Goal: Information Seeking & Learning: Learn about a topic

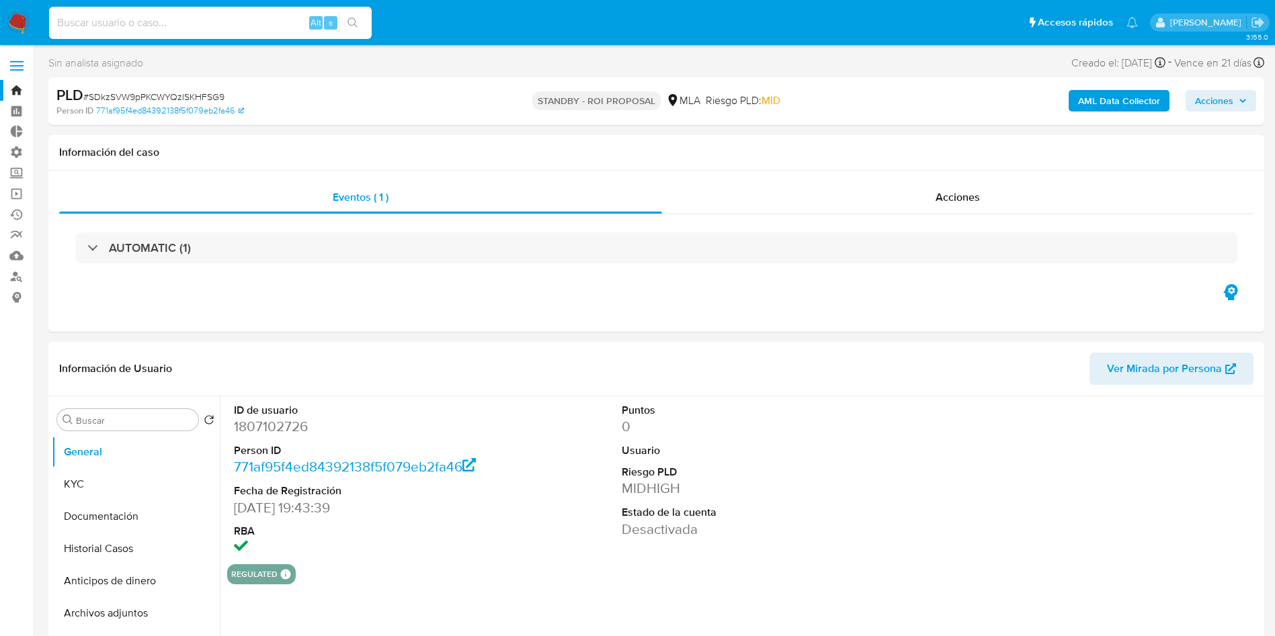
select select "10"
click at [156, 16] on input at bounding box center [210, 22] width 323 height 17
click at [355, 25] on icon "search-icon" at bounding box center [352, 22] width 10 height 10
click at [973, 203] on span "Acciones" at bounding box center [957, 196] width 44 height 15
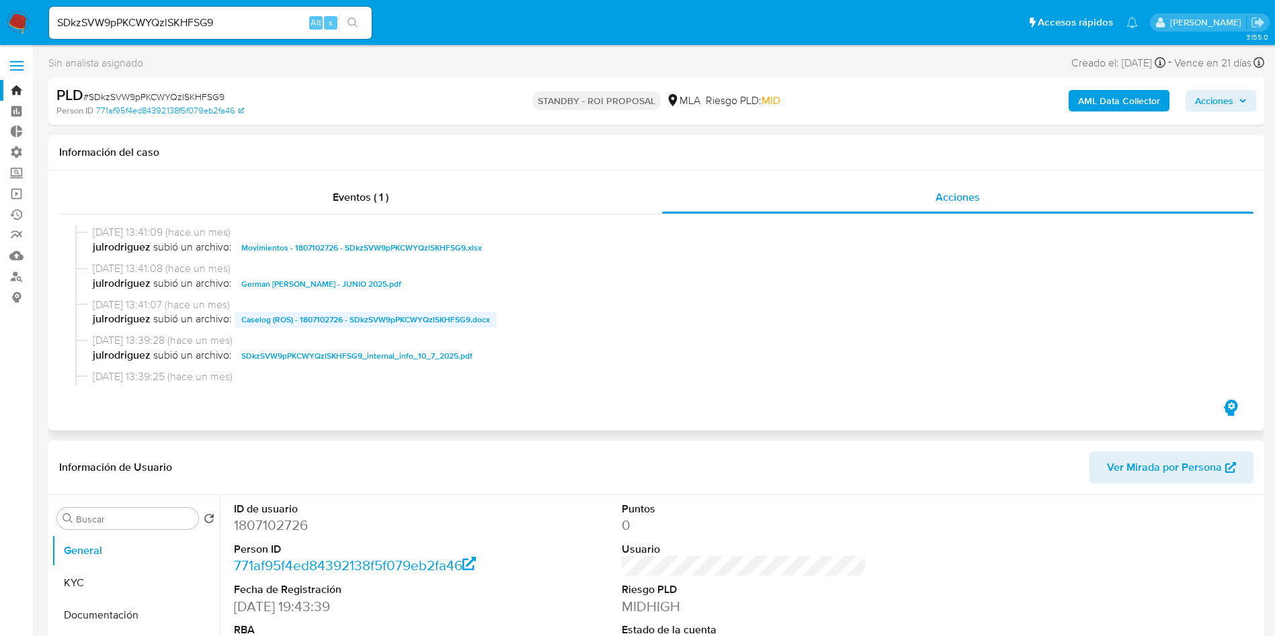
scroll to position [101, 0]
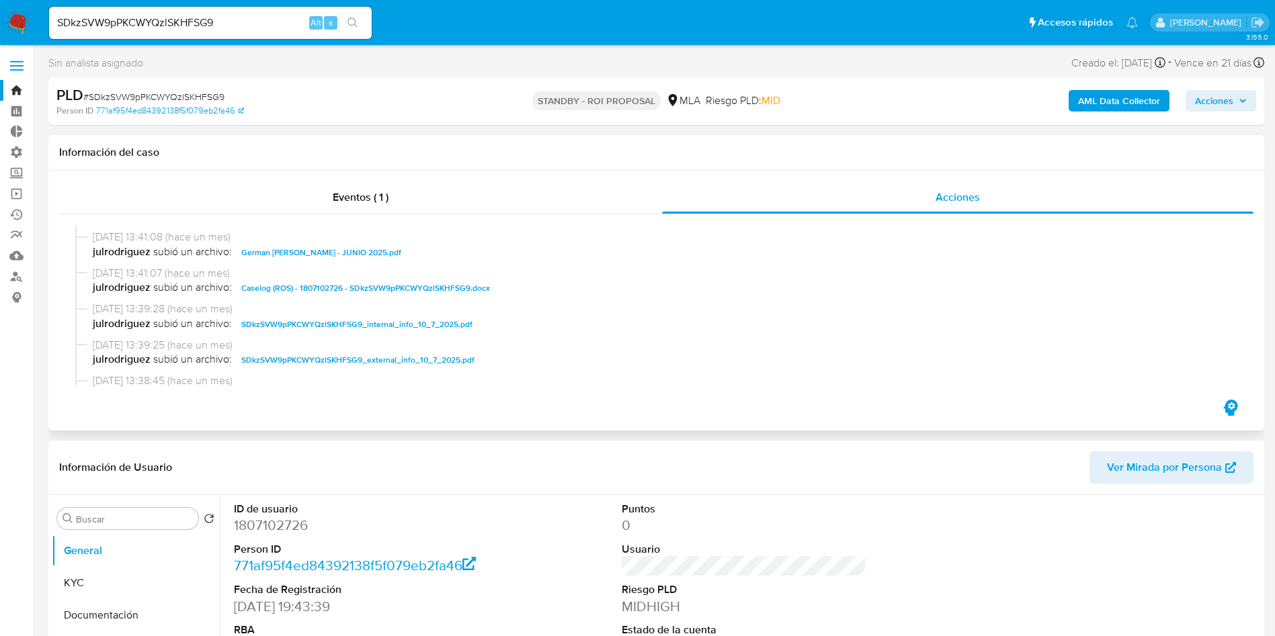
click at [341, 292] on span "Caselog (ROS) - 1807102726 - SDkzSVW9pPKCWYQzlSKHFSG9.docx" at bounding box center [365, 288] width 249 height 16
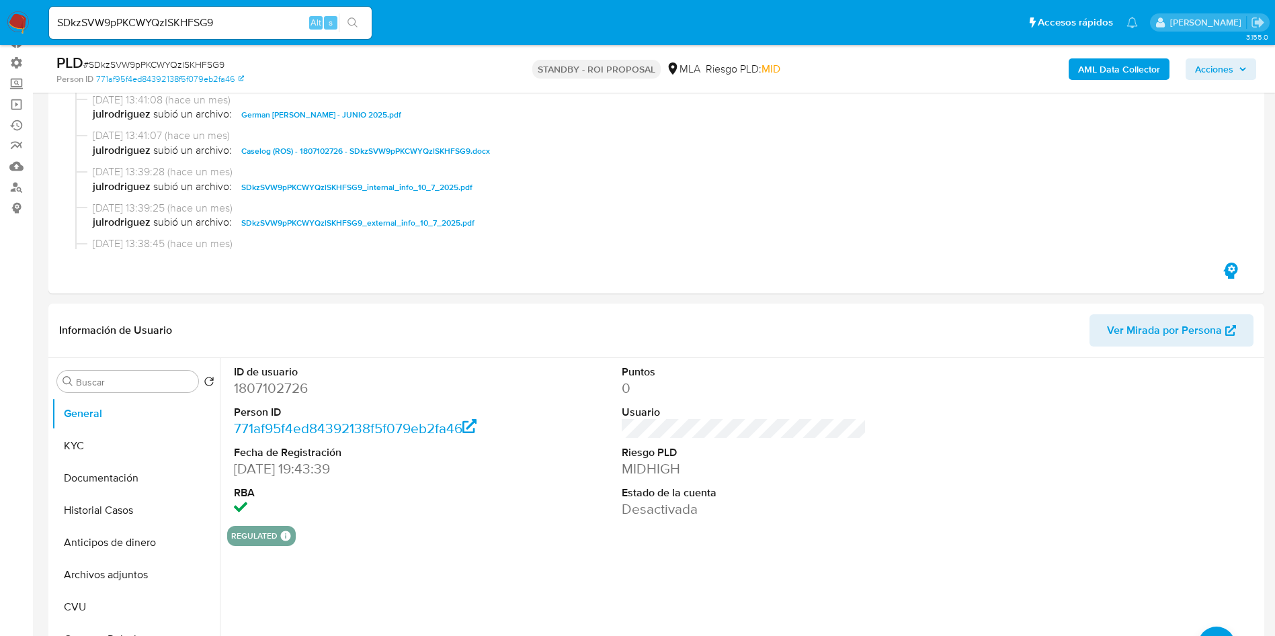
scroll to position [202, 0]
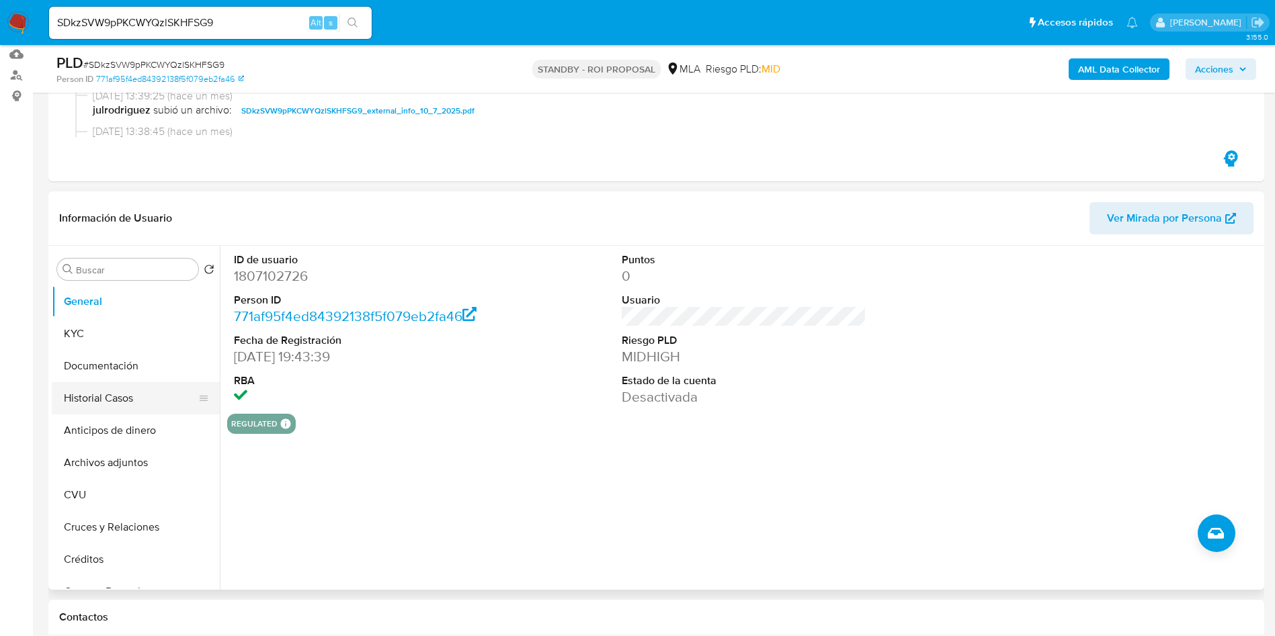
click at [129, 403] on button "Historial Casos" at bounding box center [130, 398] width 157 height 32
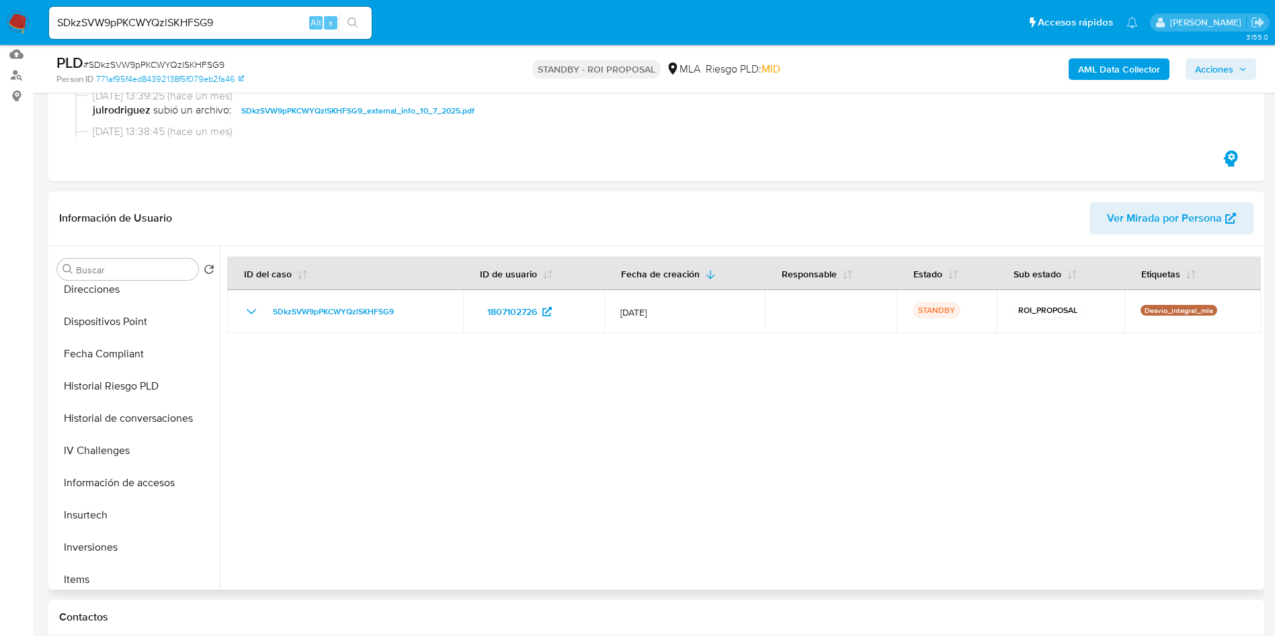
scroll to position [605, 0]
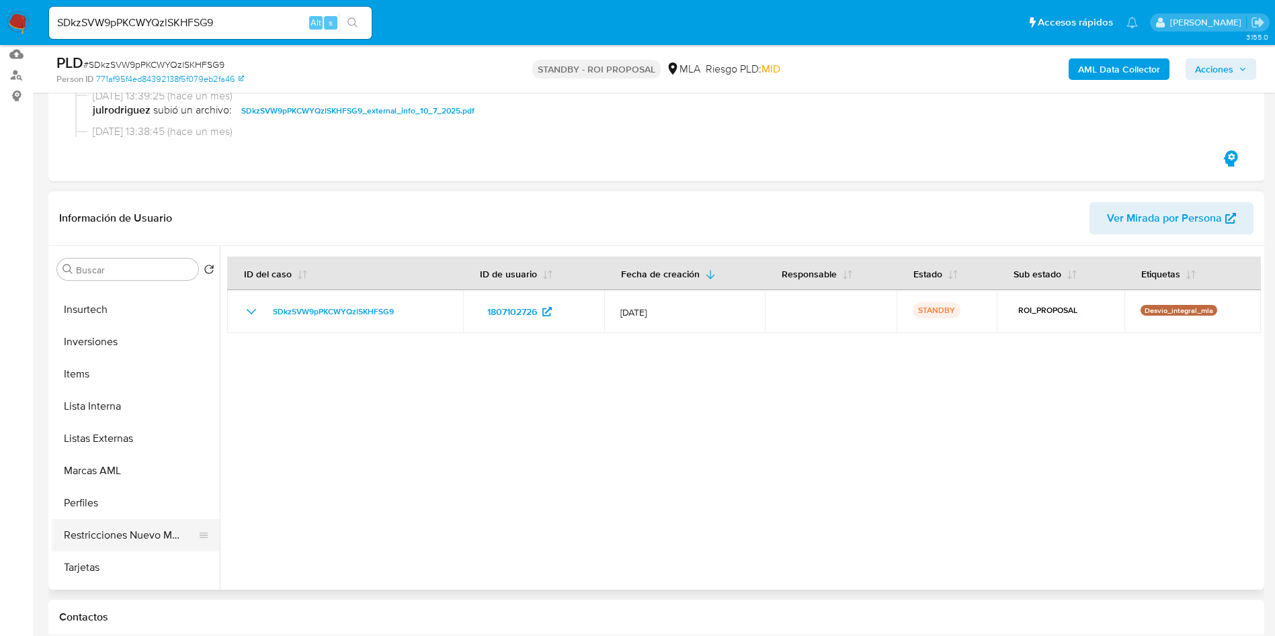
click at [134, 523] on button "Restricciones Nuevo Mundo" at bounding box center [130, 535] width 157 height 32
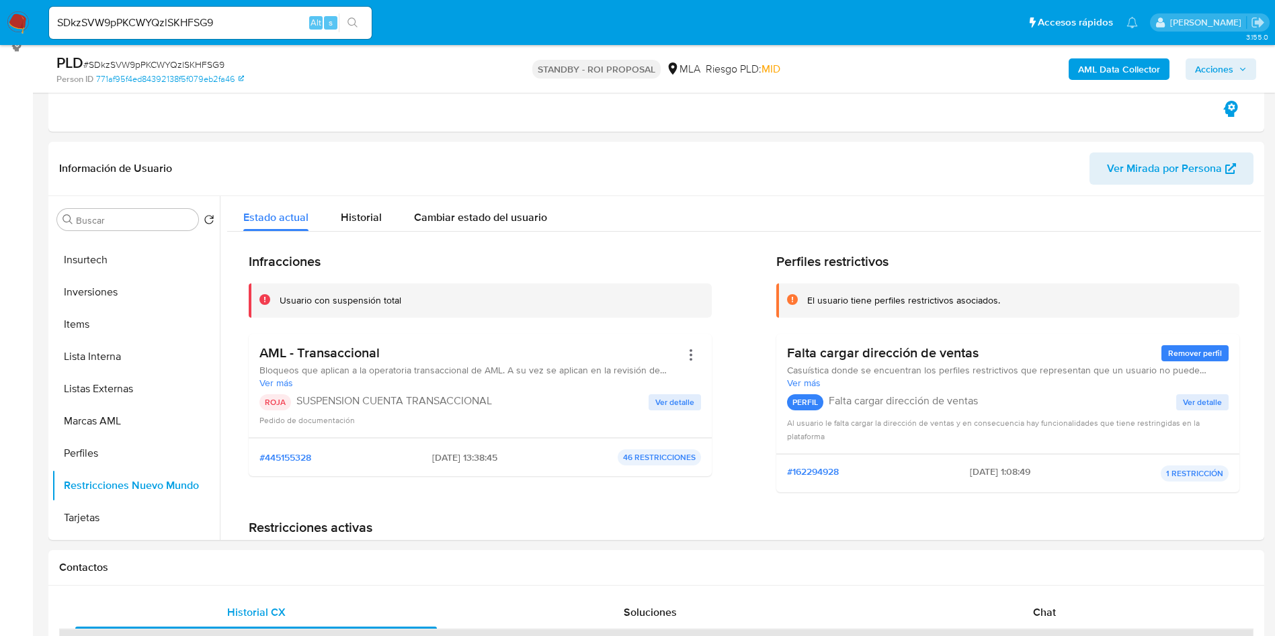
scroll to position [240, 0]
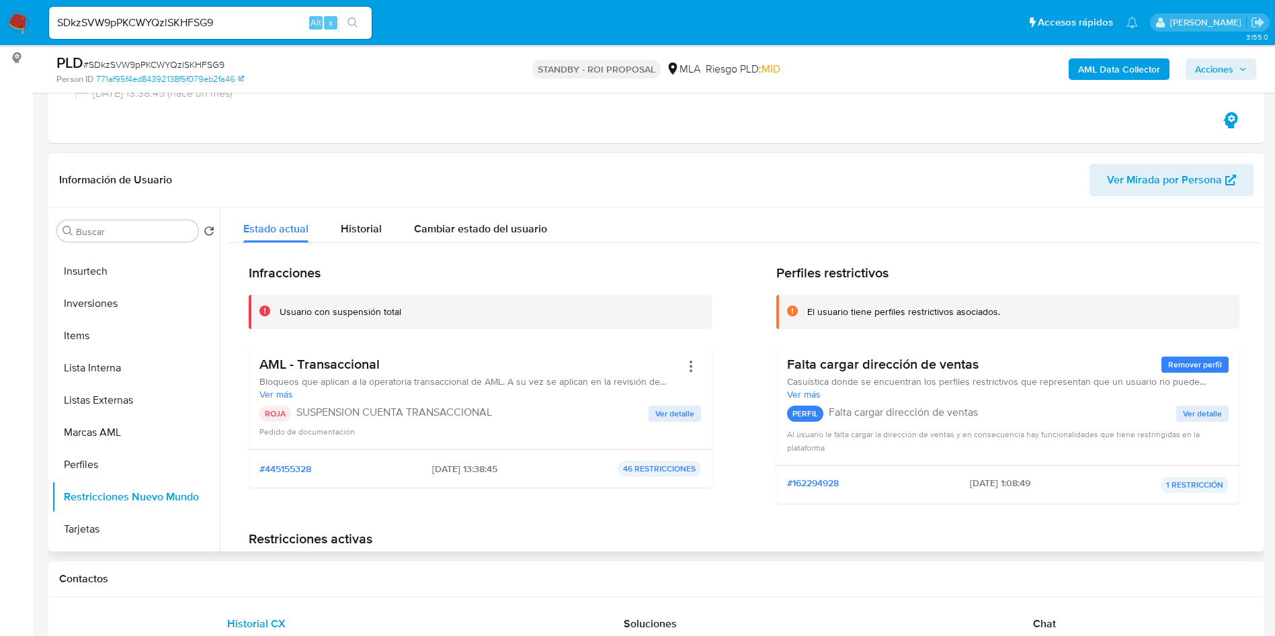
click at [1173, 182] on span "Ver Mirada por Persona" at bounding box center [1164, 180] width 115 height 32
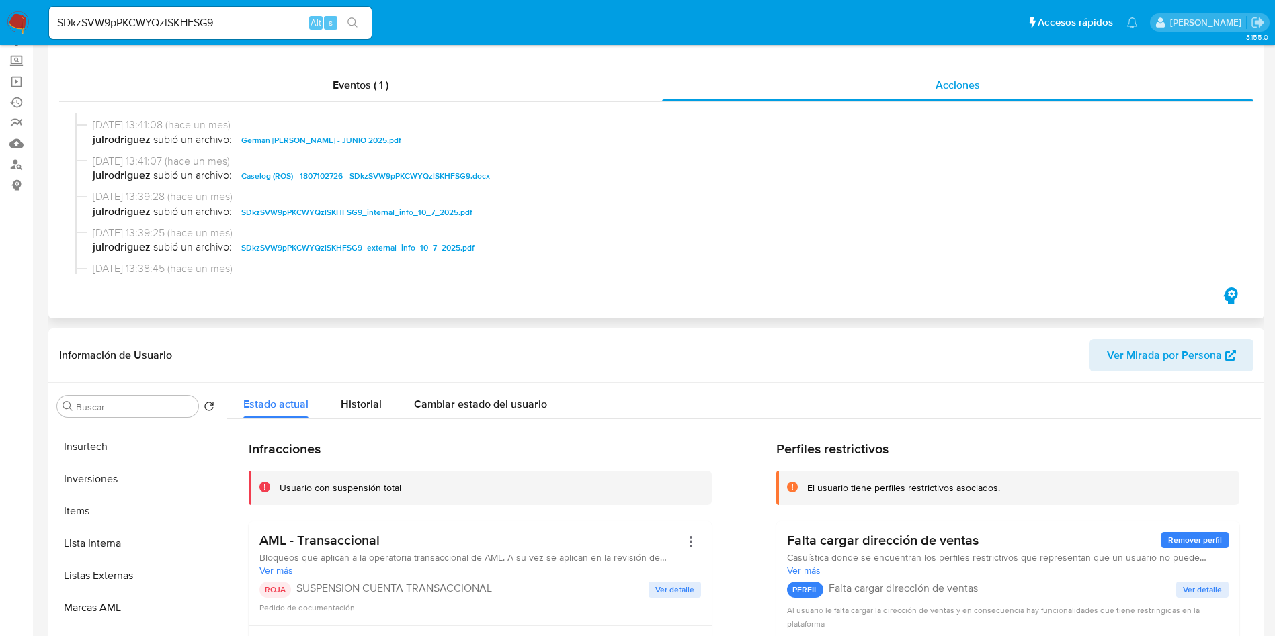
scroll to position [0, 0]
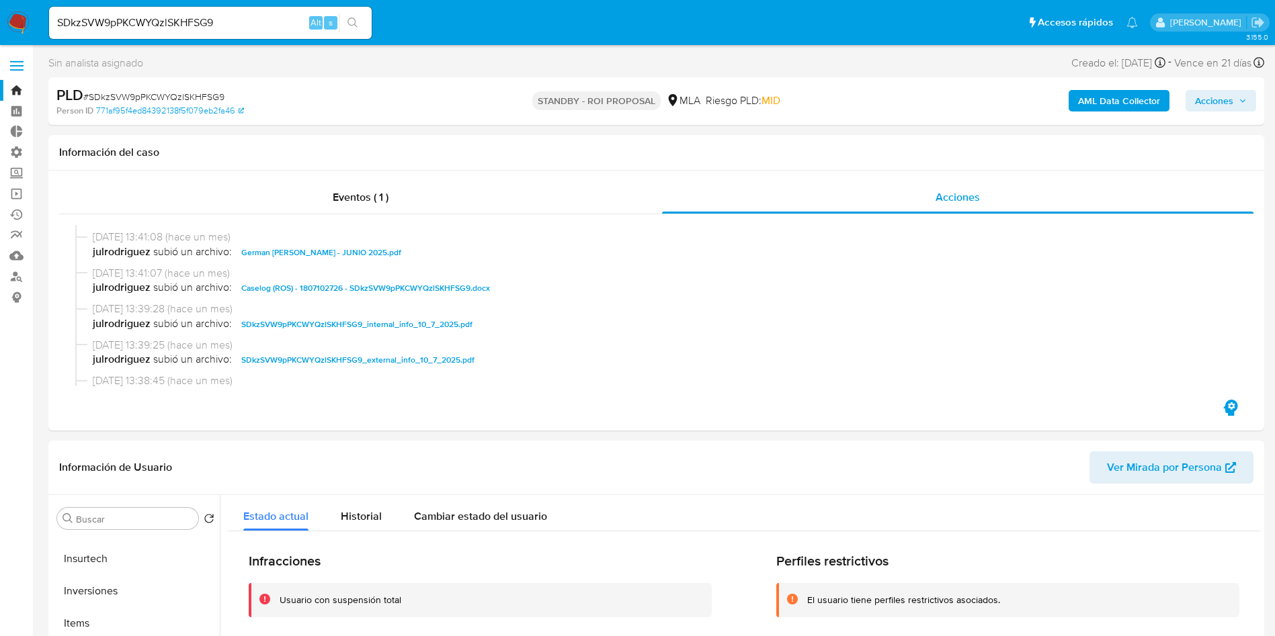
click at [190, 30] on input "SDkzSVW9pPKCWYQzlSKHFSG9" at bounding box center [210, 22] width 323 height 17
click at [189, 30] on input "SDkzSVW9pPKCWYQzlSKHFSG9" at bounding box center [210, 22] width 323 height 17
paste input "xTdFrgPu0aDGjB3fpIVlb7CF"
type input "xTdFrgPu0aDGjB3fpIVlb7CF"
click at [361, 33] on div "xTdFrgPu0aDGjB3fpIVlb7CF Alt s" at bounding box center [210, 23] width 323 height 32
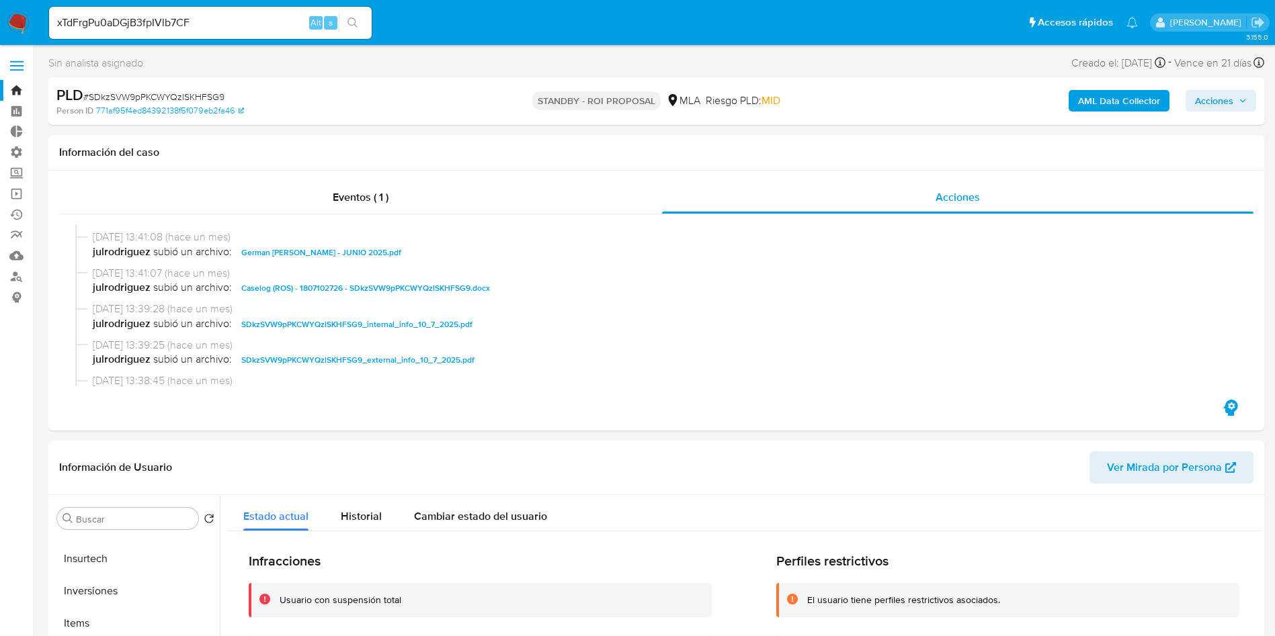
click at [355, 24] on icon "search-icon" at bounding box center [352, 22] width 11 height 11
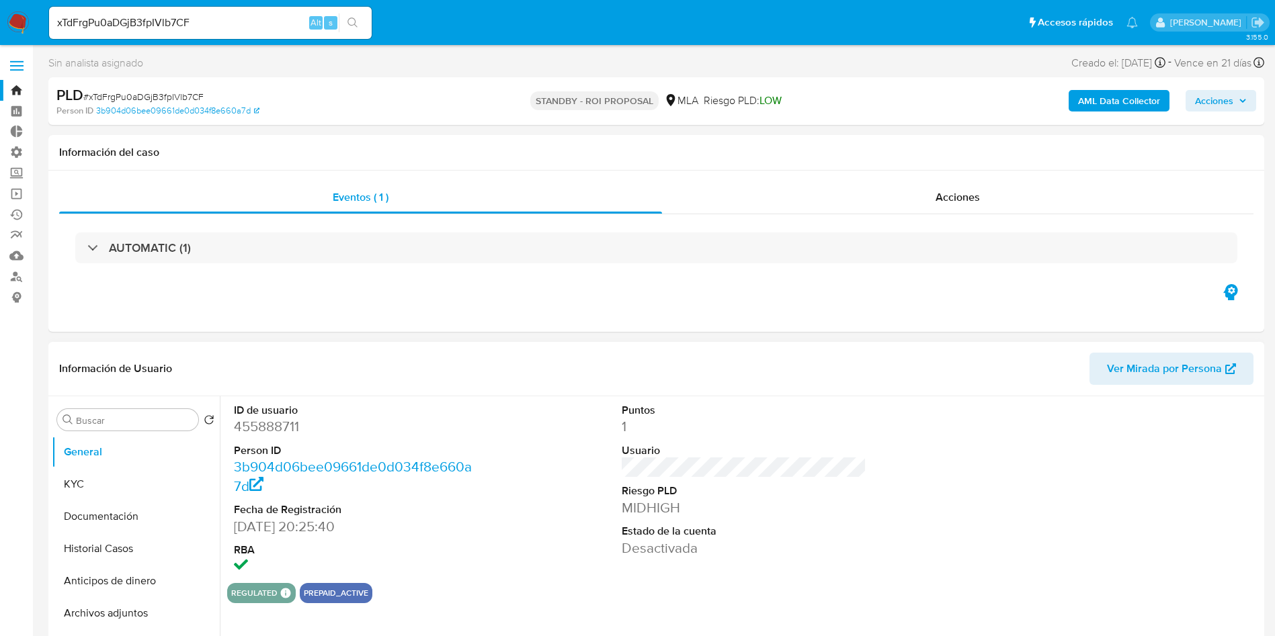
select select "10"
click at [950, 202] on span "Acciones" at bounding box center [957, 196] width 44 height 15
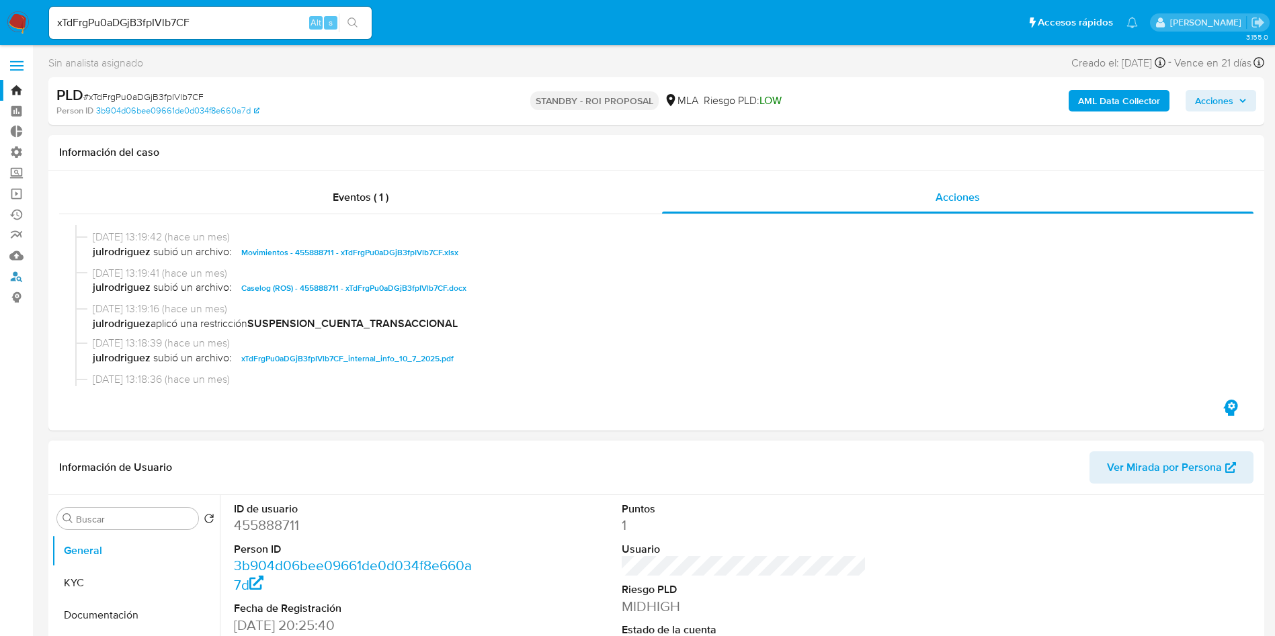
scroll to position [101, 0]
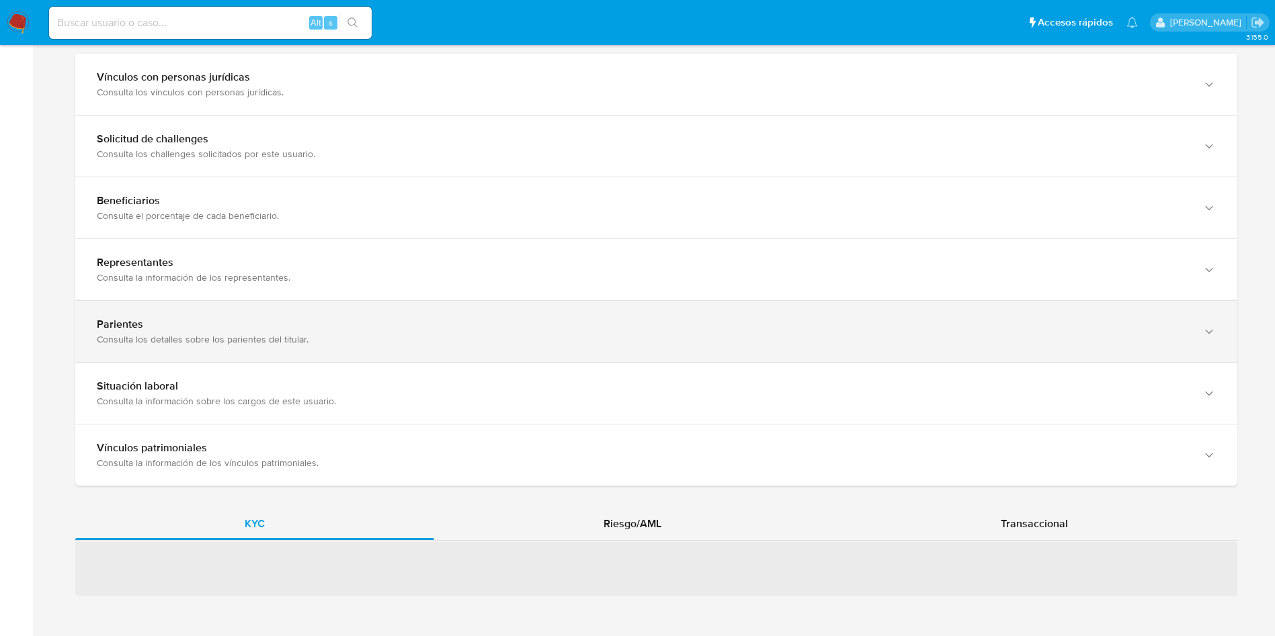
scroll to position [790, 0]
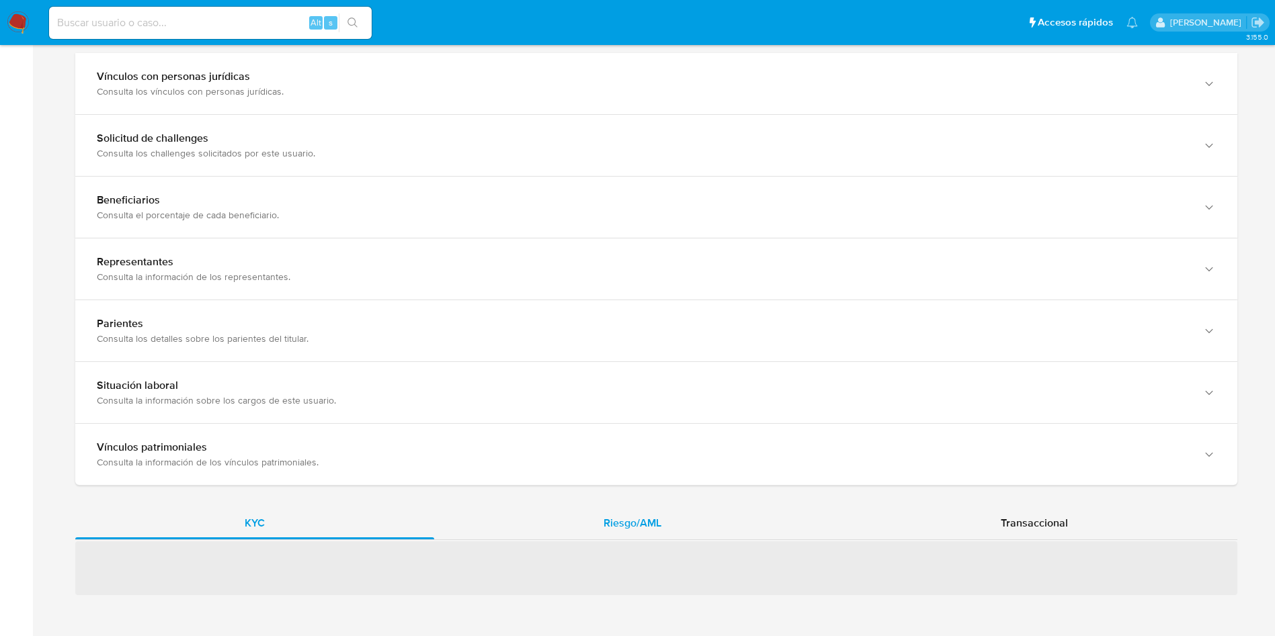
click at [668, 529] on div "Riesgo/AML" at bounding box center [632, 523] width 396 height 32
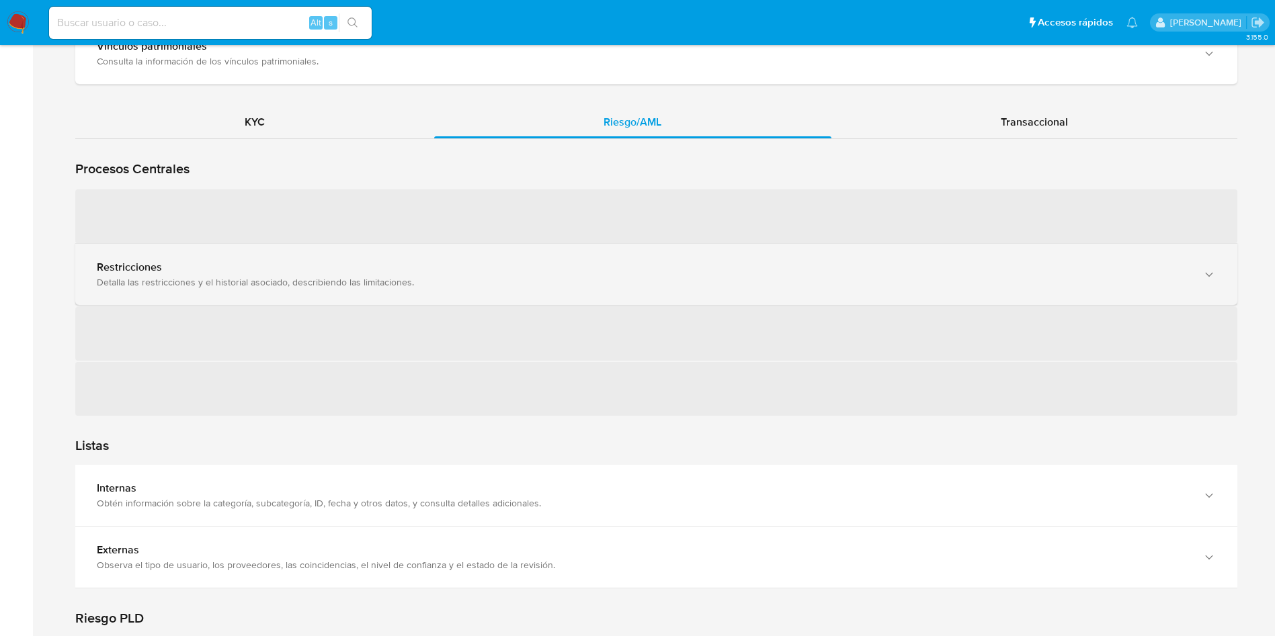
scroll to position [1193, 0]
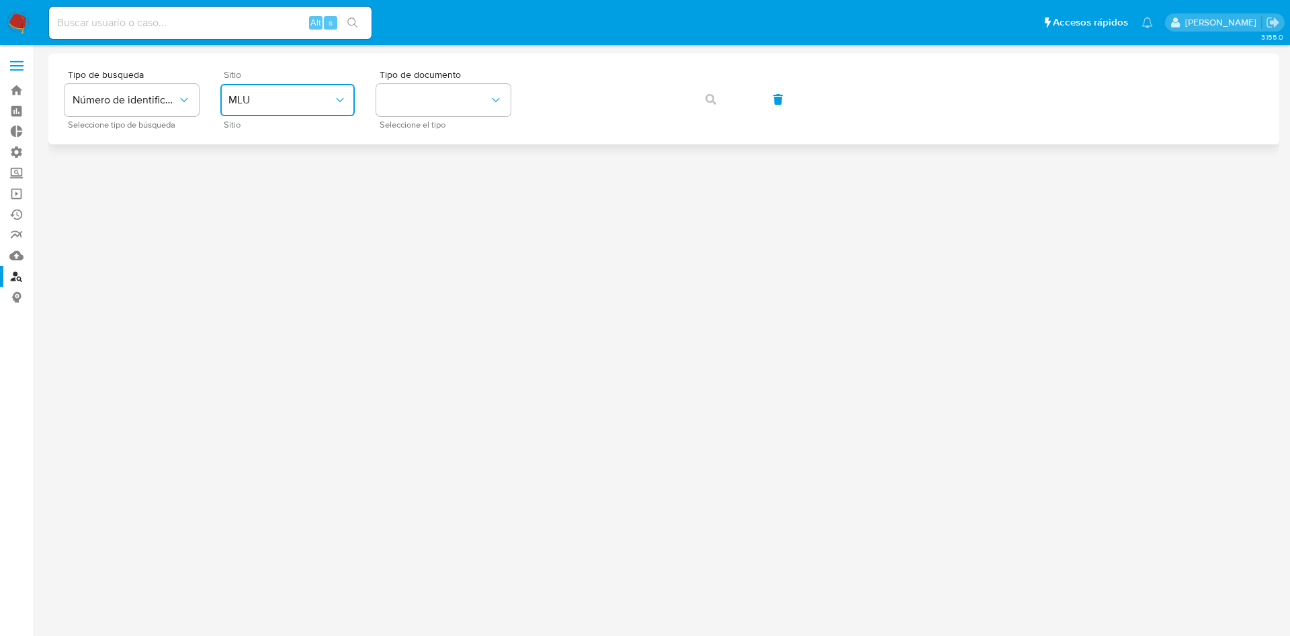
click at [296, 105] on span "MLU" at bounding box center [280, 99] width 105 height 13
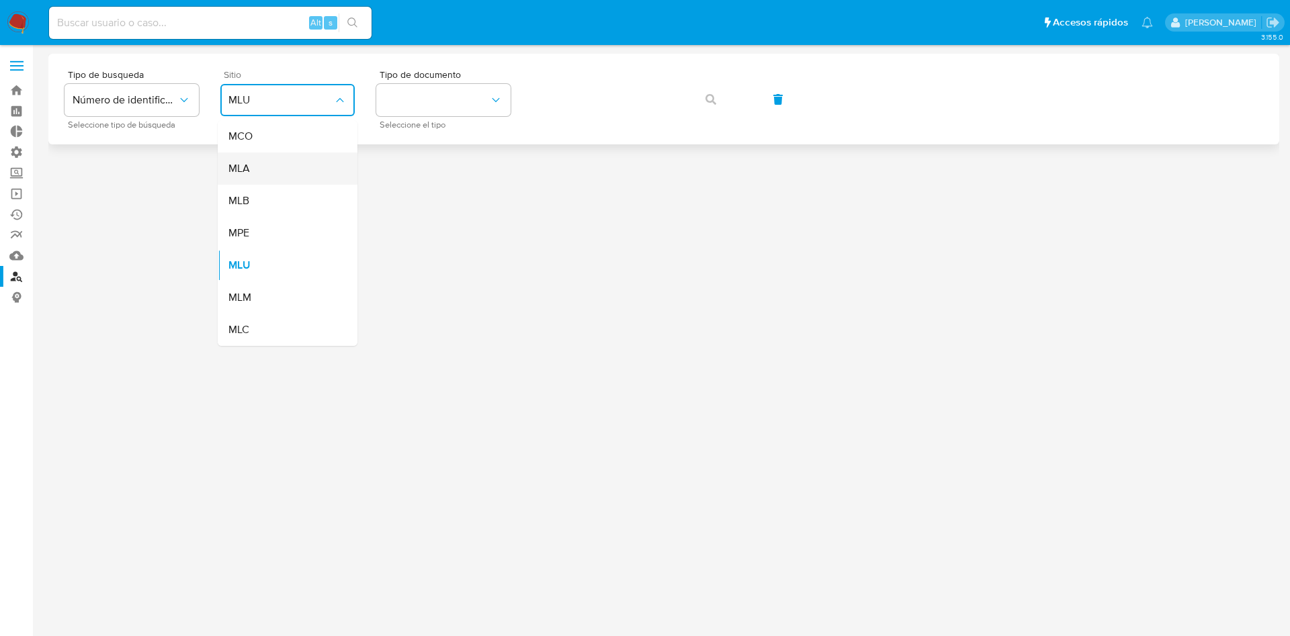
click at [308, 167] on div "MLA" at bounding box center [283, 169] width 110 height 32
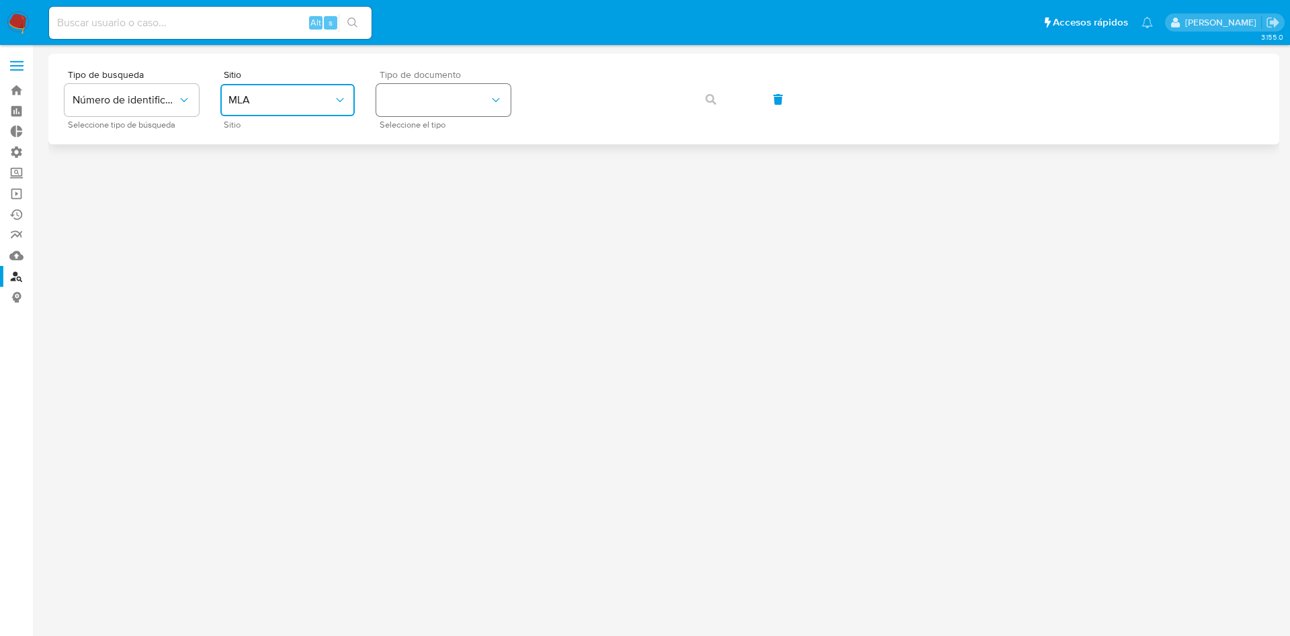
click at [452, 112] on button "identificationType" at bounding box center [443, 100] width 134 height 32
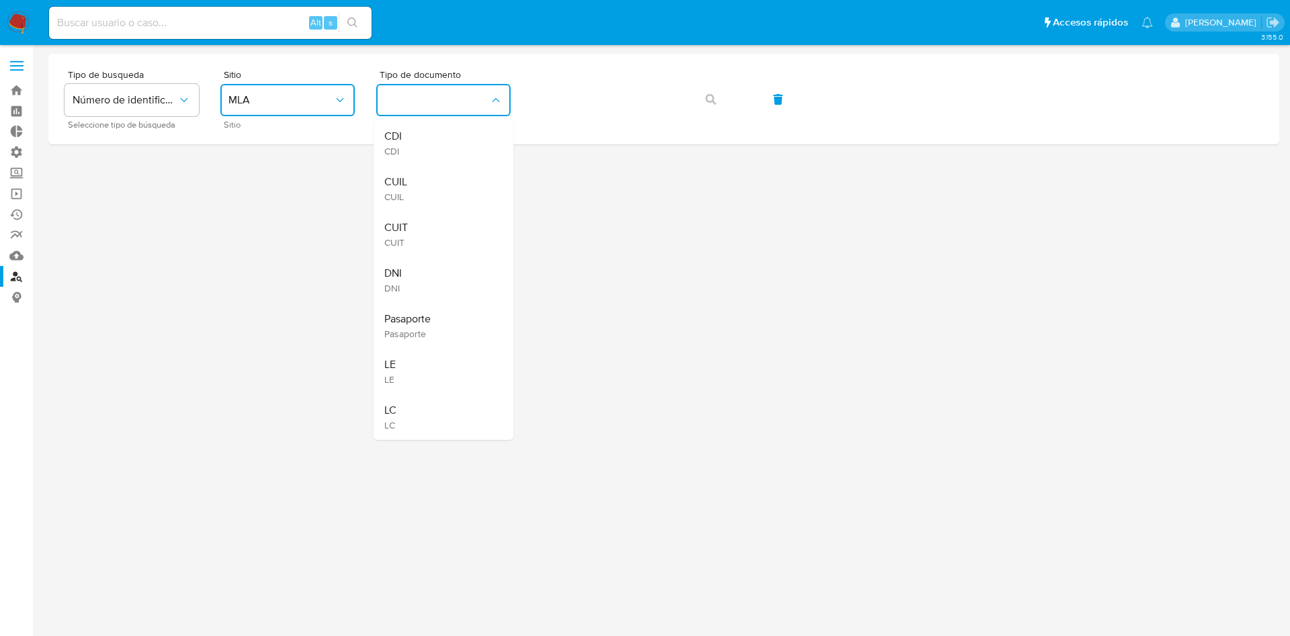
click at [448, 177] on div "CUIL CUIL" at bounding box center [439, 189] width 110 height 46
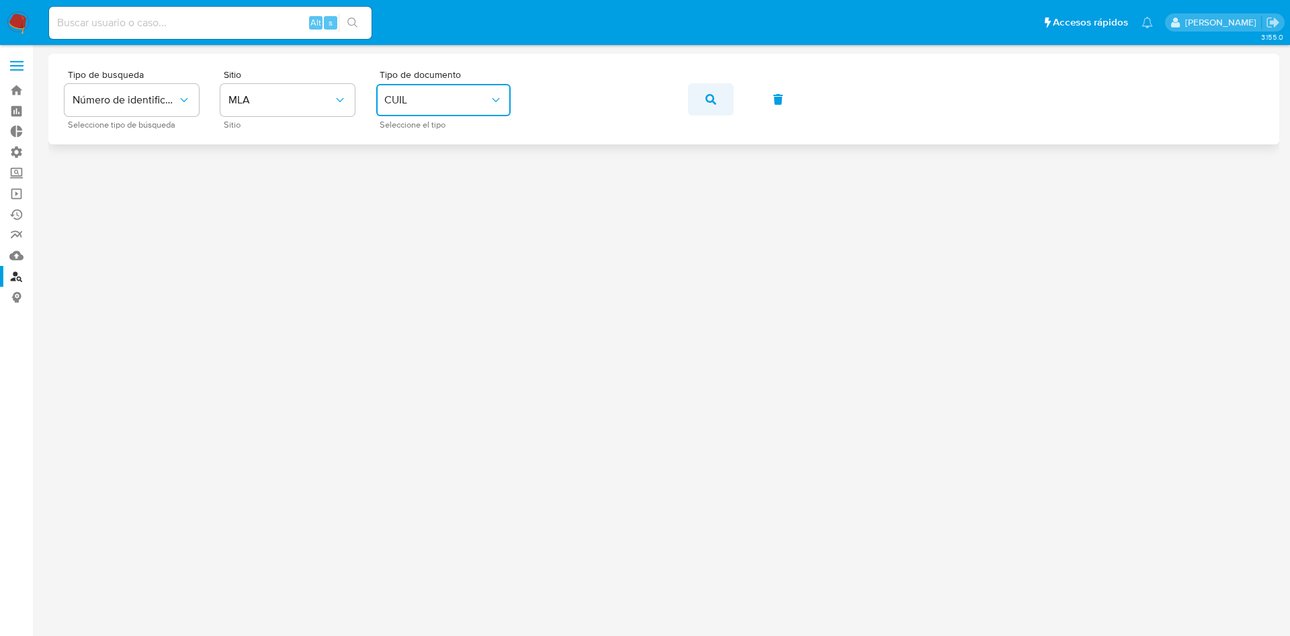
click at [707, 102] on icon "button" at bounding box center [711, 99] width 11 height 11
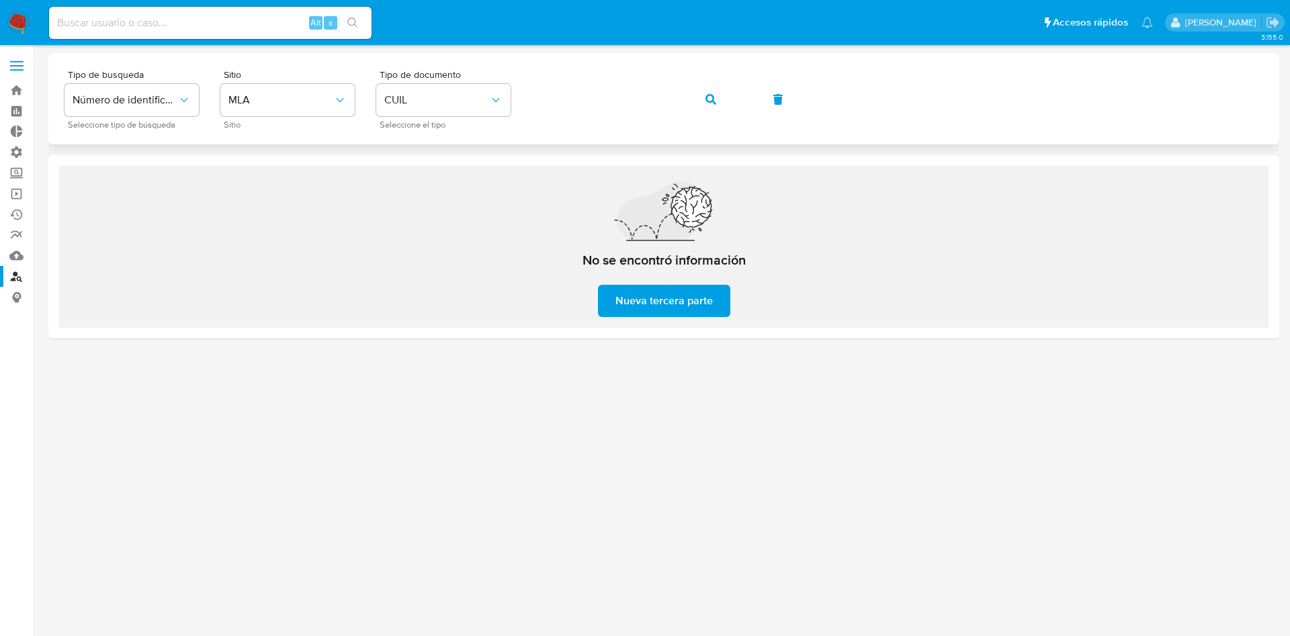
click at [720, 100] on button "button" at bounding box center [711, 99] width 46 height 32
click at [274, 92] on button "MLA" at bounding box center [287, 100] width 134 height 32
click at [519, 237] on div "No se encontró información Nueva tercera parte" at bounding box center [663, 247] width 1209 height 162
click at [488, 89] on button "CUIL" at bounding box center [443, 100] width 134 height 32
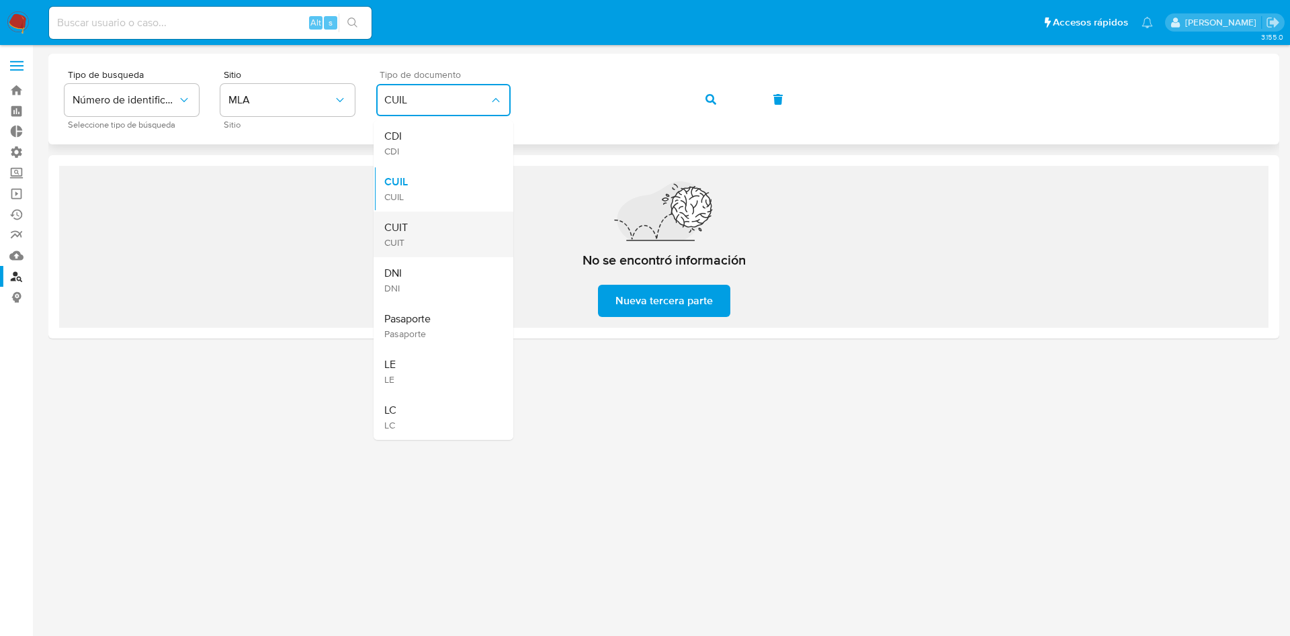
click at [437, 217] on div "CUIT CUIT" at bounding box center [439, 235] width 110 height 46
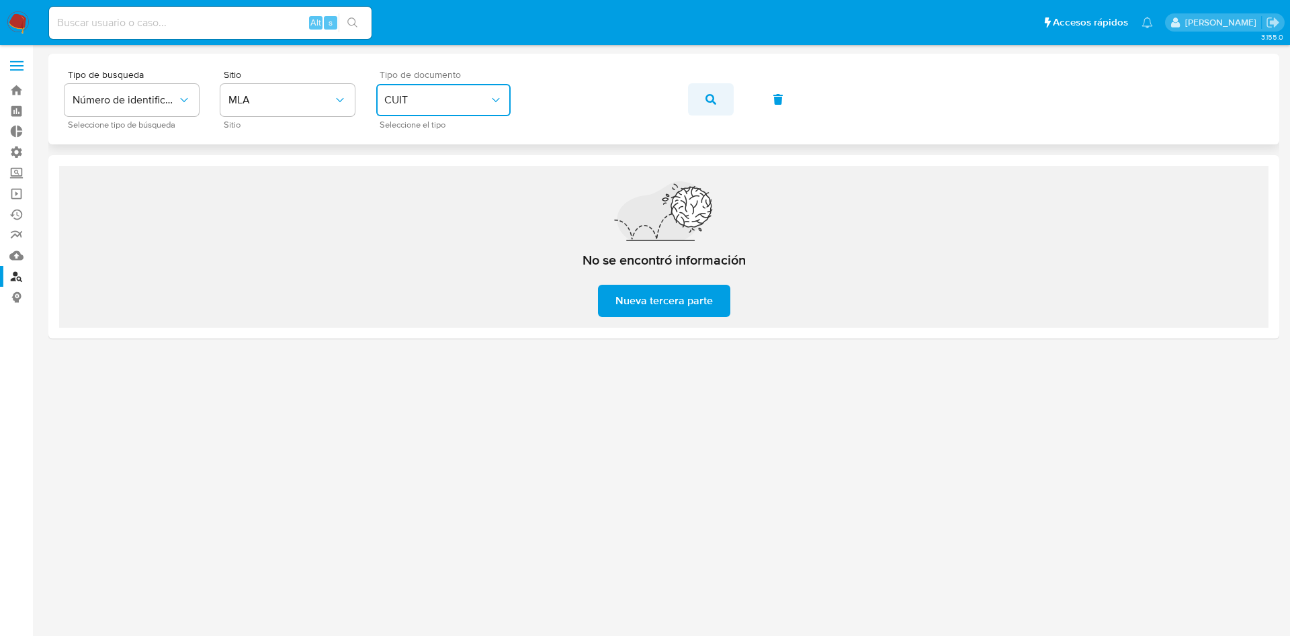
click at [712, 100] on icon "button" at bounding box center [711, 99] width 11 height 11
click at [189, 22] on input at bounding box center [210, 22] width 323 height 17
paste input "727772882"
type input "727772882"
click at [349, 23] on icon "search-icon" at bounding box center [352, 22] width 10 height 10
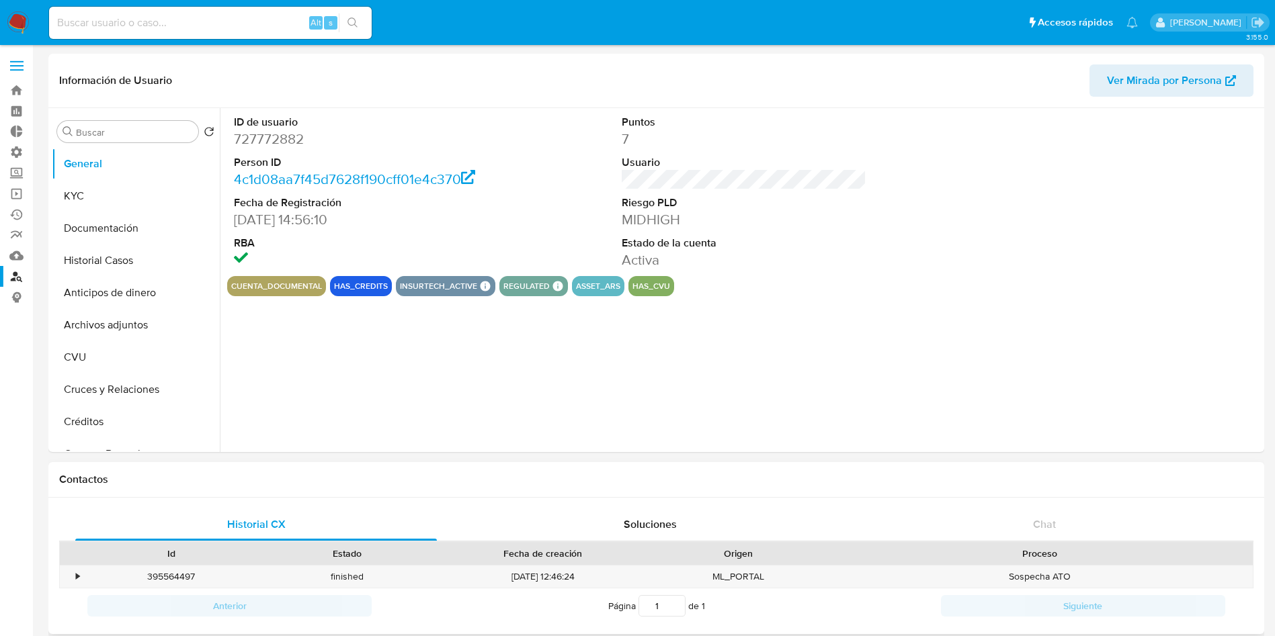
select select "10"
click at [130, 255] on button "Historial Casos" at bounding box center [130, 261] width 157 height 32
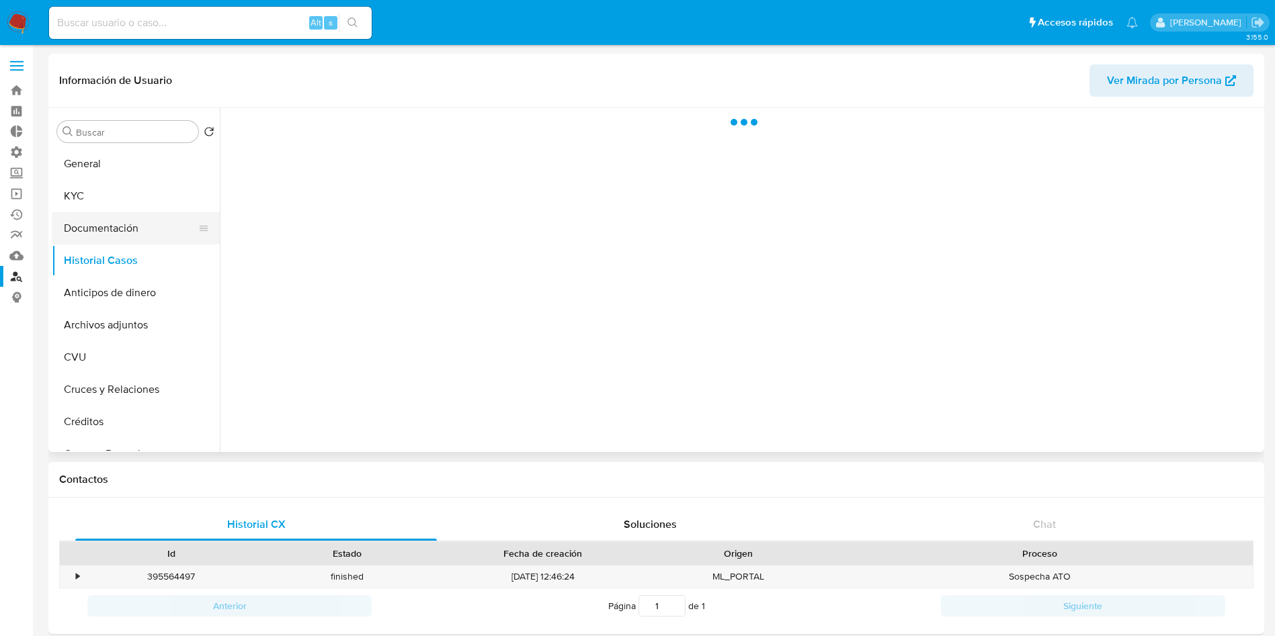
click at [123, 224] on button "Documentación" at bounding box center [130, 228] width 157 height 32
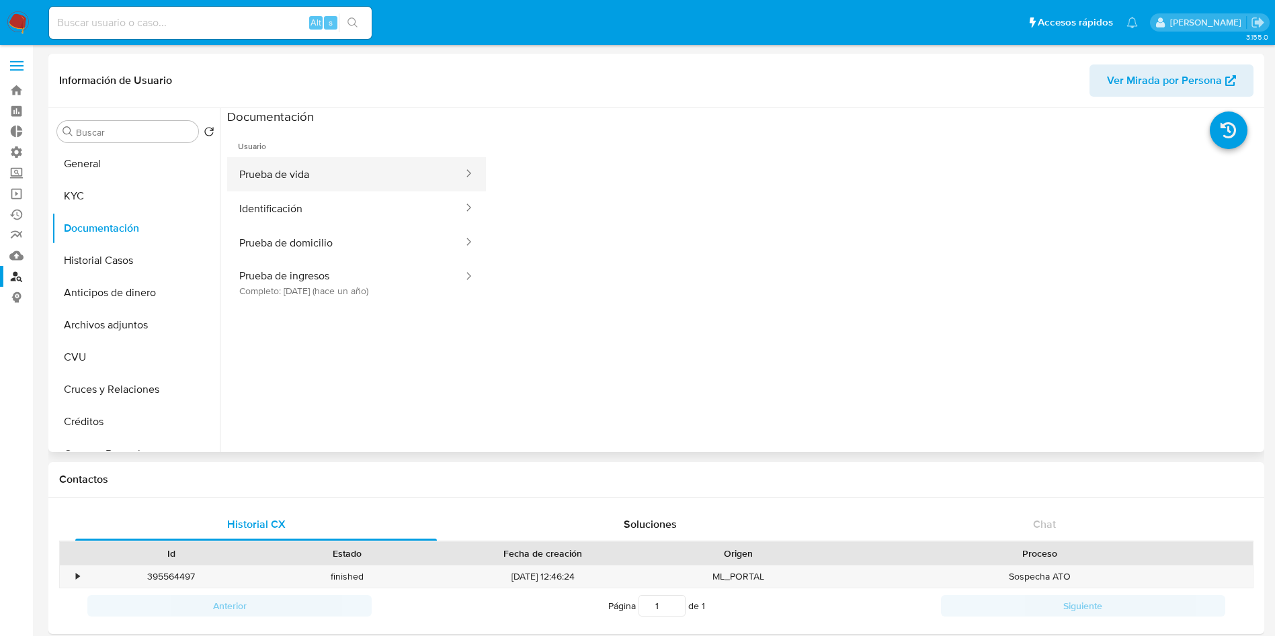
click at [327, 181] on button "Prueba de vida" at bounding box center [345, 174] width 237 height 34
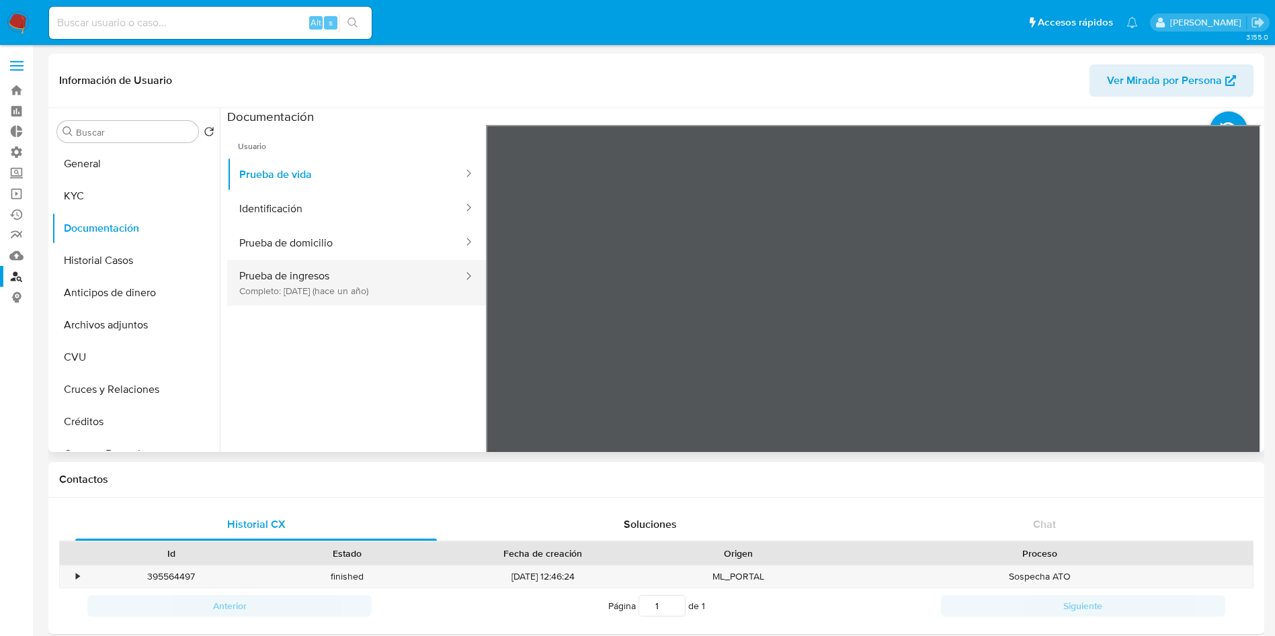
click at [362, 284] on button "Prueba de ingresos Completo: 09/08/2024 (hace un año)" at bounding box center [345, 283] width 237 height 46
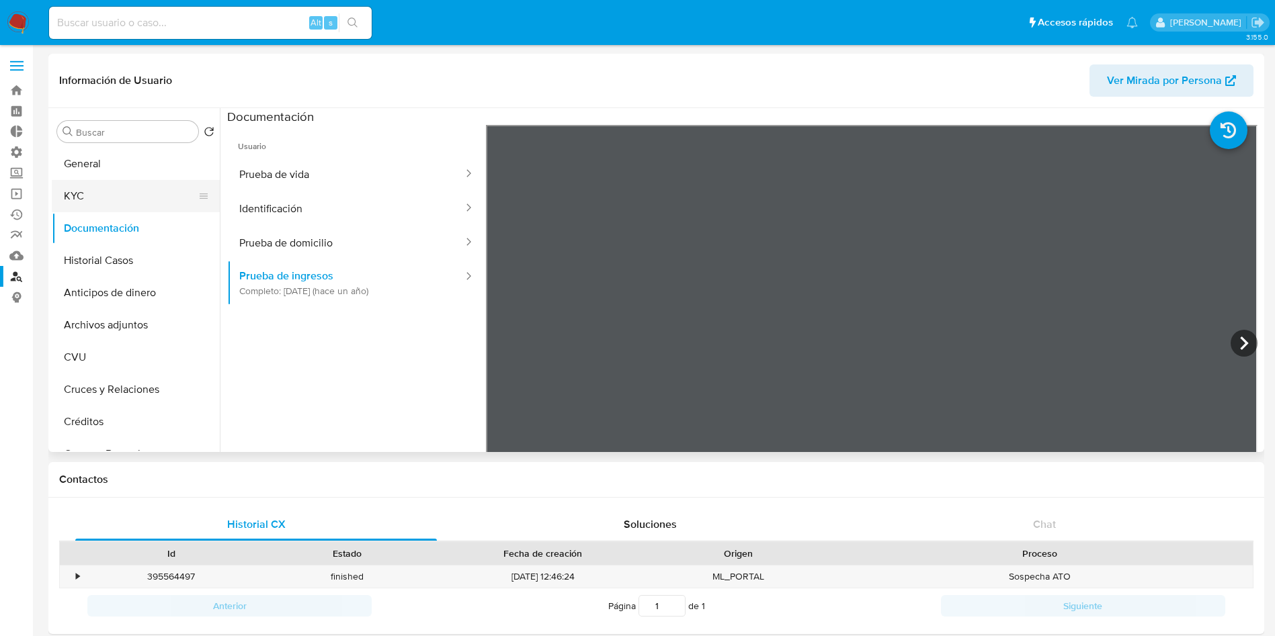
click at [112, 191] on button "KYC" at bounding box center [130, 196] width 157 height 32
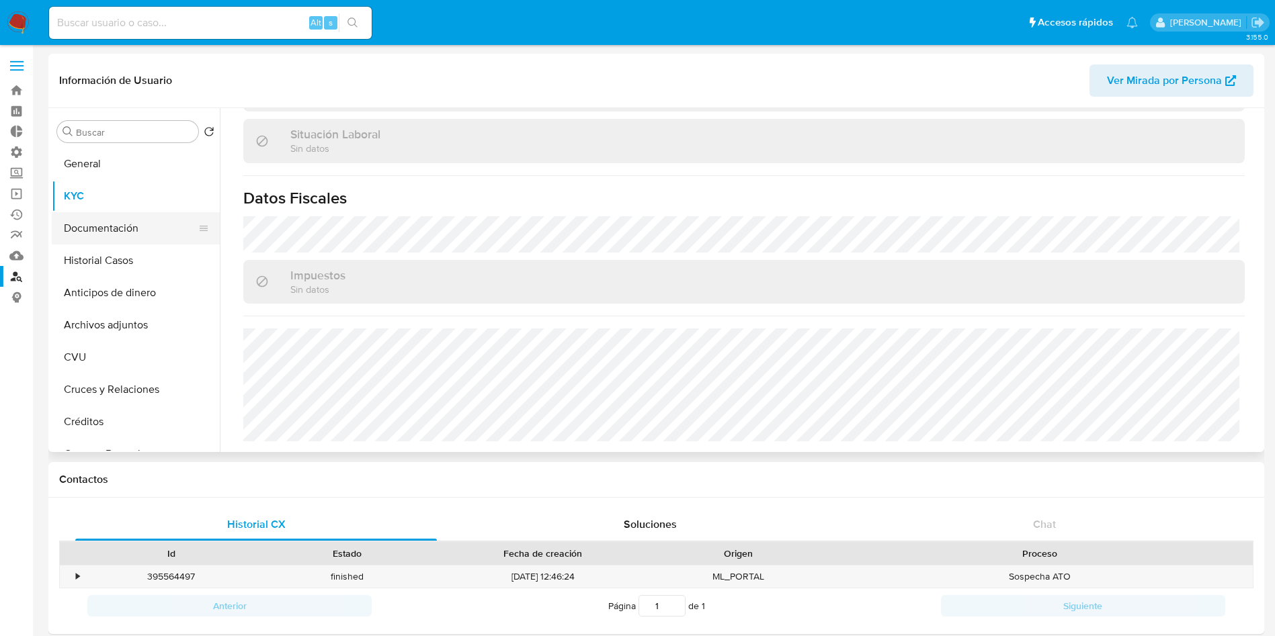
click at [114, 225] on button "Documentación" at bounding box center [130, 228] width 157 height 32
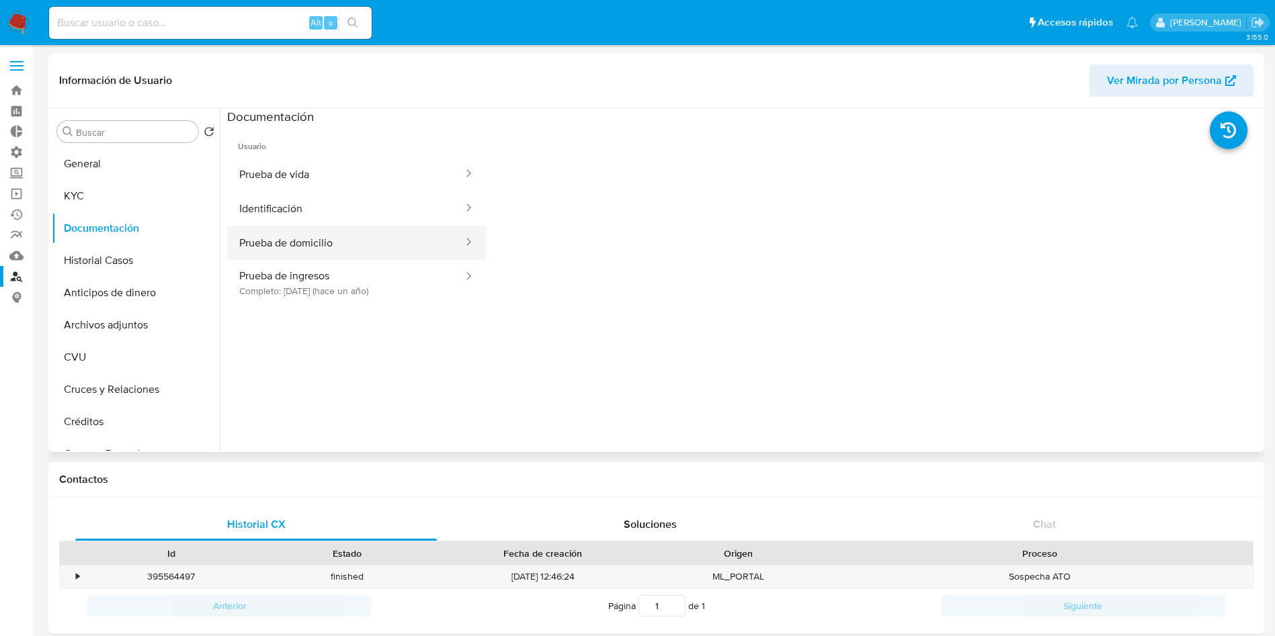
drag, startPoint x: 311, startPoint y: 176, endPoint x: 327, endPoint y: 243, distance: 68.4
click at [327, 243] on ul "Prueba de vida Identificación Prueba de domicilio Prueba de ingresos Completo: …" at bounding box center [356, 231] width 259 height 148
click at [326, 241] on button "Prueba de domicilio" at bounding box center [345, 243] width 237 height 34
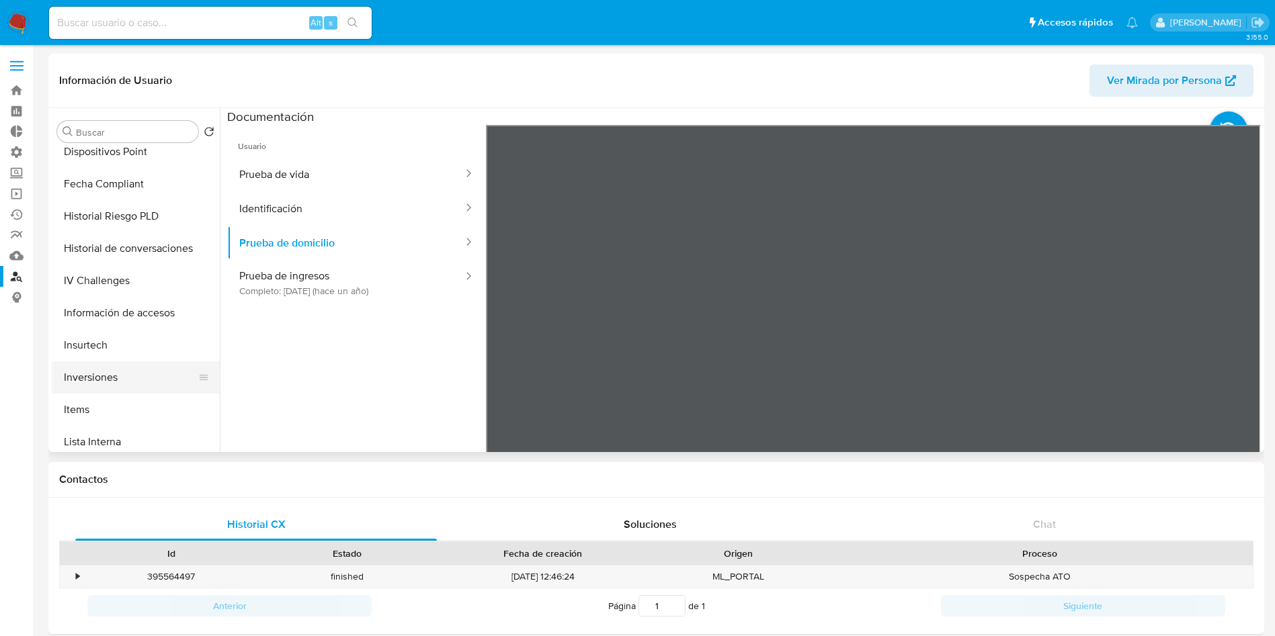
scroll to position [302, 0]
click at [116, 247] on button "Direcciones" at bounding box center [130, 248] width 157 height 32
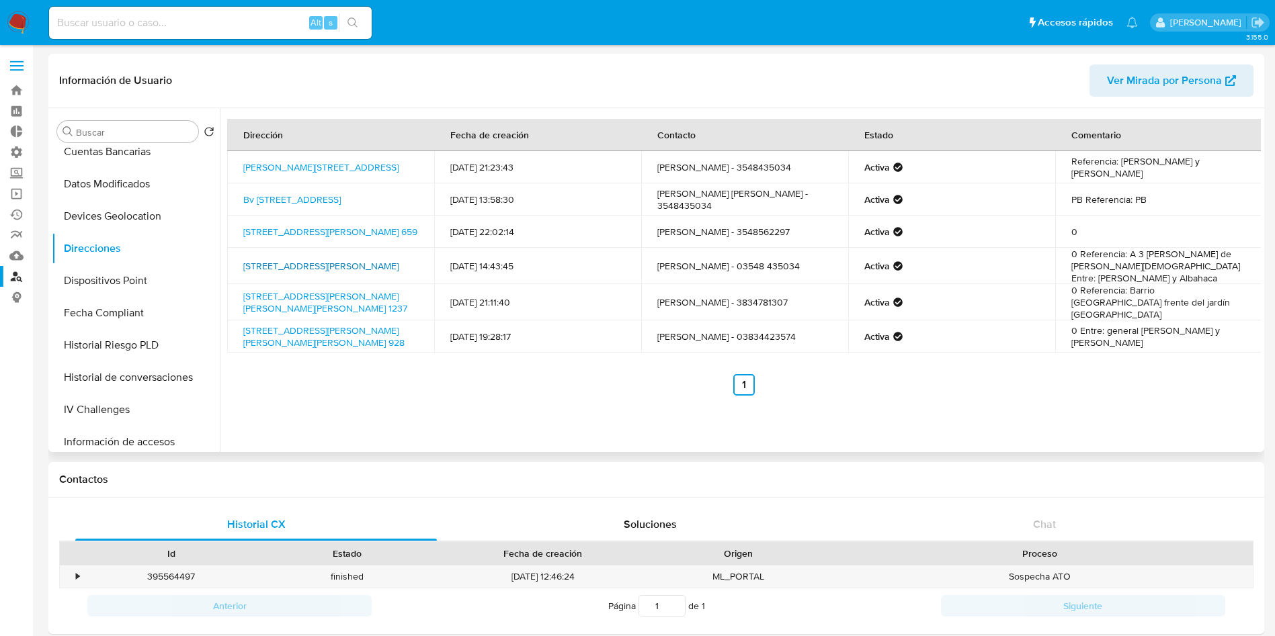
scroll to position [0, 0]
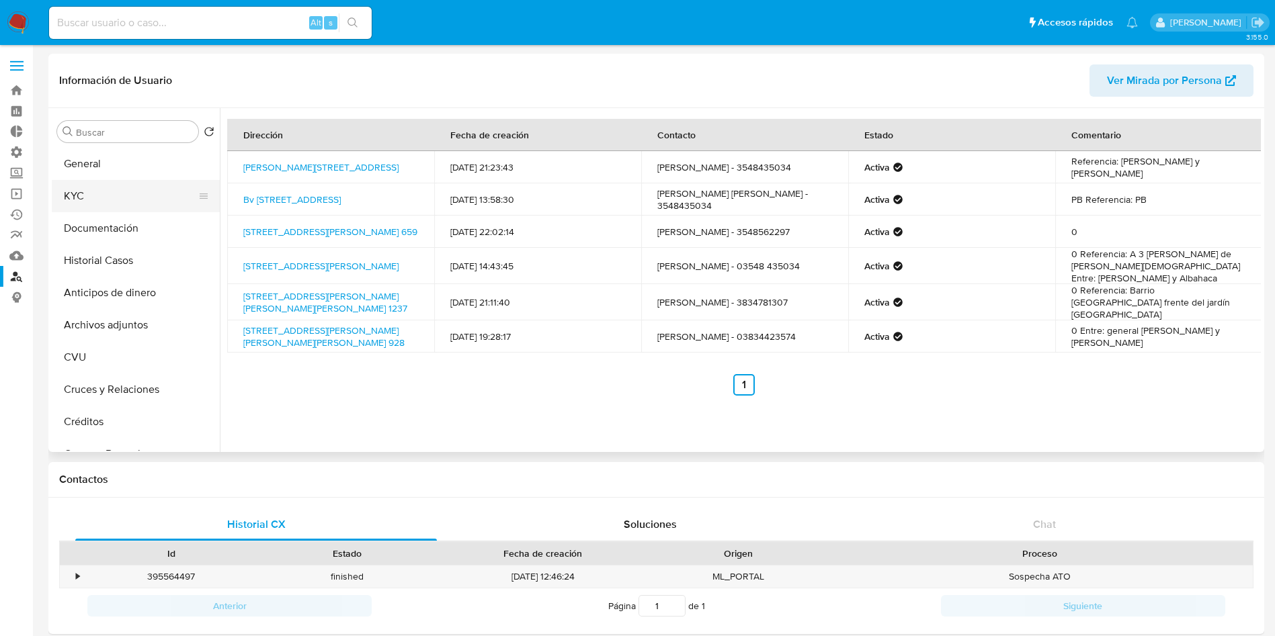
drag, startPoint x: 71, startPoint y: 179, endPoint x: 77, endPoint y: 194, distance: 16.0
click at [71, 183] on ul "General KYC Documentación Historial Casos Anticipos de dinero Archivos adjuntos…" at bounding box center [136, 299] width 168 height 303
click at [81, 198] on button "KYC" at bounding box center [130, 196] width 157 height 32
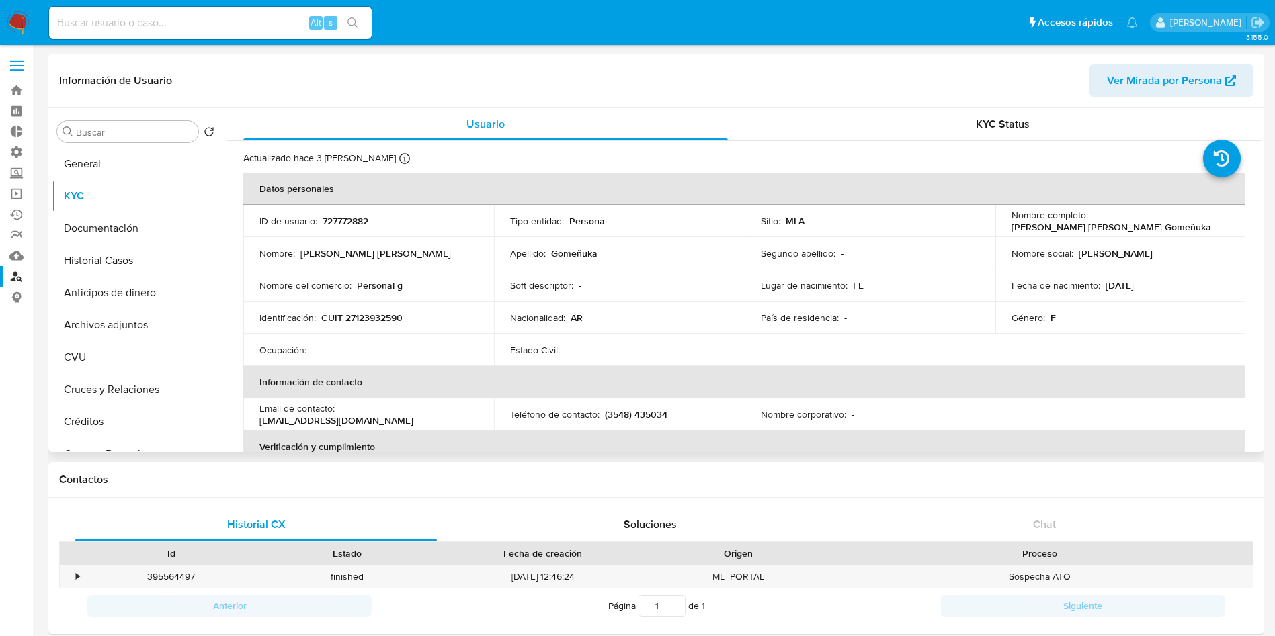
click at [1180, 221] on p "Graciela Irma Maria Gomeñuka" at bounding box center [1111, 227] width 200 height 12
click at [1158, 224] on p "Graciela Irma Maria Gomeñuka" at bounding box center [1111, 227] width 200 height 12
drag, startPoint x: 1227, startPoint y: 222, endPoint x: 1090, endPoint y: 223, distance: 137.1
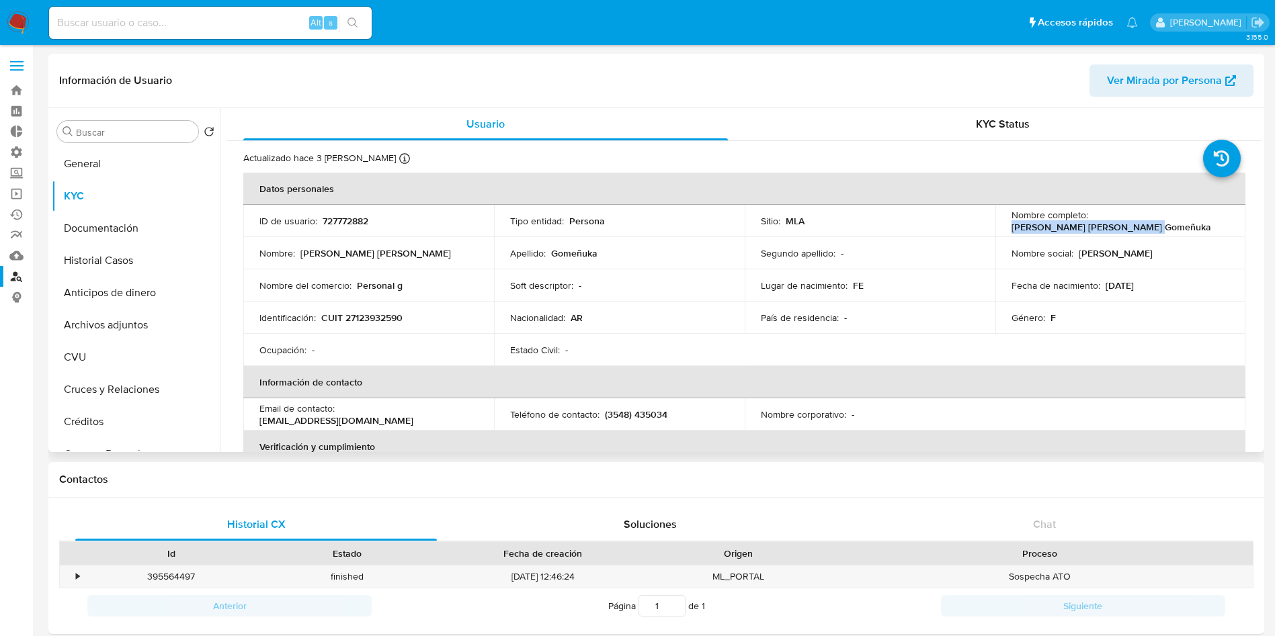
click at [1090, 223] on td "Nombre completo : Graciela Irma Maria Gomeñuka" at bounding box center [1120, 221] width 251 height 32
copy p "Graciela Irma Maria Gomeñuka"
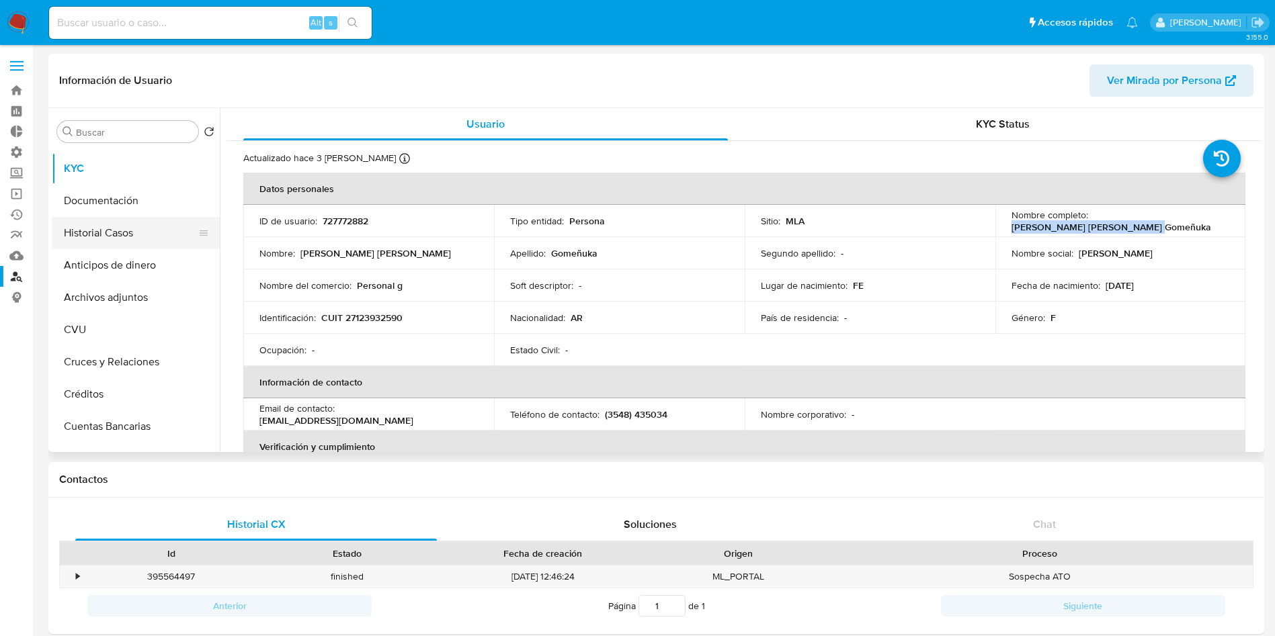
click at [119, 231] on button "Historial Casos" at bounding box center [130, 233] width 157 height 32
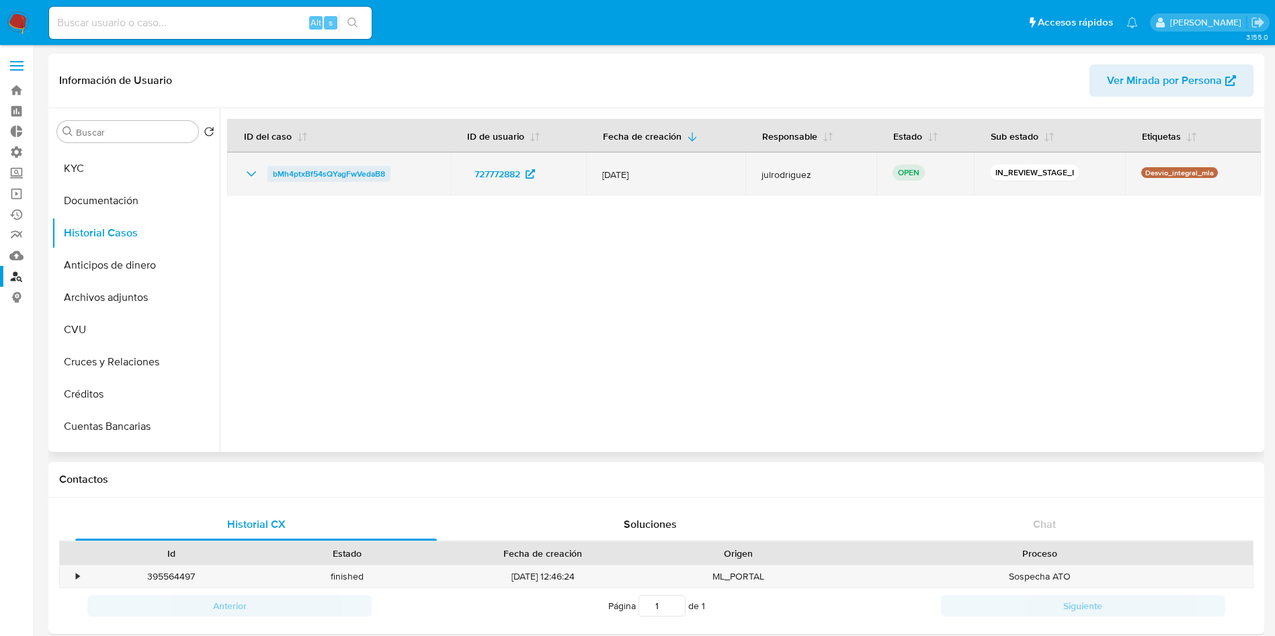
click at [348, 171] on span "bMh4ptxBf54sQYagFwVedaB8" at bounding box center [329, 174] width 112 height 16
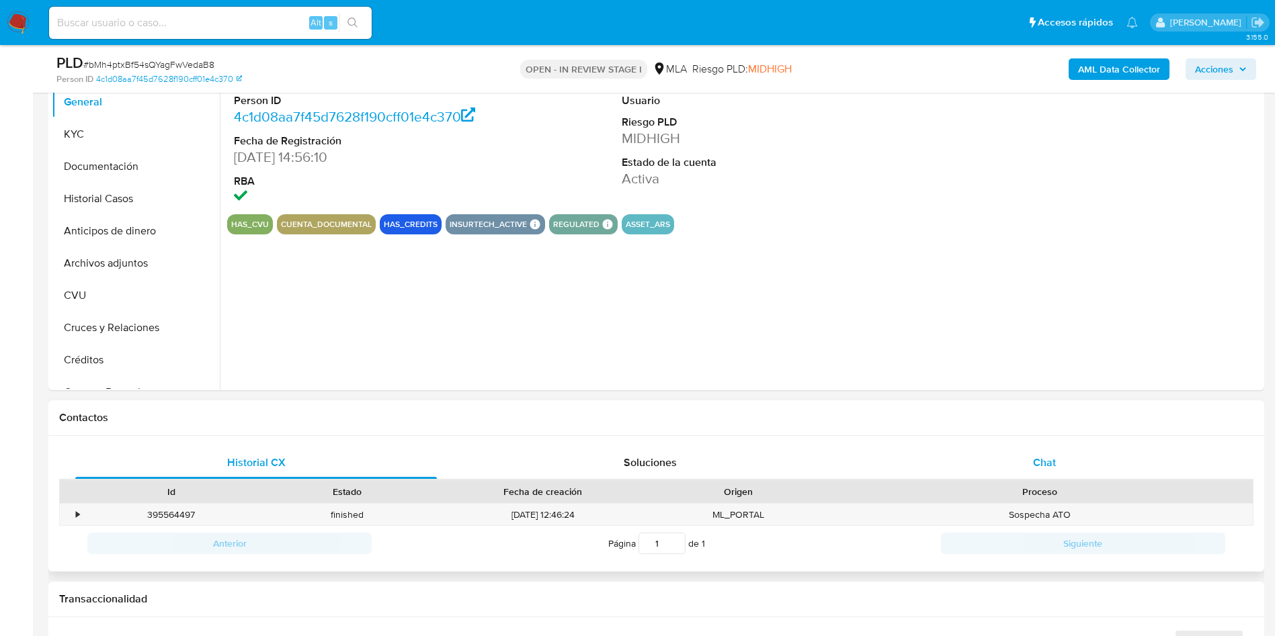
click at [1082, 460] on div "Chat" at bounding box center [1043, 463] width 361 height 32
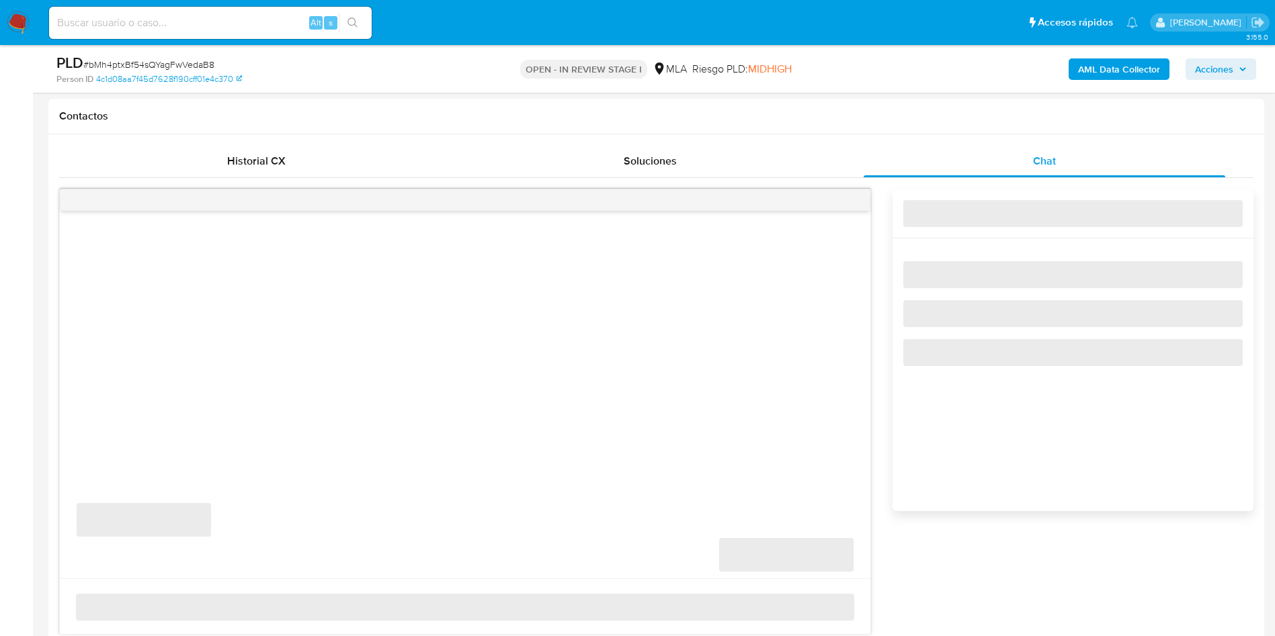
select select "10"
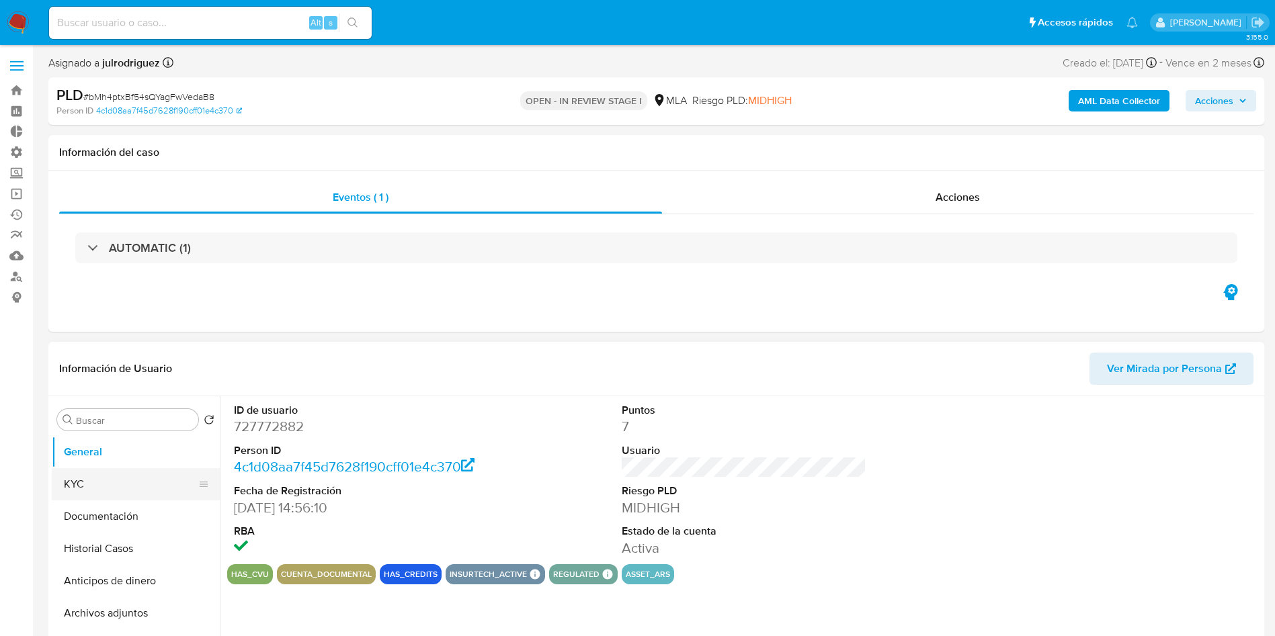
click at [125, 484] on button "KYC" at bounding box center [130, 484] width 157 height 32
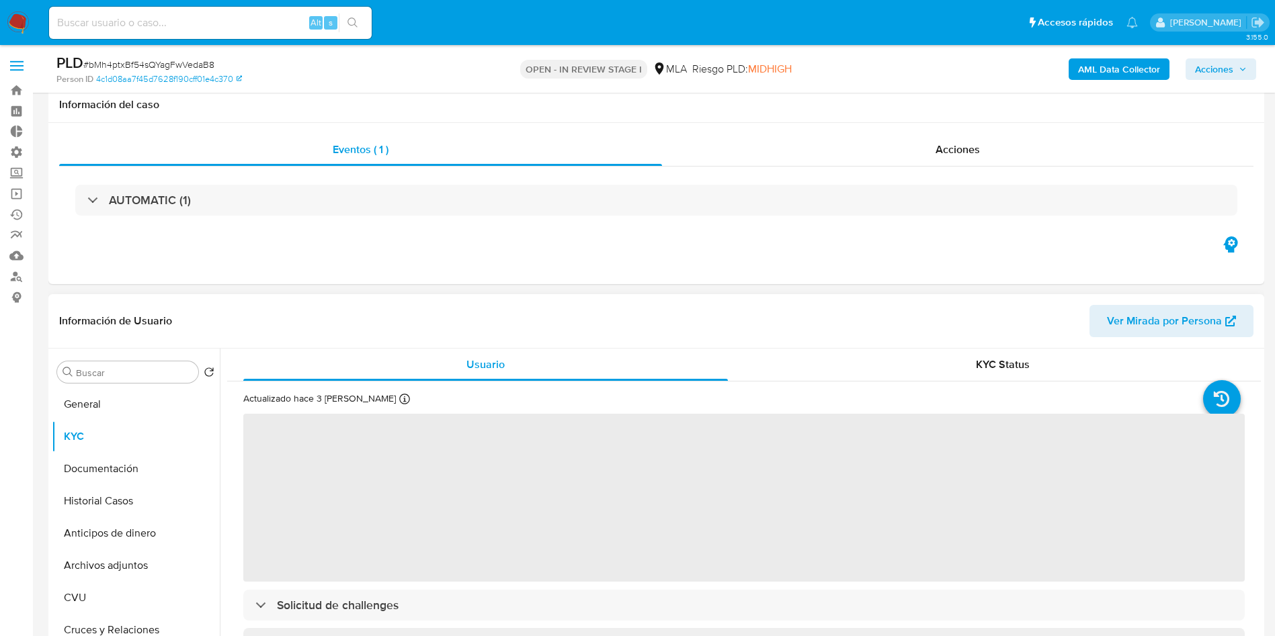
scroll to position [202, 0]
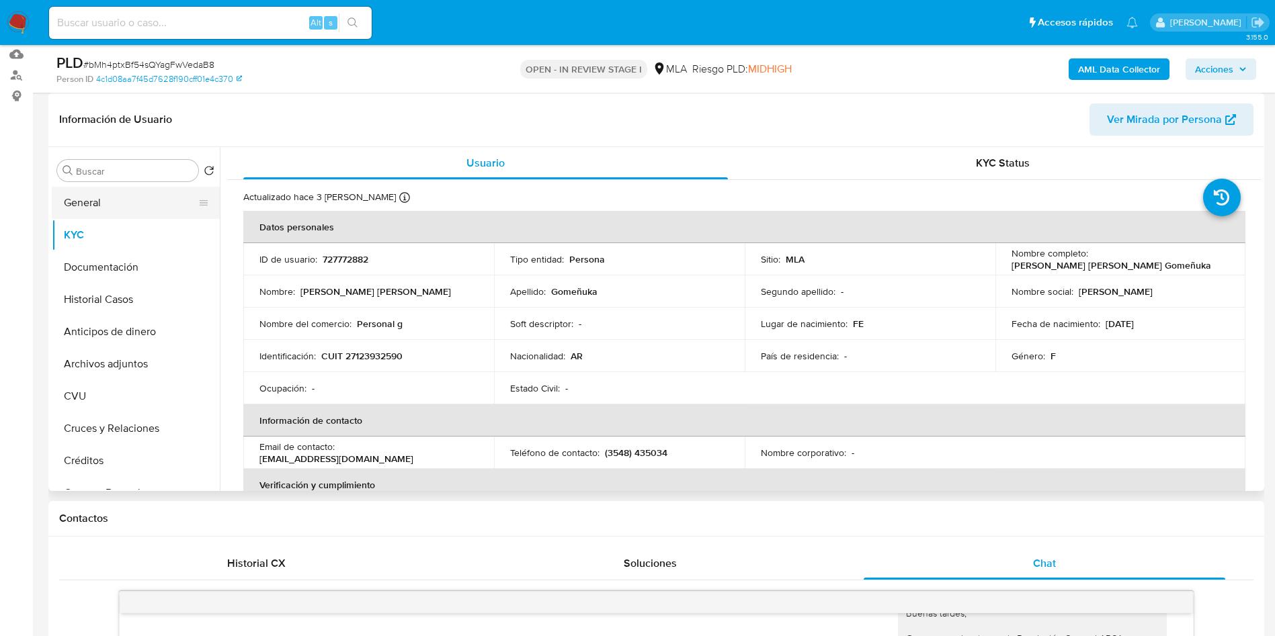
click at [82, 204] on button "General" at bounding box center [130, 203] width 157 height 32
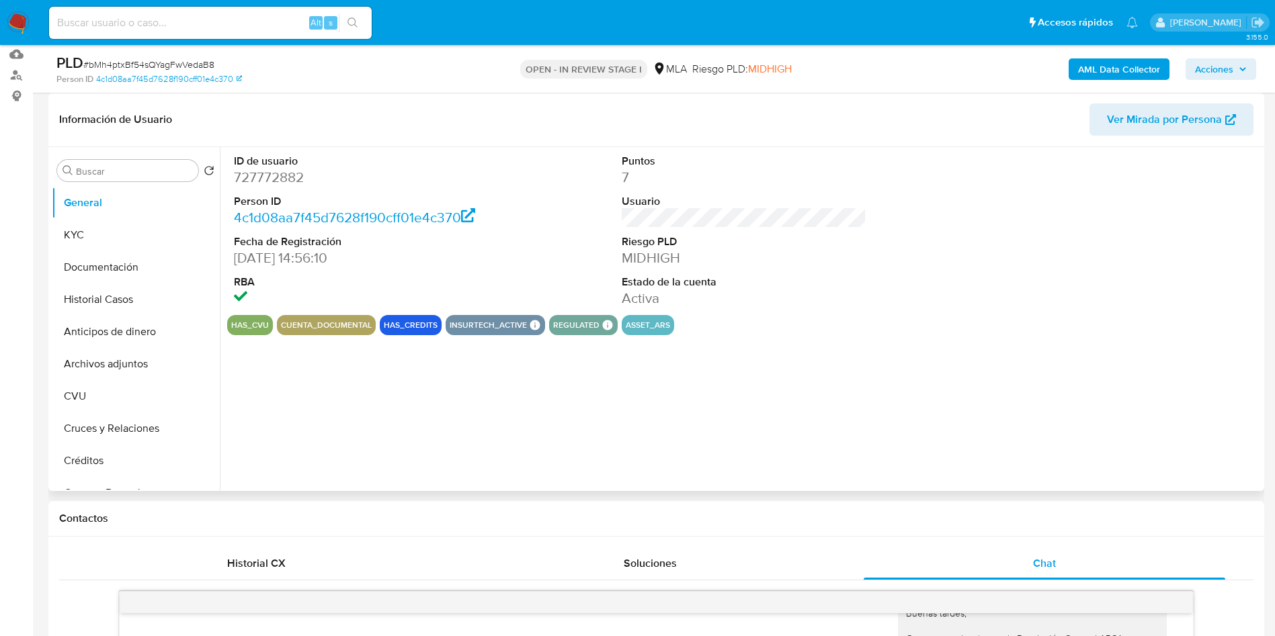
click at [269, 184] on dd "727772882" at bounding box center [356, 177] width 245 height 19
copy dd "727772882"
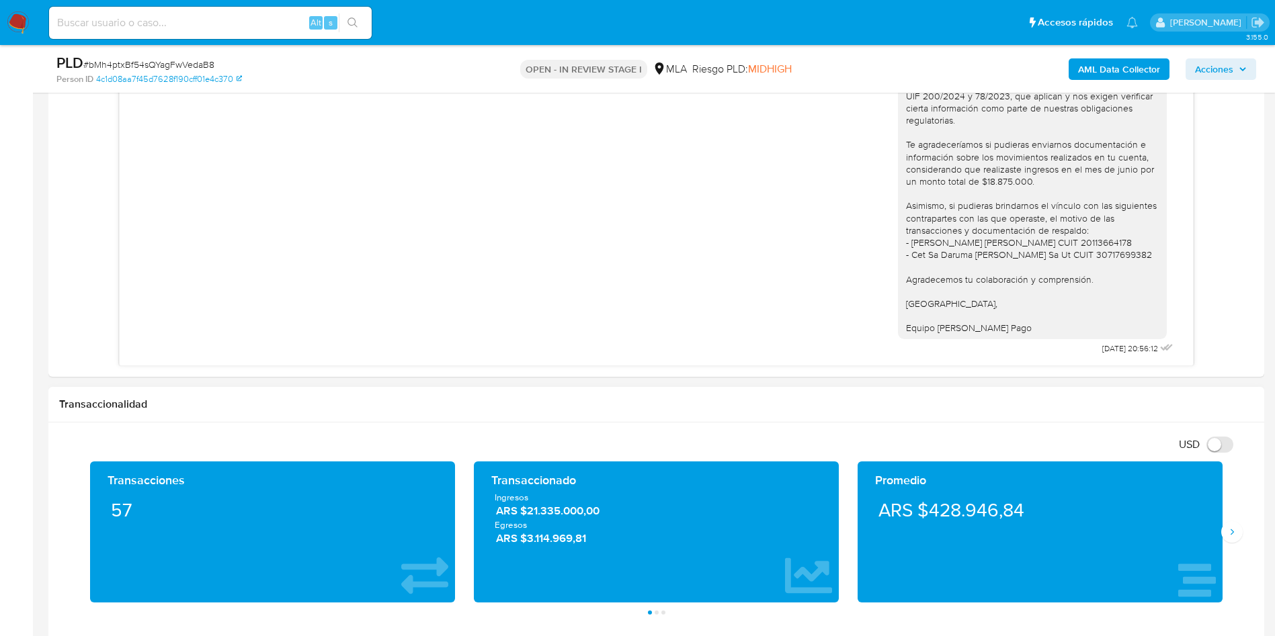
scroll to position [907, 0]
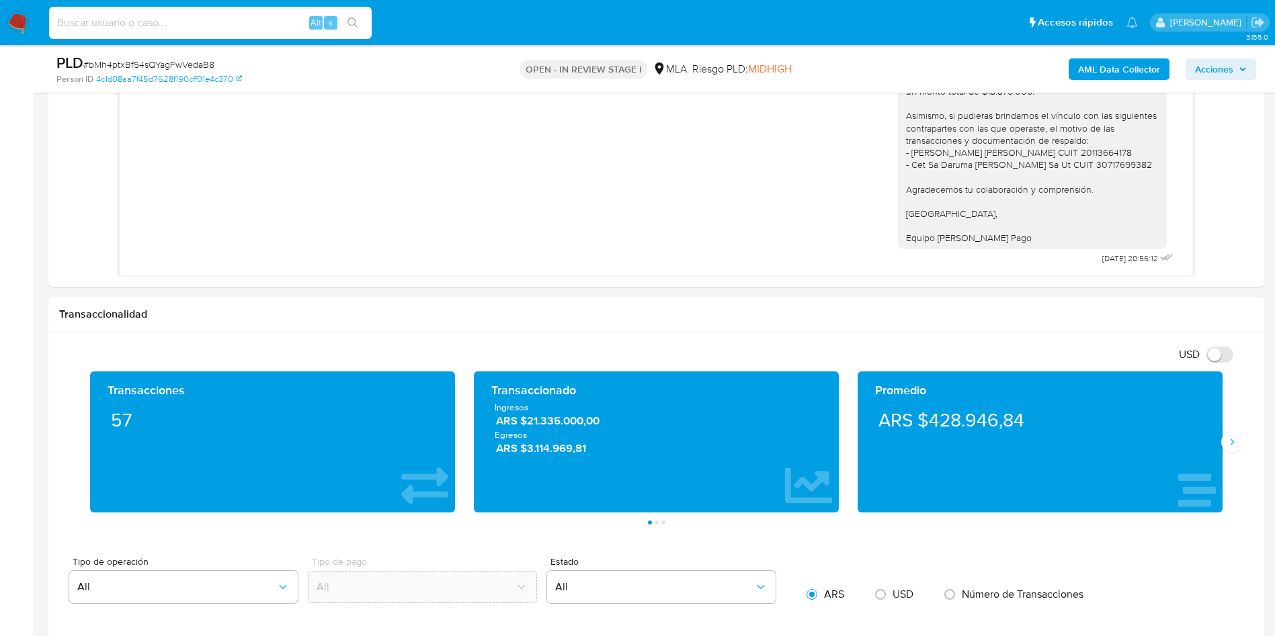
click at [210, 23] on input at bounding box center [210, 22] width 323 height 17
paste input "2285636959"
type input "2285636959"
click at [362, 26] on button "search-icon" at bounding box center [353, 22] width 28 height 19
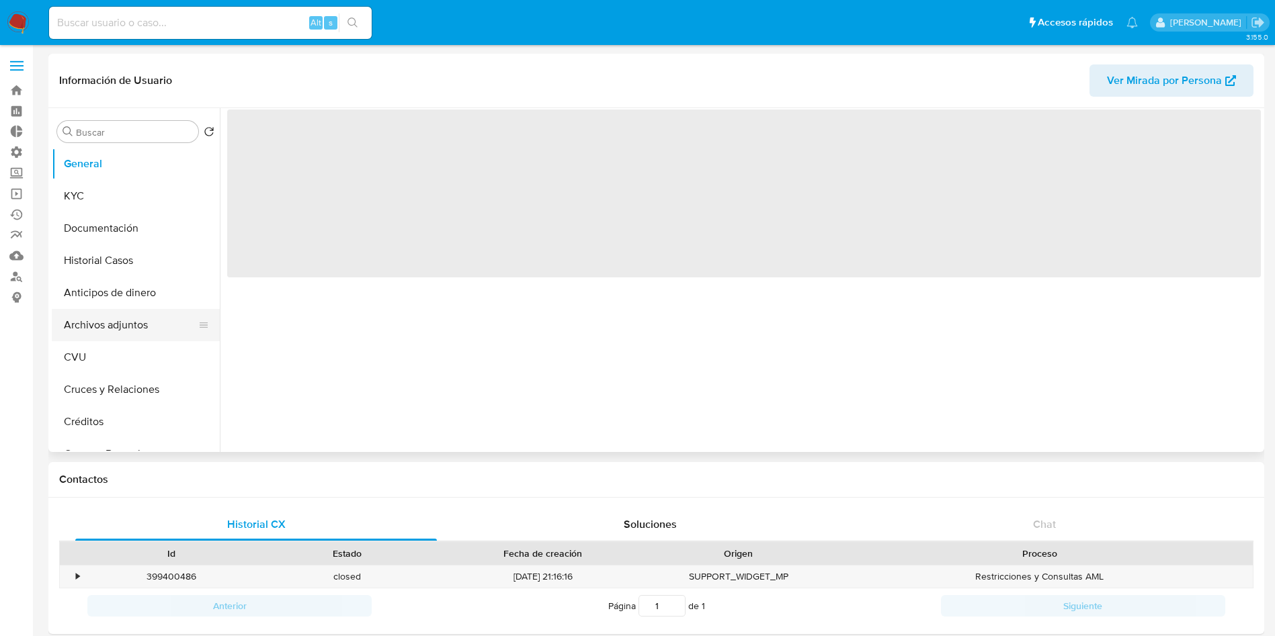
click at [80, 321] on button "Archivos adjuntos" at bounding box center [130, 325] width 157 height 32
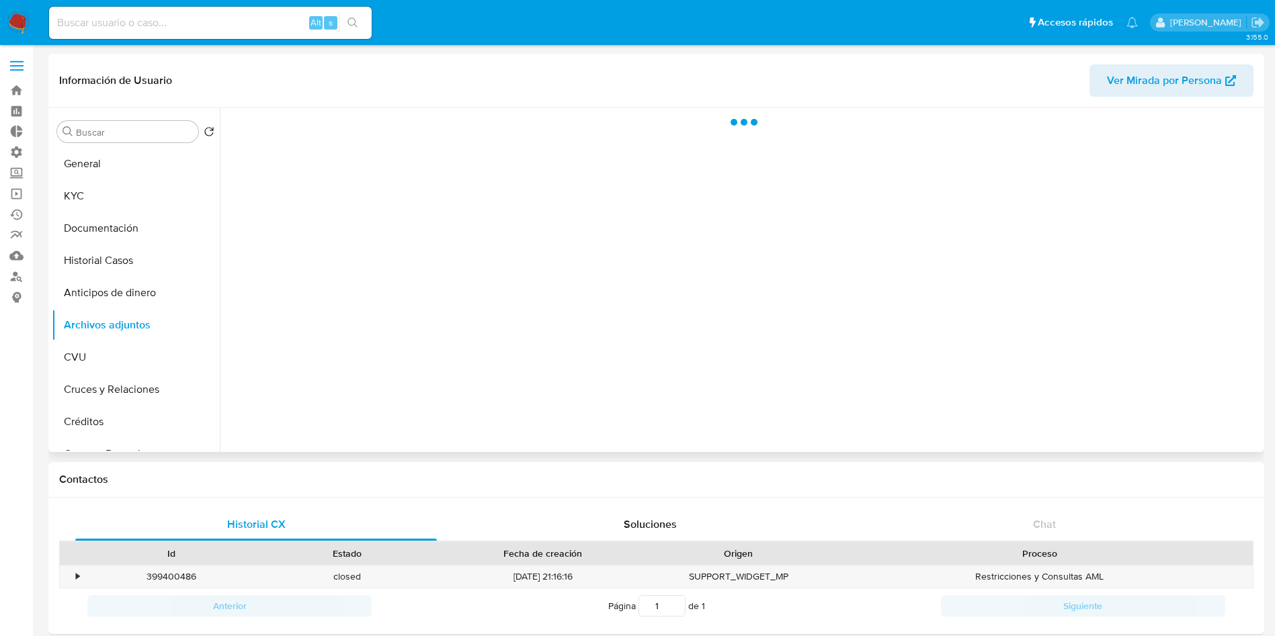
select select "10"
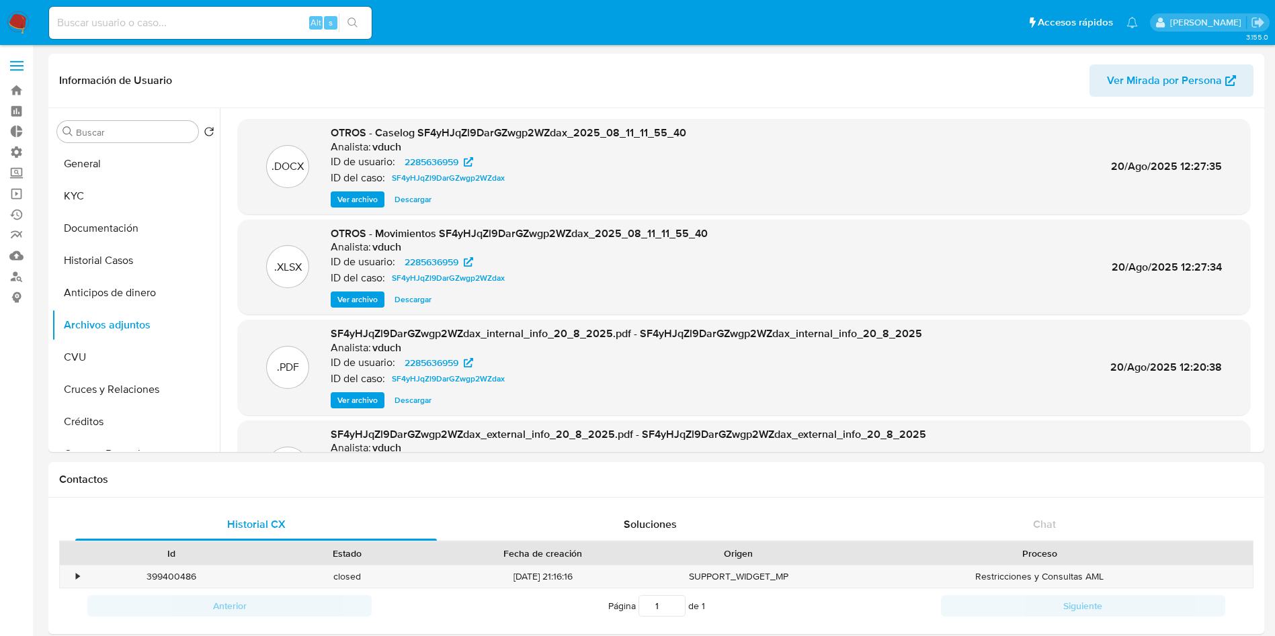
click at [222, 32] on div "Alt s" at bounding box center [210, 23] width 323 height 32
click at [198, 28] on input at bounding box center [210, 22] width 323 height 17
paste input "vVtj6mvafsNwdexFrT3yeJmU"
type input "vVtj6mvafsNwdexFrT3yeJmU"
click at [354, 23] on icon "search-icon" at bounding box center [352, 22] width 11 height 11
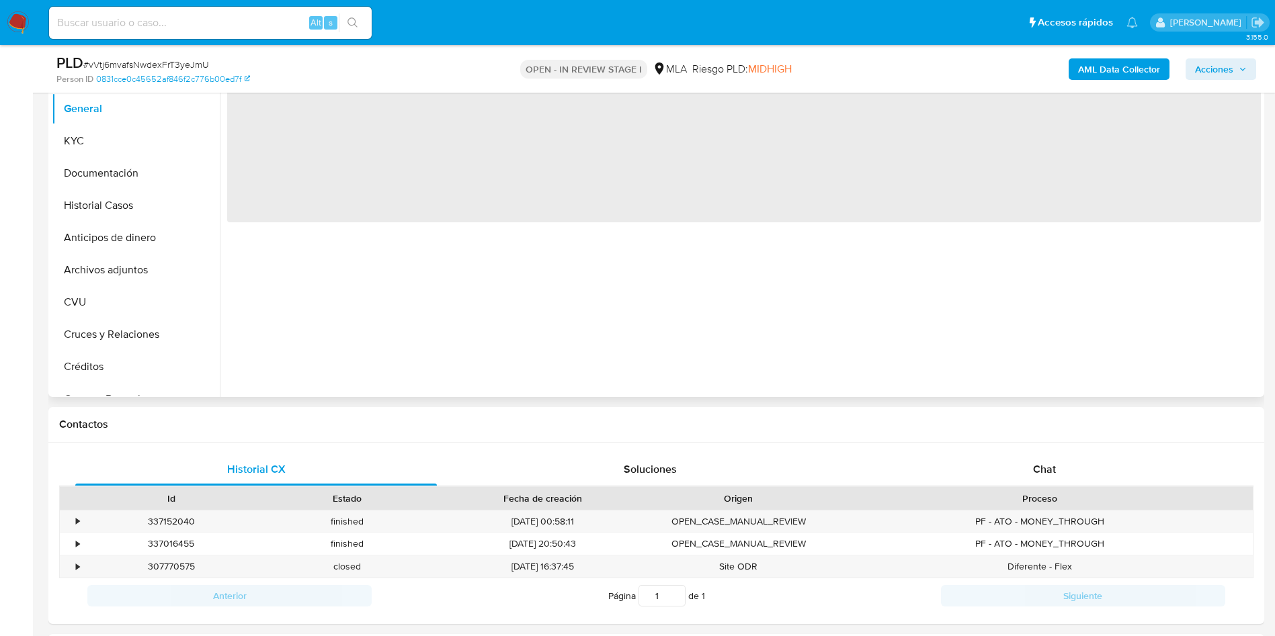
scroll to position [302, 0]
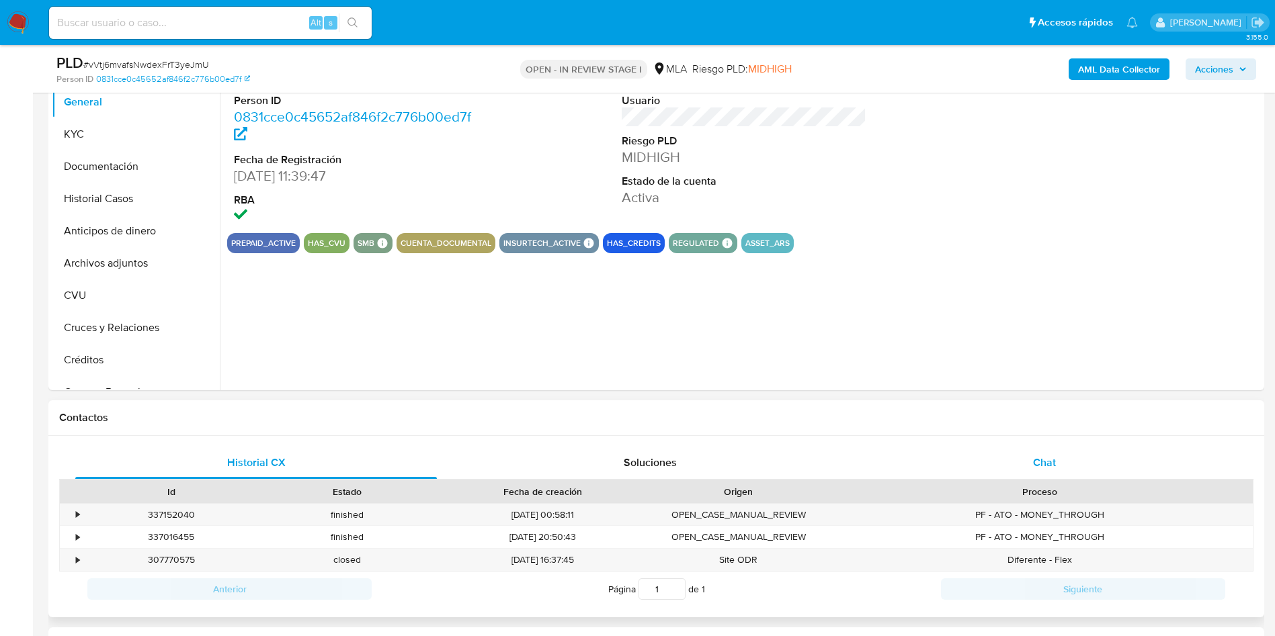
click at [1062, 460] on div "Chat" at bounding box center [1043, 463] width 361 height 32
select select "10"
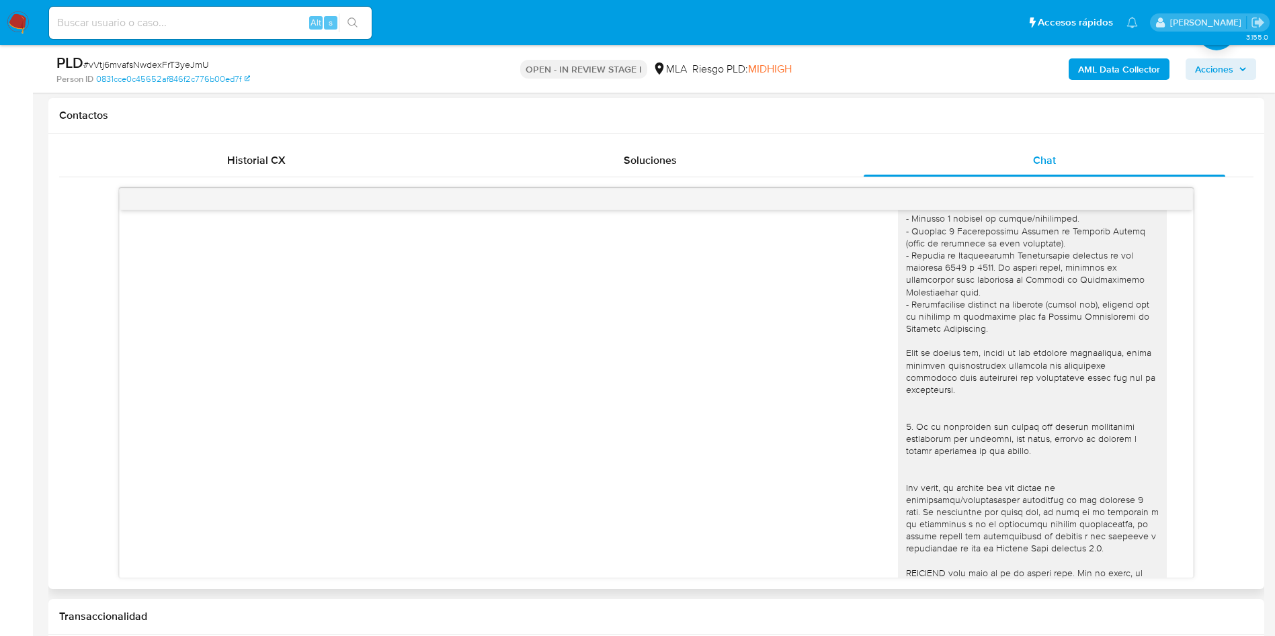
scroll to position [806, 0]
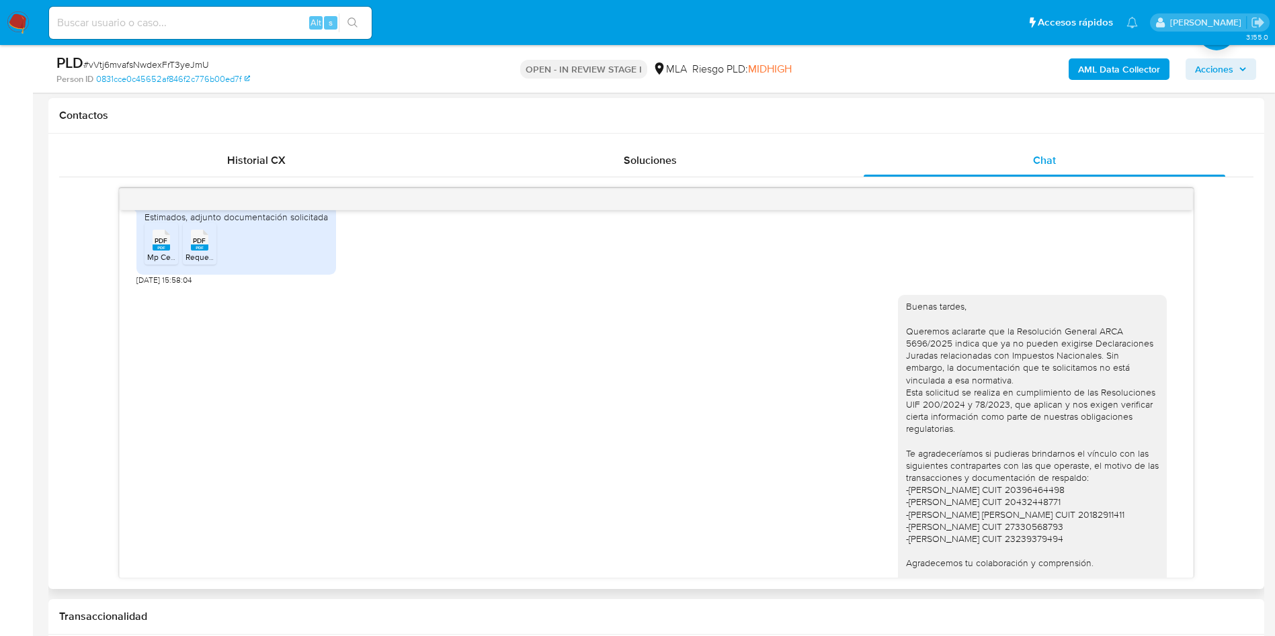
click at [206, 263] on span "Requerimiento MP .pdf" at bounding box center [226, 256] width 83 height 11
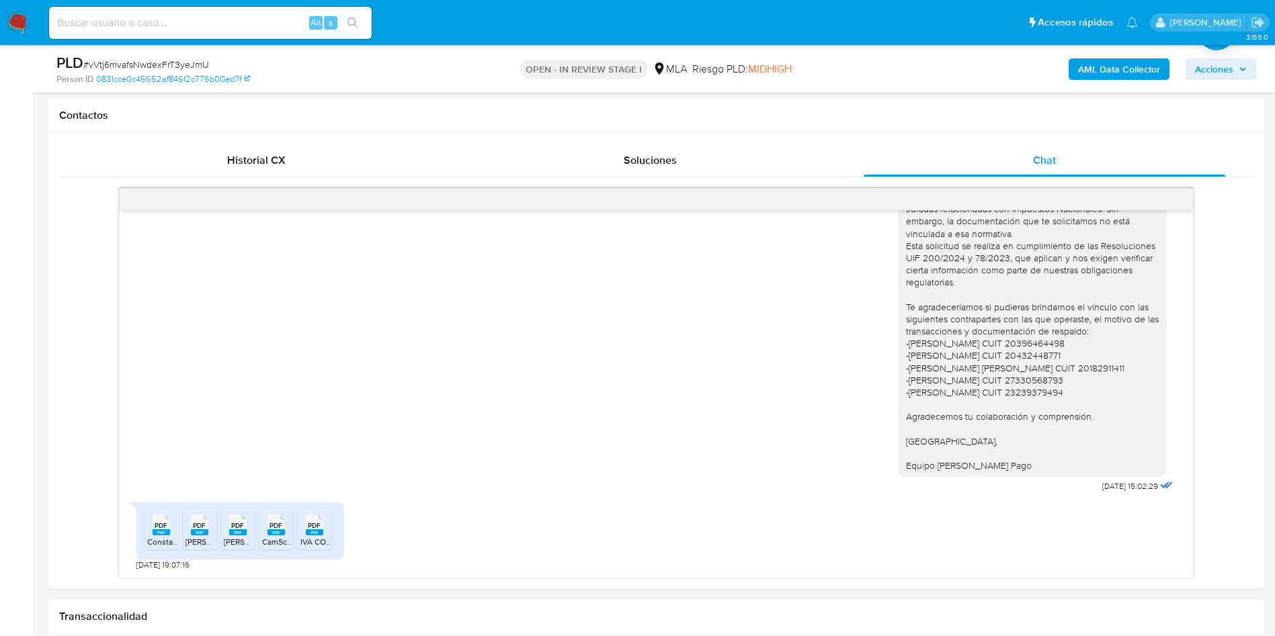
scroll to position [202, 0]
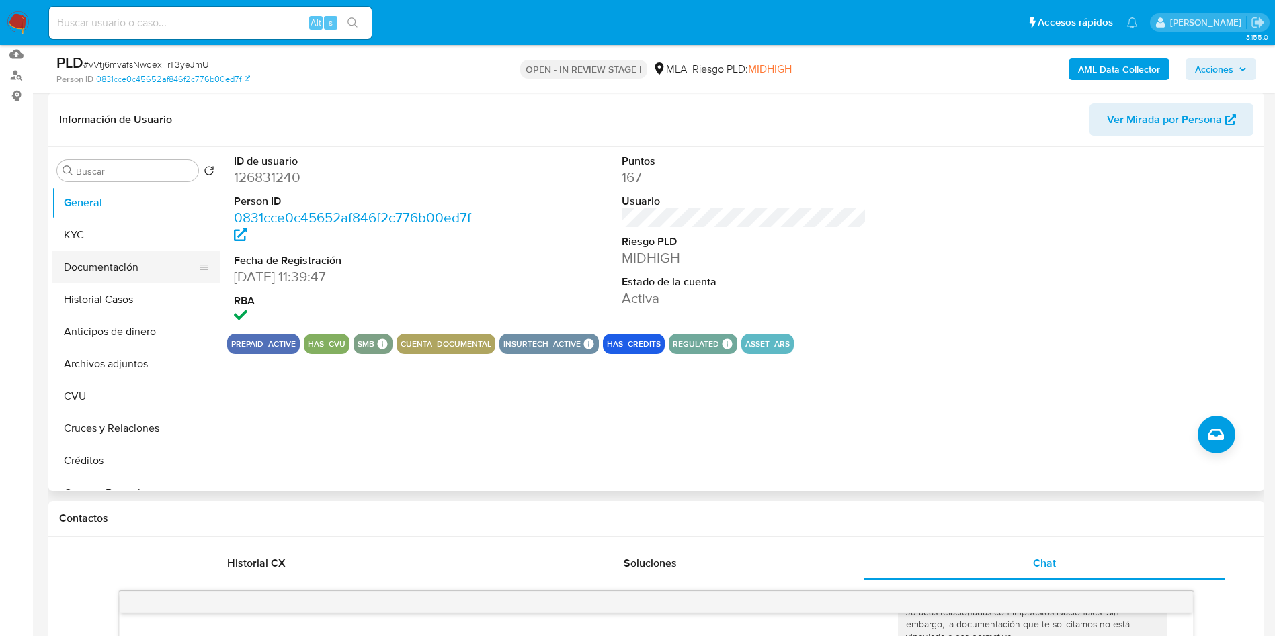
click at [133, 264] on button "Documentación" at bounding box center [130, 267] width 157 height 32
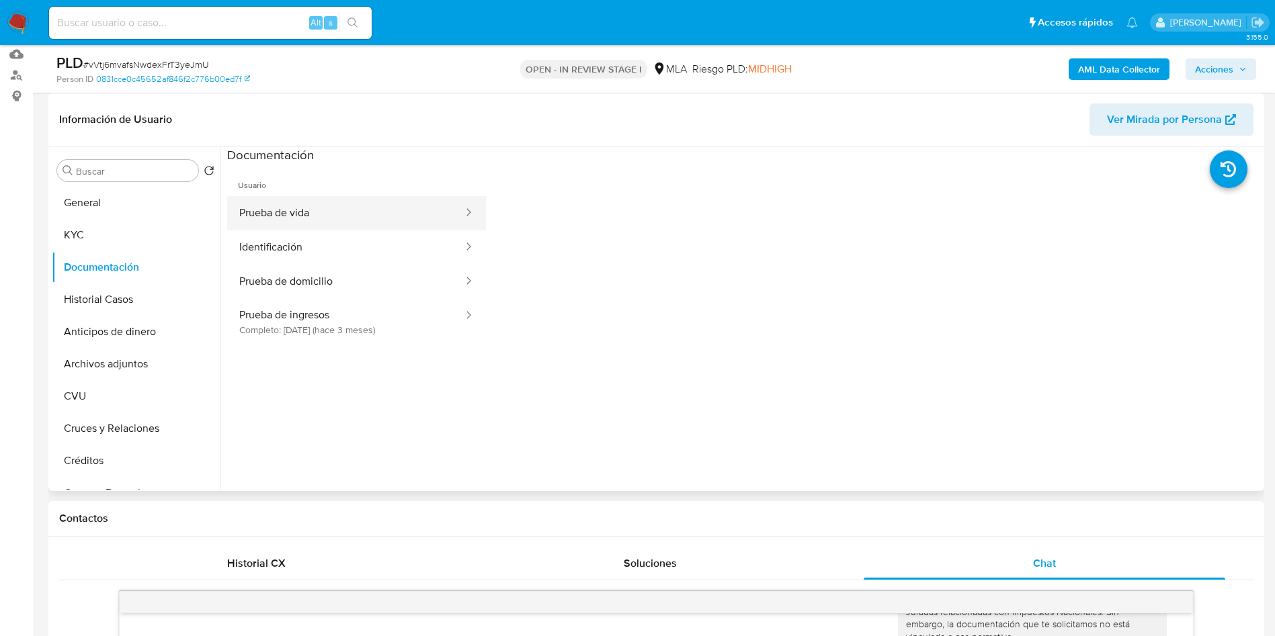
click at [267, 213] on button "Prueba de vida" at bounding box center [345, 213] width 237 height 34
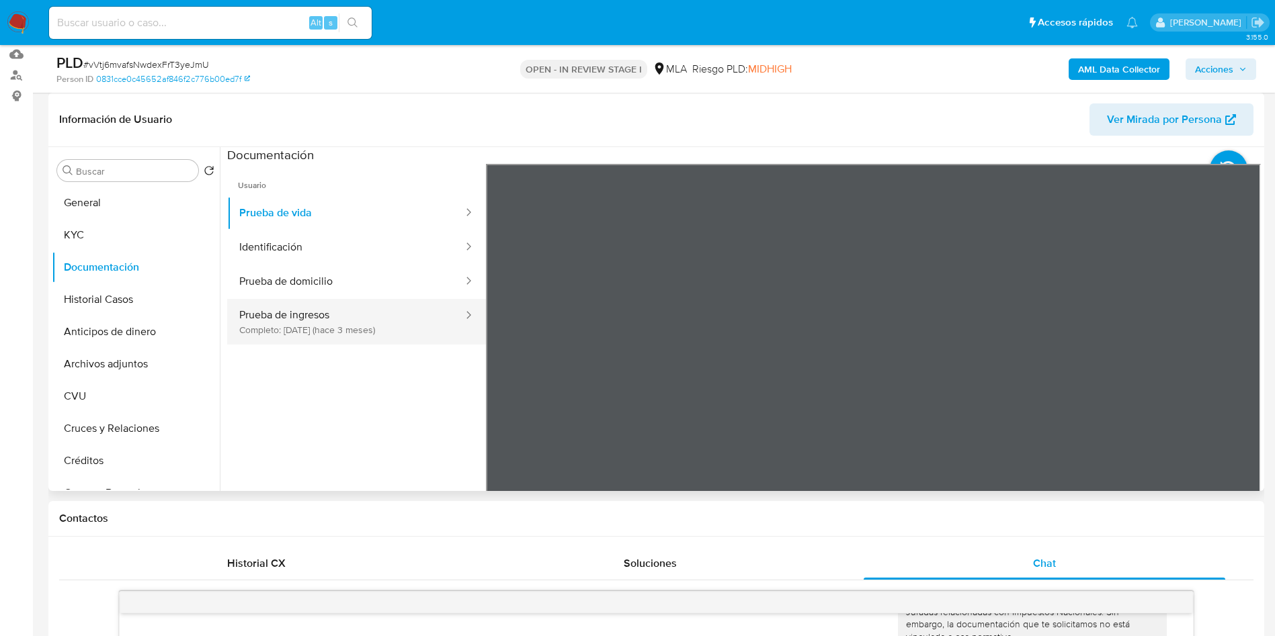
click at [385, 329] on button "Prueba de ingresos Completo: 17/05/2025 (hace 3 meses)" at bounding box center [345, 322] width 237 height 46
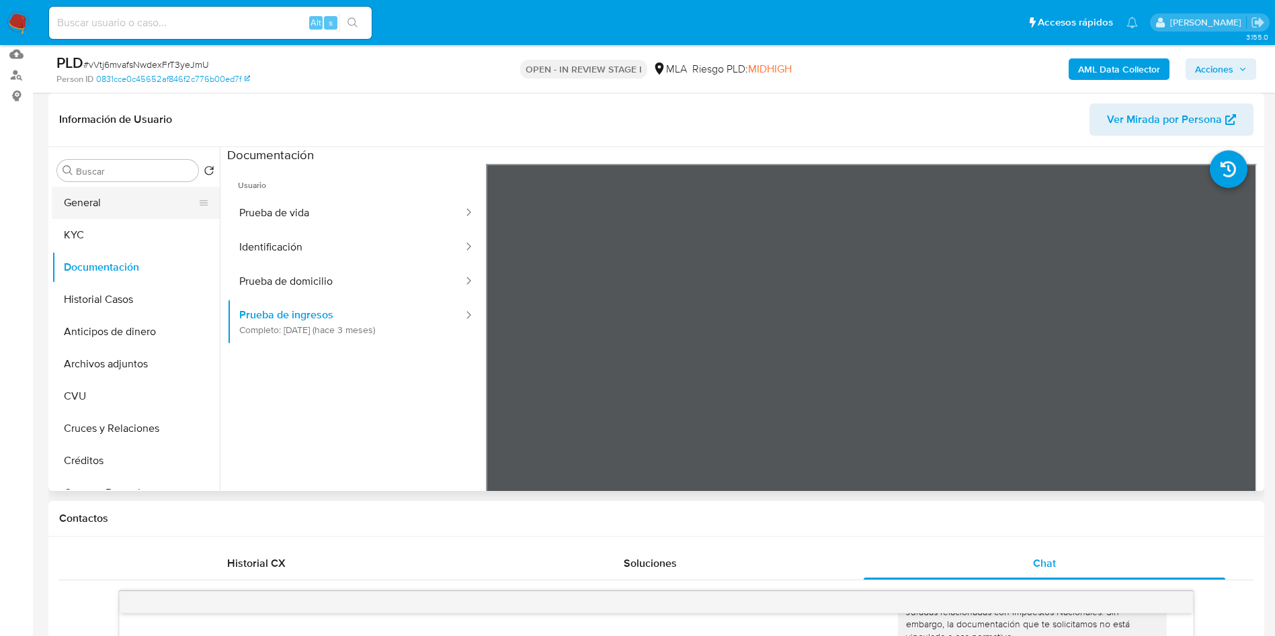
click at [101, 209] on button "General" at bounding box center [130, 203] width 157 height 32
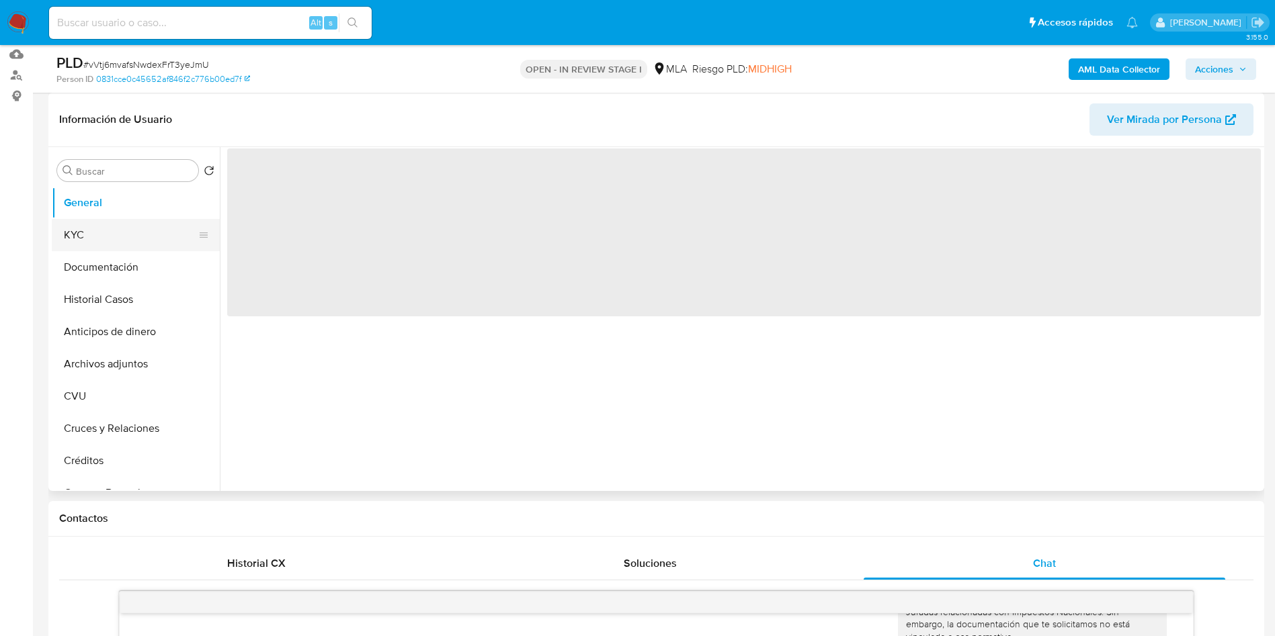
click at [93, 235] on button "KYC" at bounding box center [130, 235] width 157 height 32
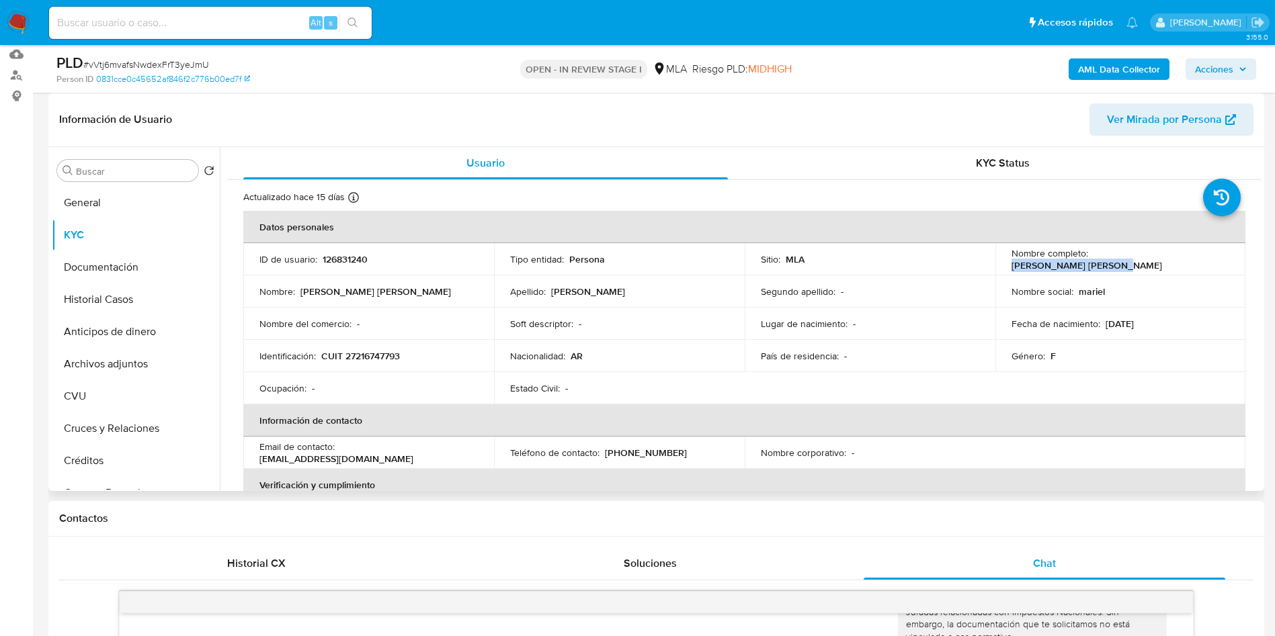
drag, startPoint x: 1193, startPoint y: 261, endPoint x: 1090, endPoint y: 256, distance: 102.9
click at [1090, 256] on div "Nombre completo : Mariel Veronica Marcos" at bounding box center [1120, 259] width 218 height 24
copy p "Mariel Veronica Marcos"
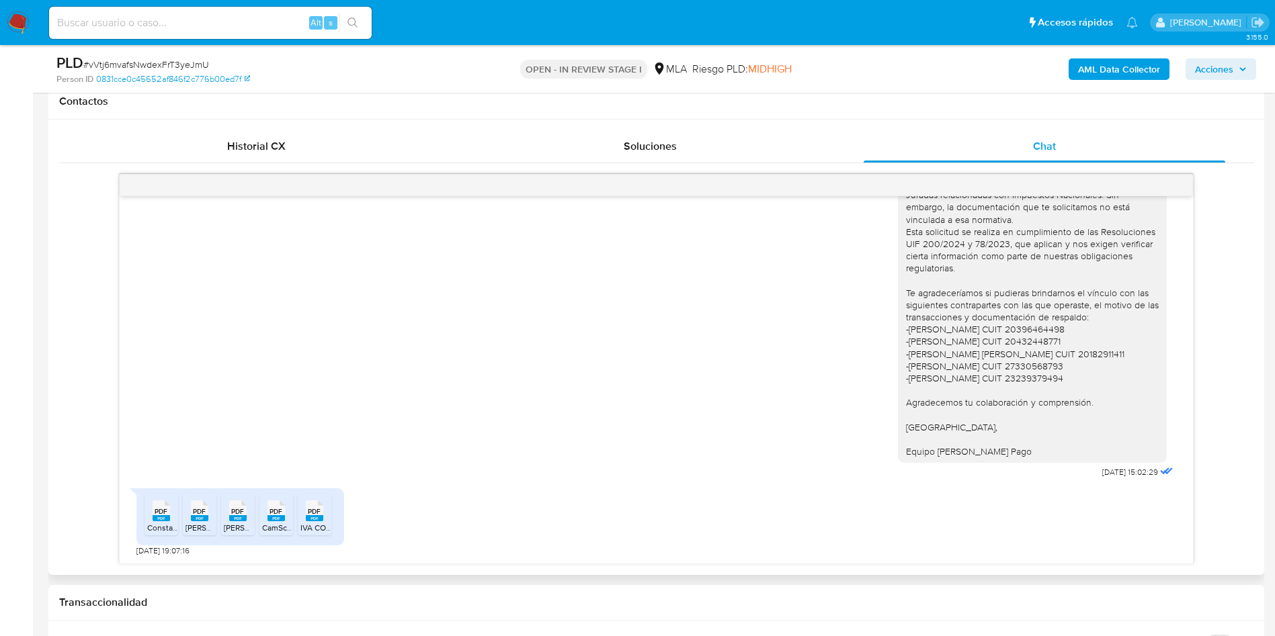
scroll to position [605, 0]
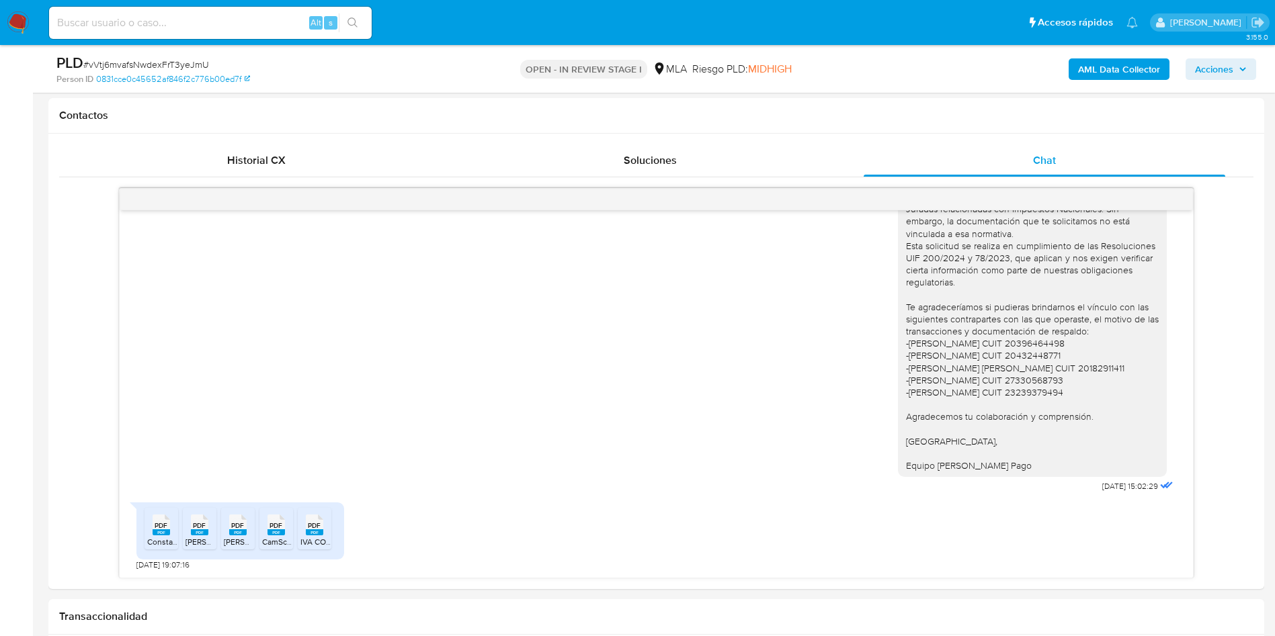
click at [165, 18] on input at bounding box center [210, 22] width 323 height 17
paste input "uf6XLgwZeydkMsDVQUD4Phtv"
type input "uf6XLgwZeydkMsDVQUD4Phtv"
click at [366, 18] on button "search-icon" at bounding box center [353, 22] width 28 height 19
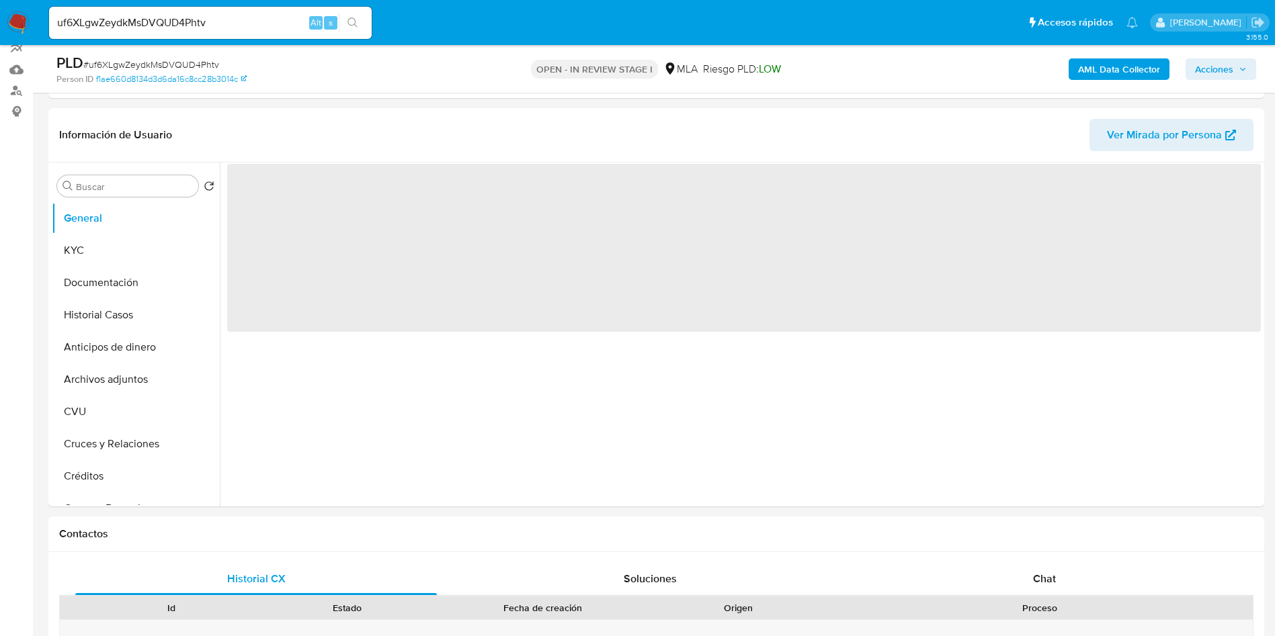
scroll to position [202, 0]
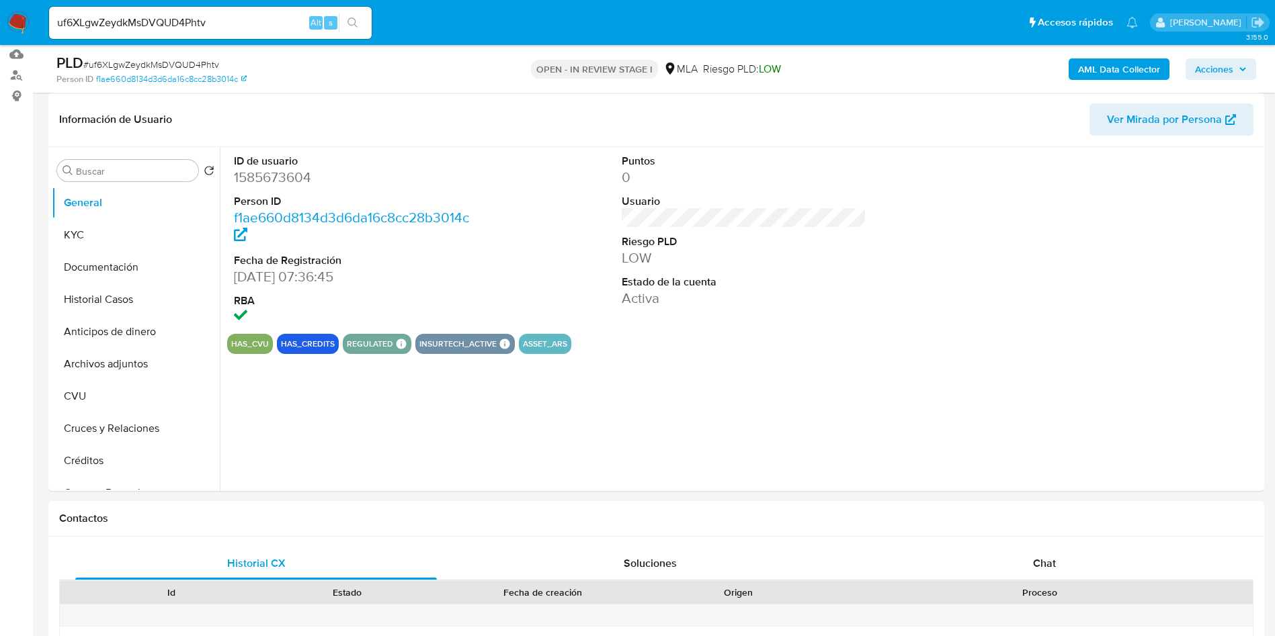
select select "10"
click at [83, 224] on button "KYC" at bounding box center [130, 235] width 157 height 32
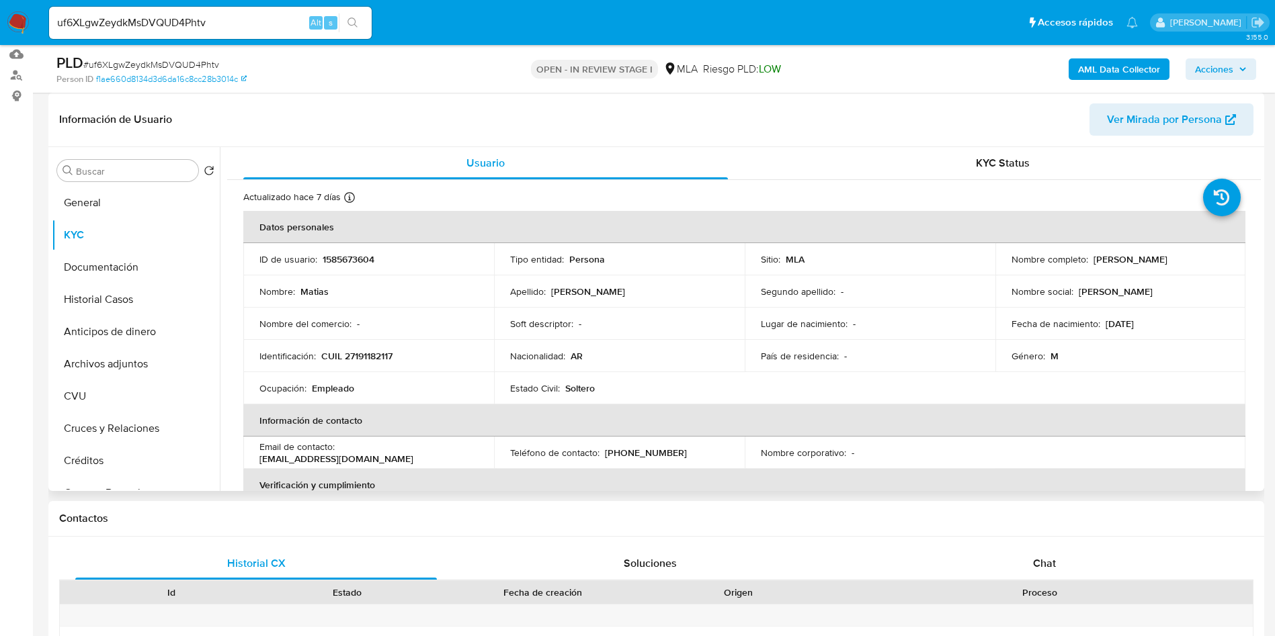
click at [366, 358] on p "CUIL 27191182117" at bounding box center [356, 356] width 71 height 12
copy p "27191182117"
click at [120, 265] on button "Documentación" at bounding box center [130, 267] width 157 height 32
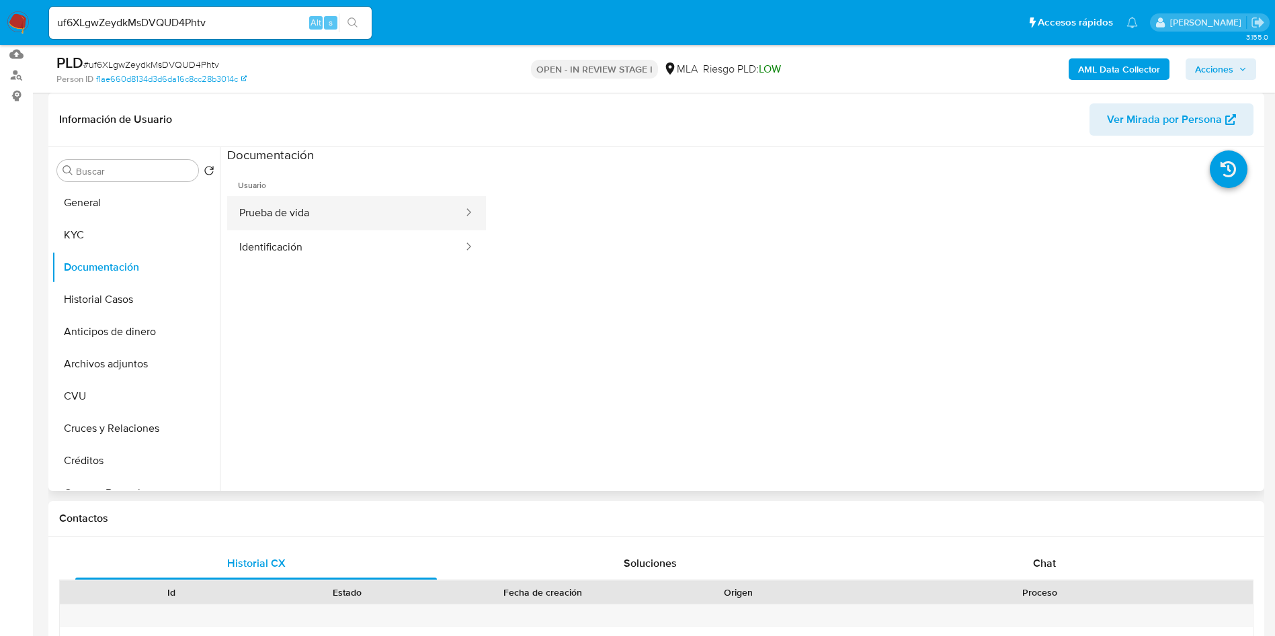
click at [317, 208] on button "Prueba de vida" at bounding box center [345, 213] width 237 height 34
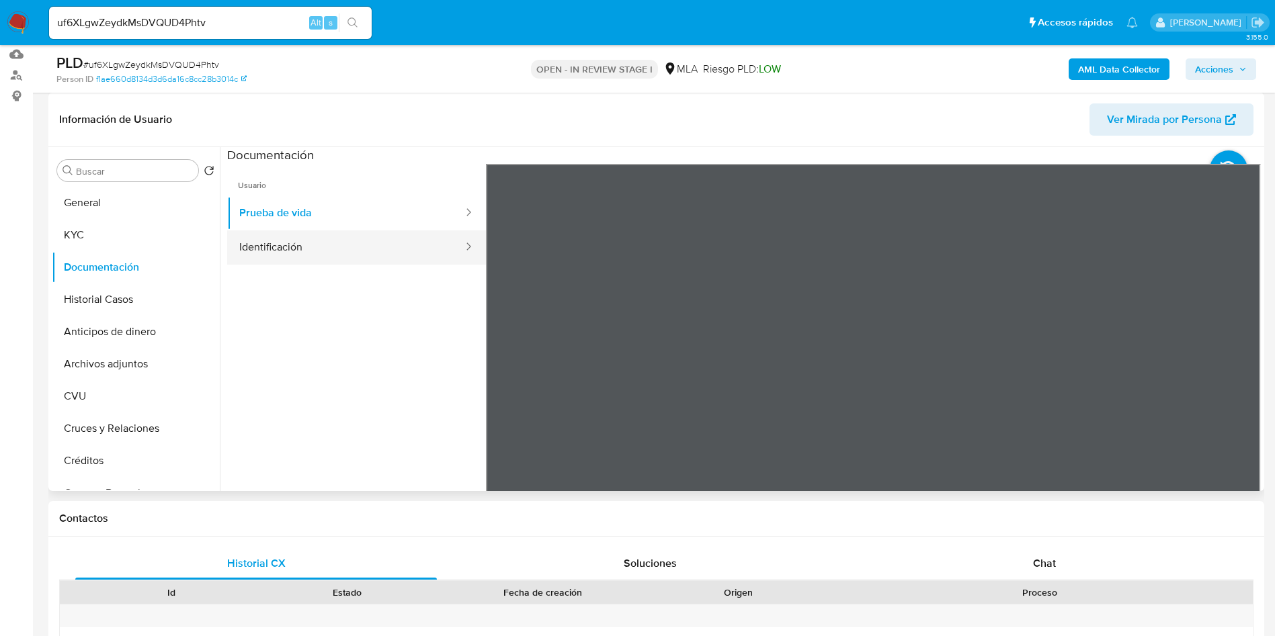
click at [313, 251] on button "Identificación" at bounding box center [345, 247] width 237 height 34
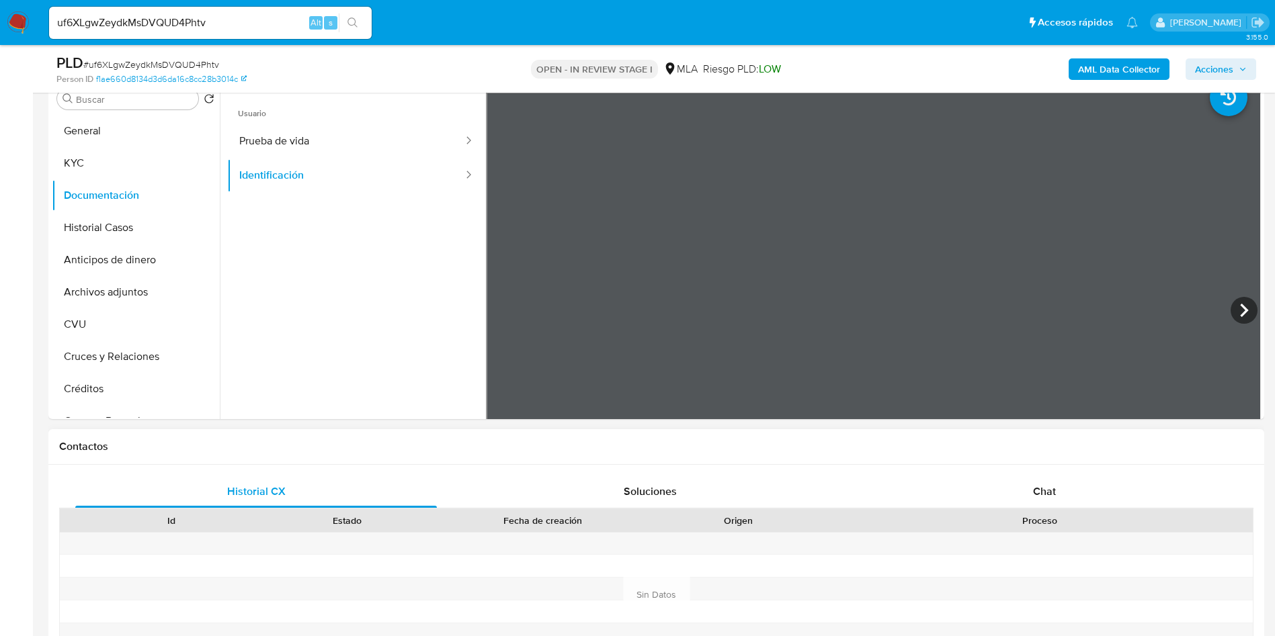
scroll to position [403, 0]
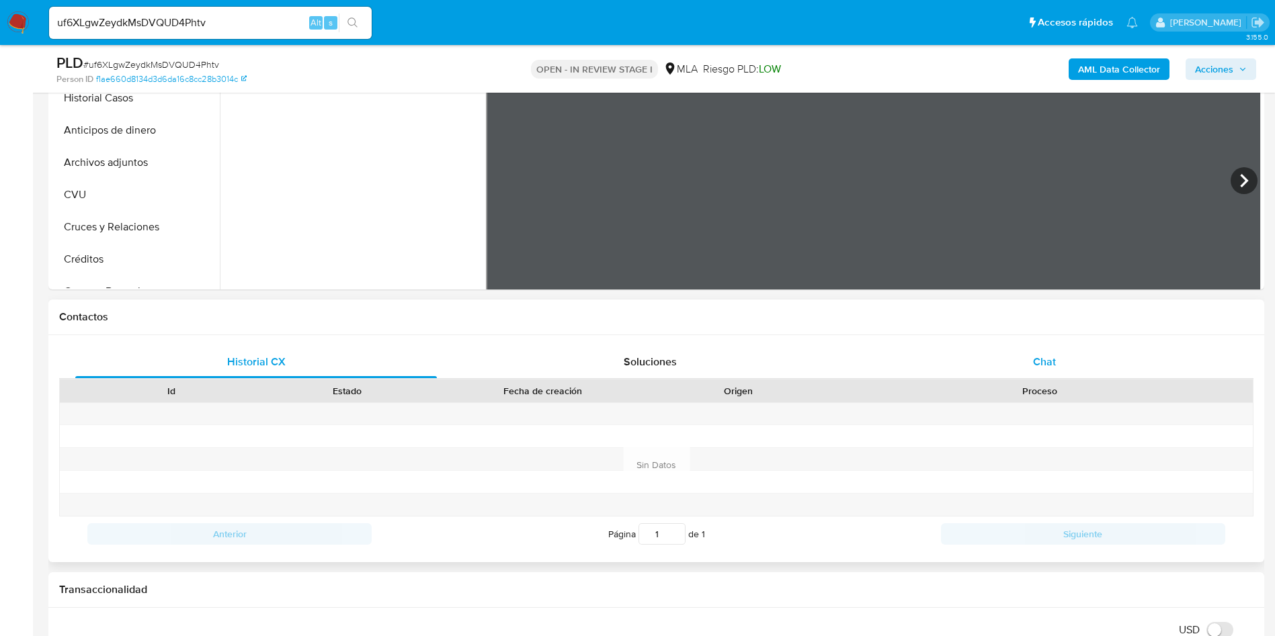
click at [1023, 366] on div "Chat" at bounding box center [1043, 362] width 361 height 32
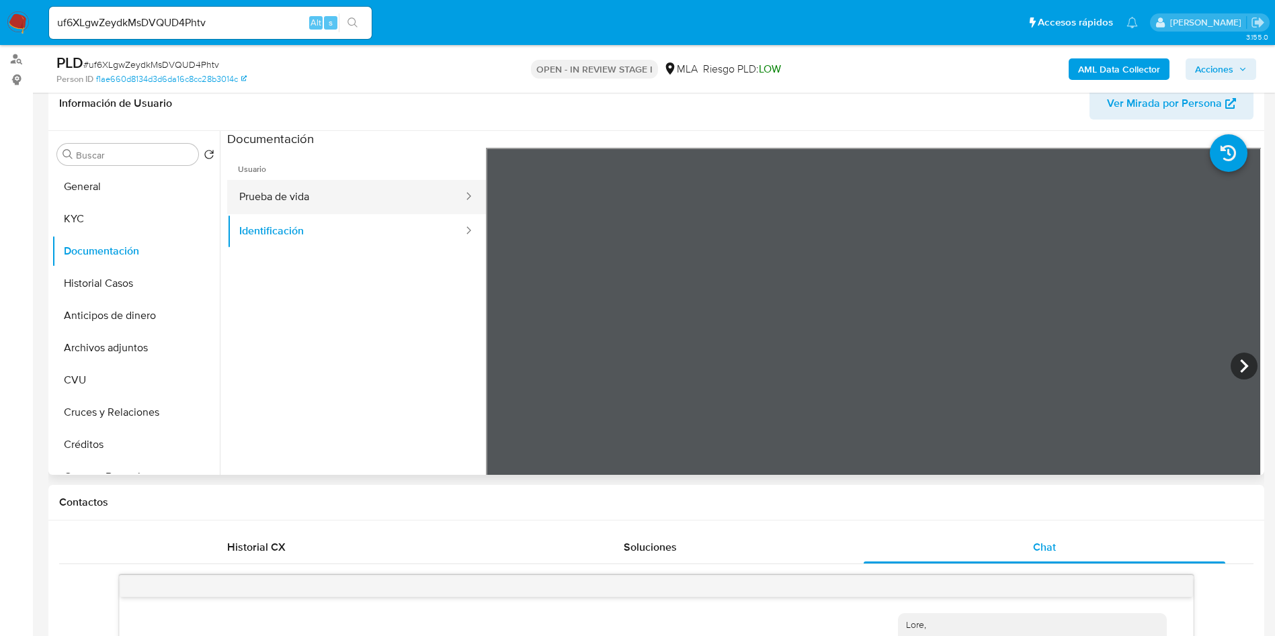
scroll to position [101, 0]
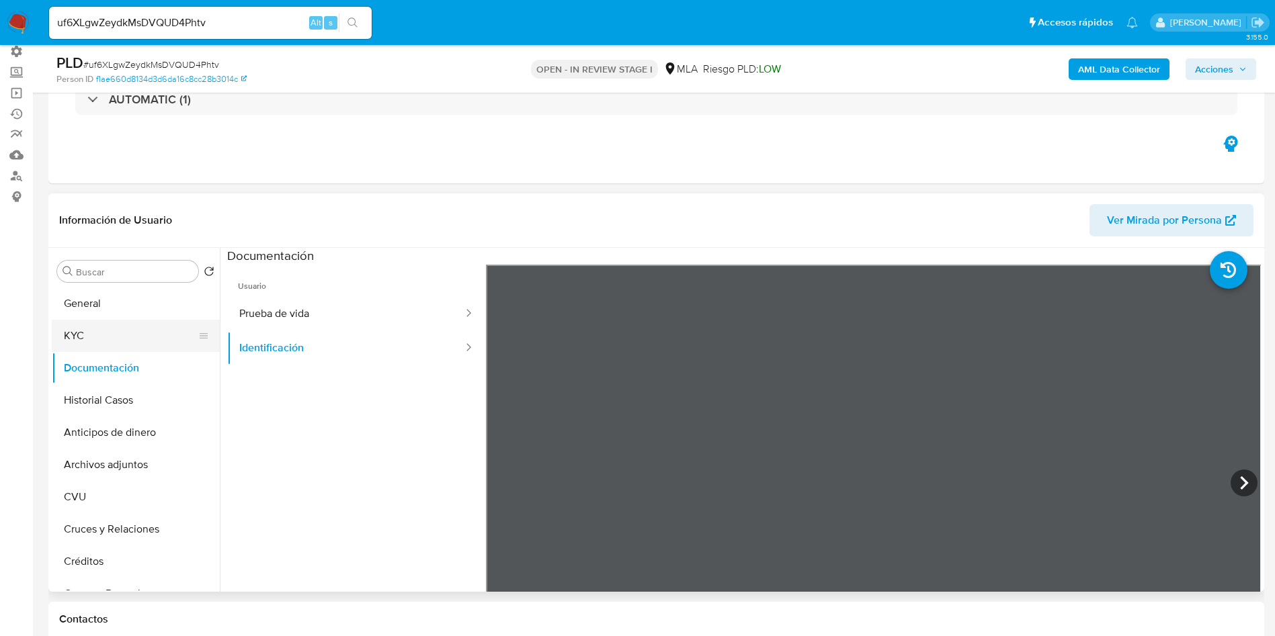
click at [106, 341] on button "KYC" at bounding box center [130, 336] width 157 height 32
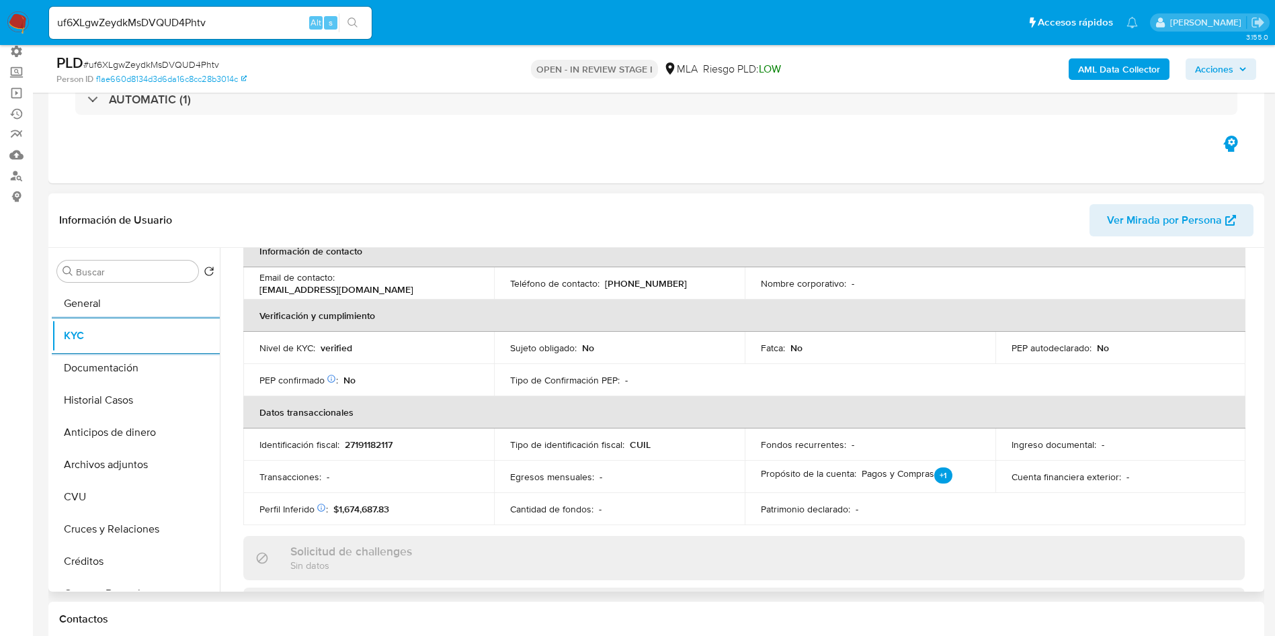
scroll to position [302, 0]
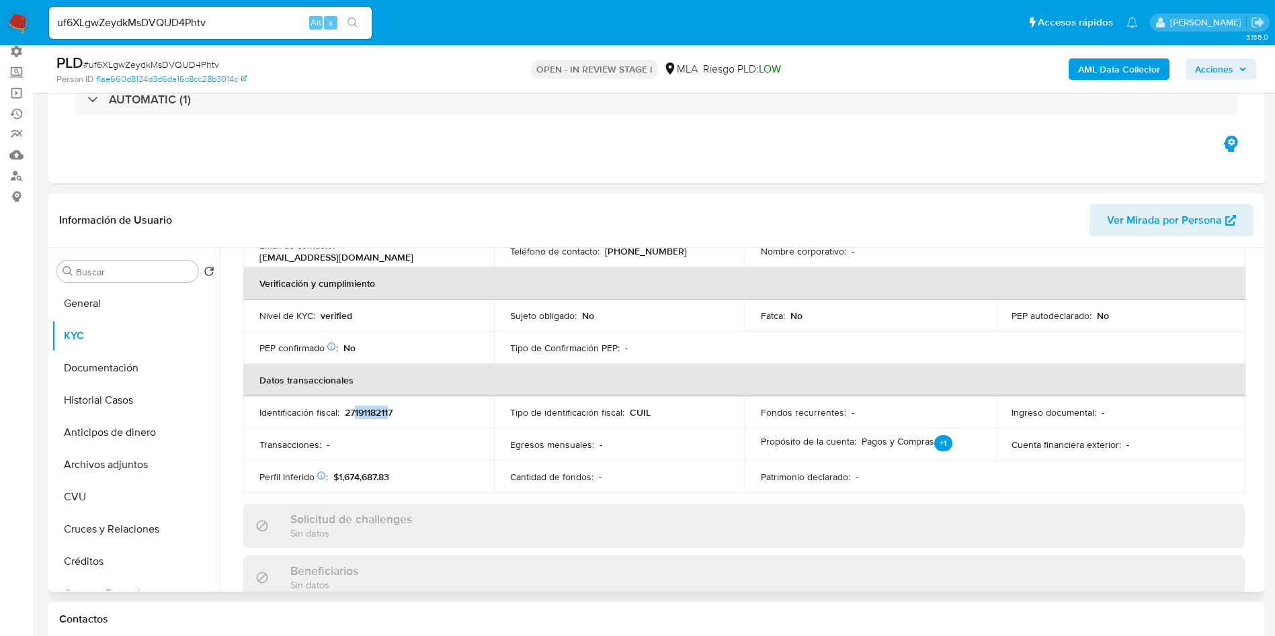
drag, startPoint x: 391, startPoint y: 413, endPoint x: 422, endPoint y: 421, distance: 31.9
click at [353, 414] on p "27191182117" at bounding box center [369, 413] width 48 height 12
copy p "19118211"
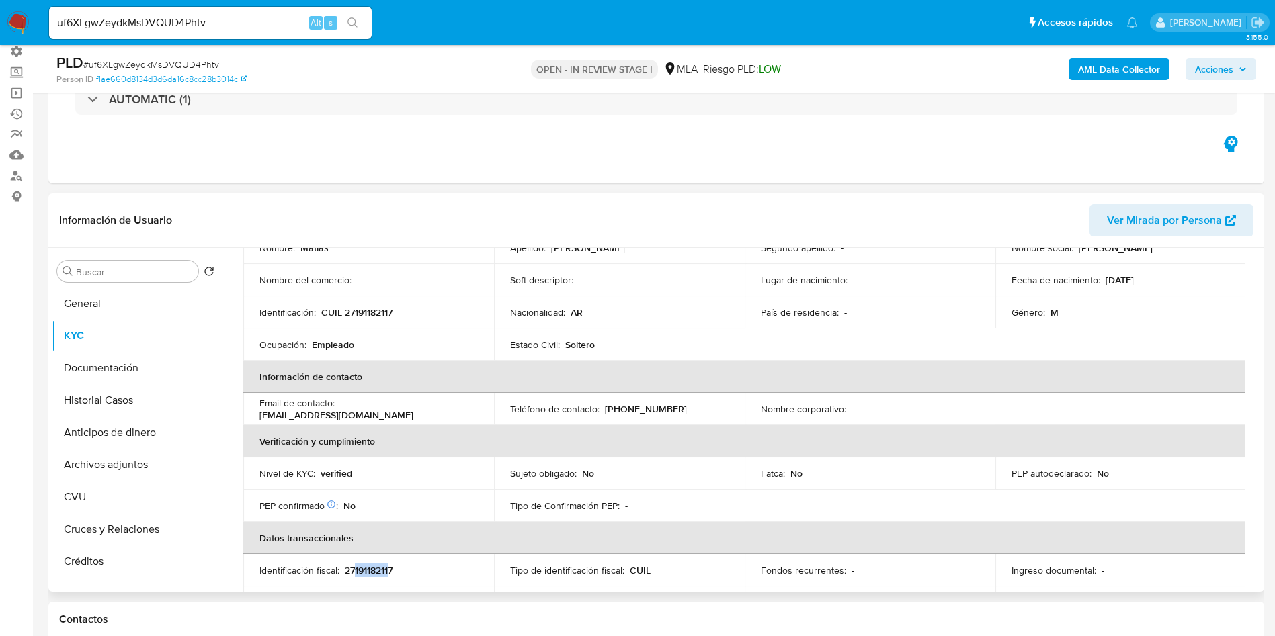
scroll to position [101, 0]
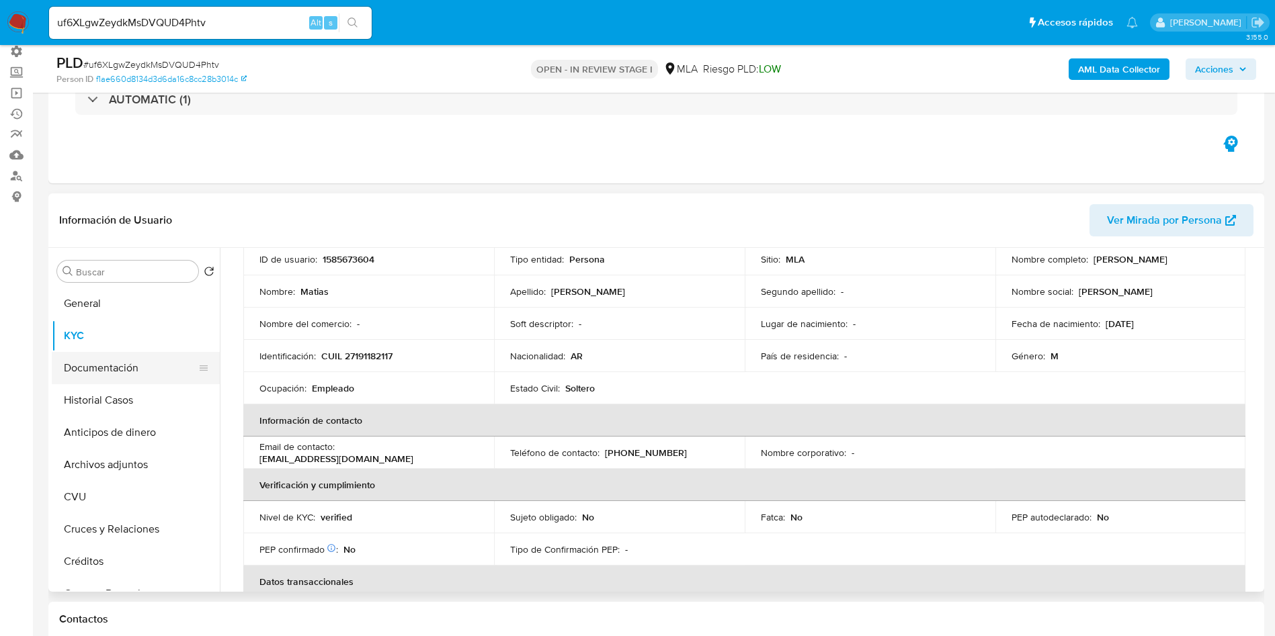
click at [137, 359] on button "Documentación" at bounding box center [130, 368] width 157 height 32
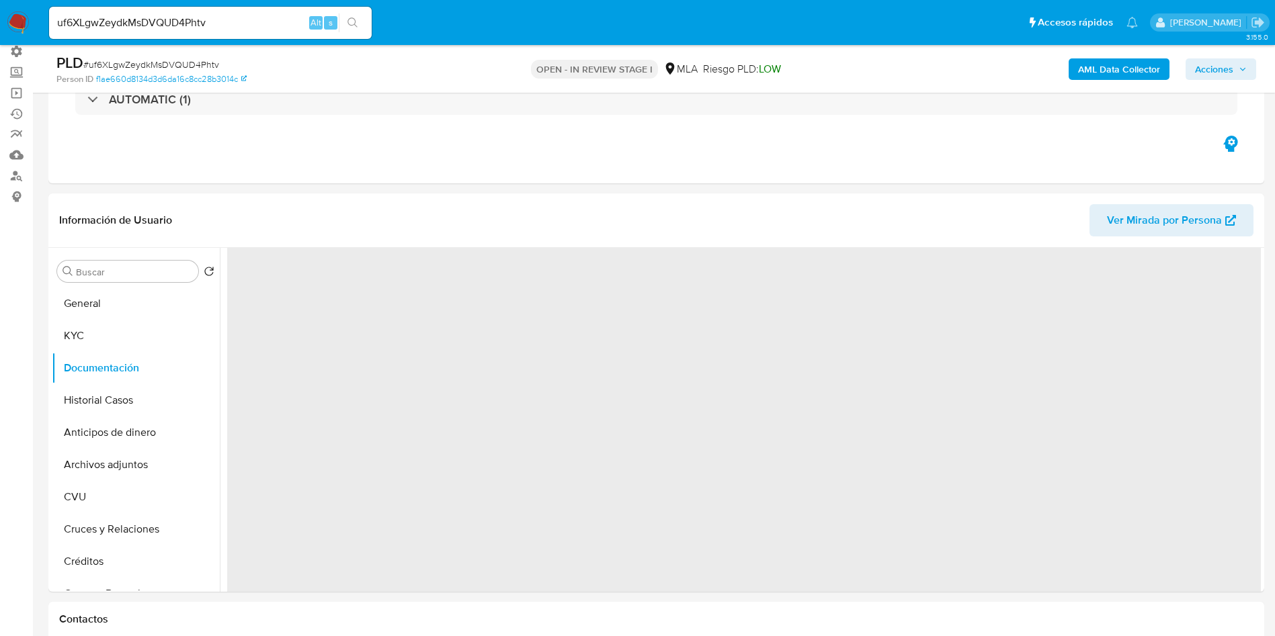
scroll to position [0, 0]
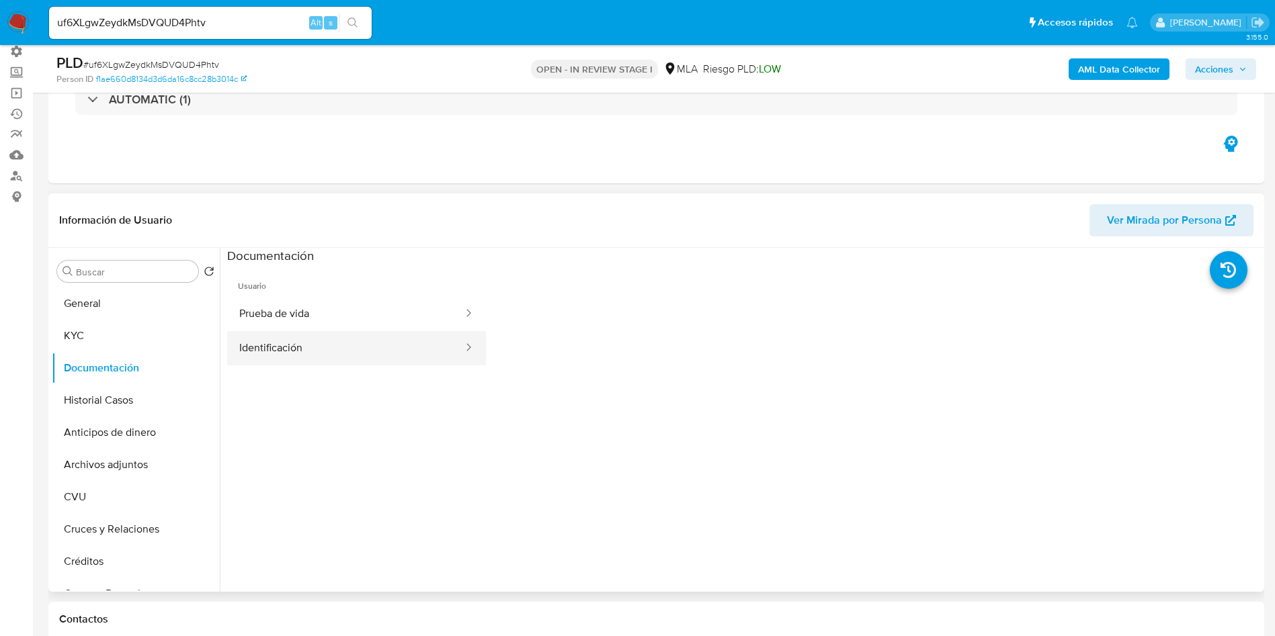
click at [307, 351] on button "Identificación" at bounding box center [345, 348] width 237 height 34
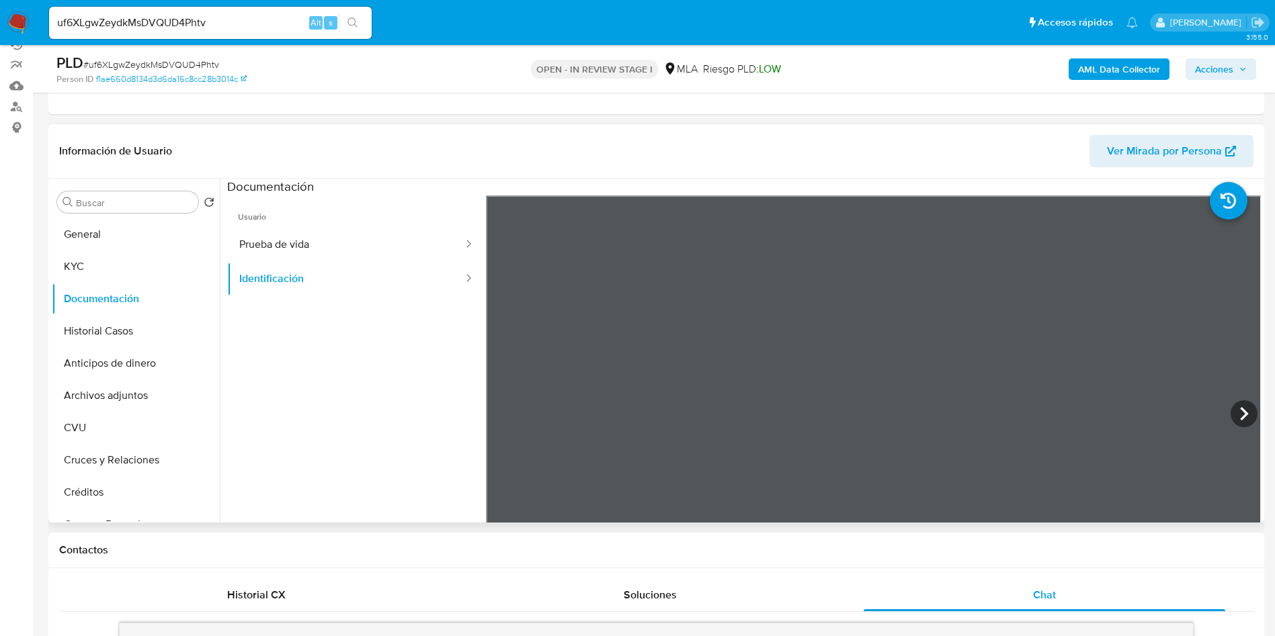
scroll to position [202, 0]
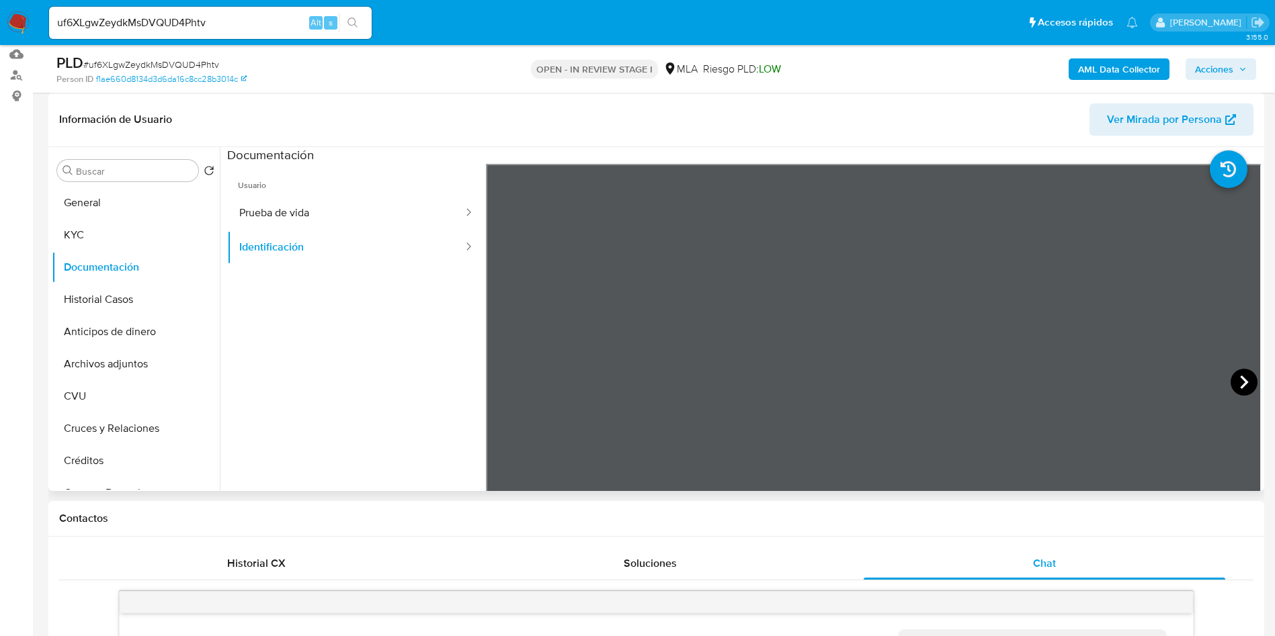
click at [1242, 387] on icon at bounding box center [1243, 382] width 27 height 27
click at [84, 231] on button "KYC" at bounding box center [130, 235] width 157 height 32
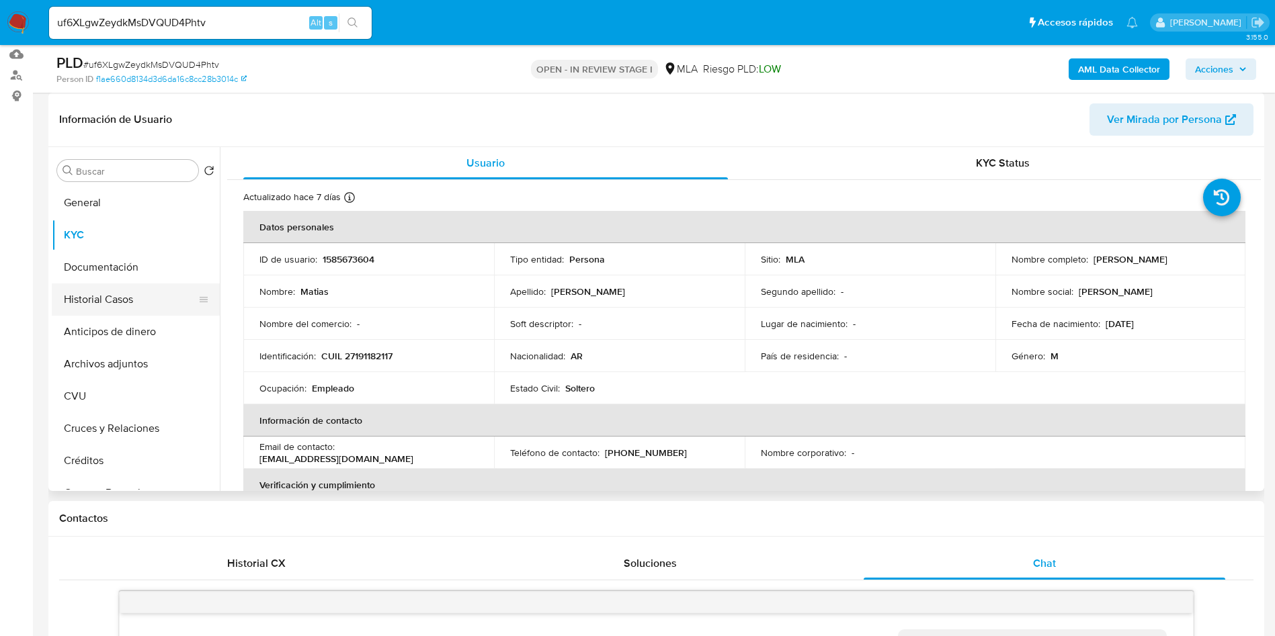
click at [154, 307] on button "Historial Casos" at bounding box center [130, 300] width 157 height 32
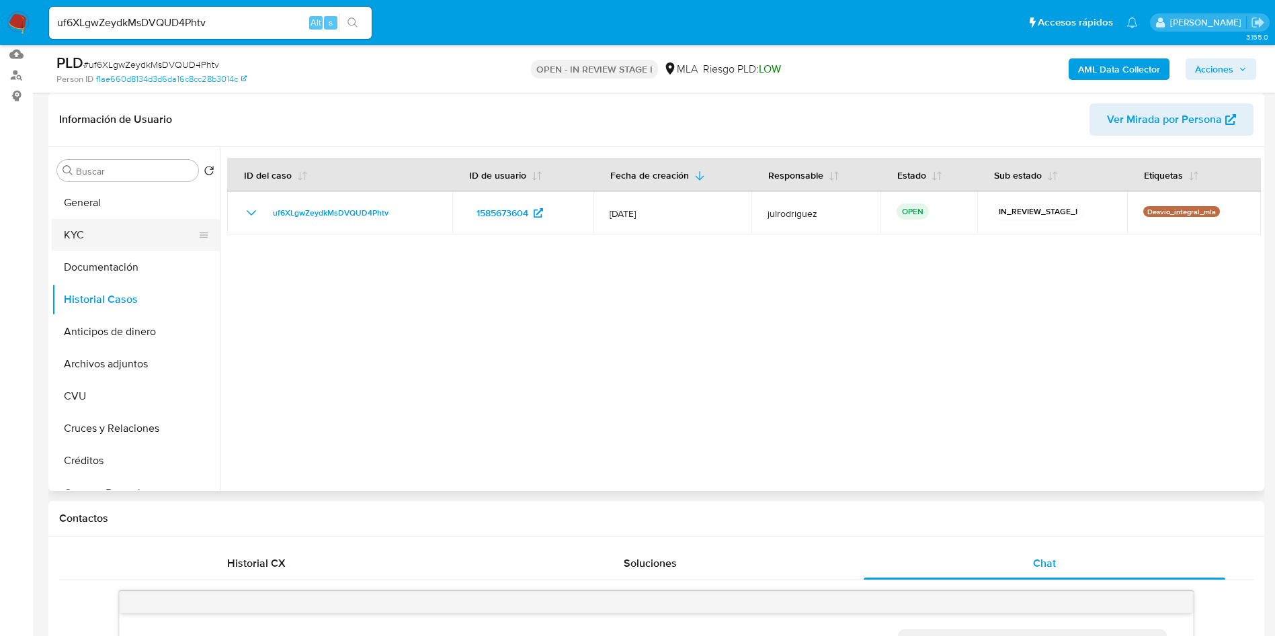
click at [116, 236] on button "KYC" at bounding box center [130, 235] width 157 height 32
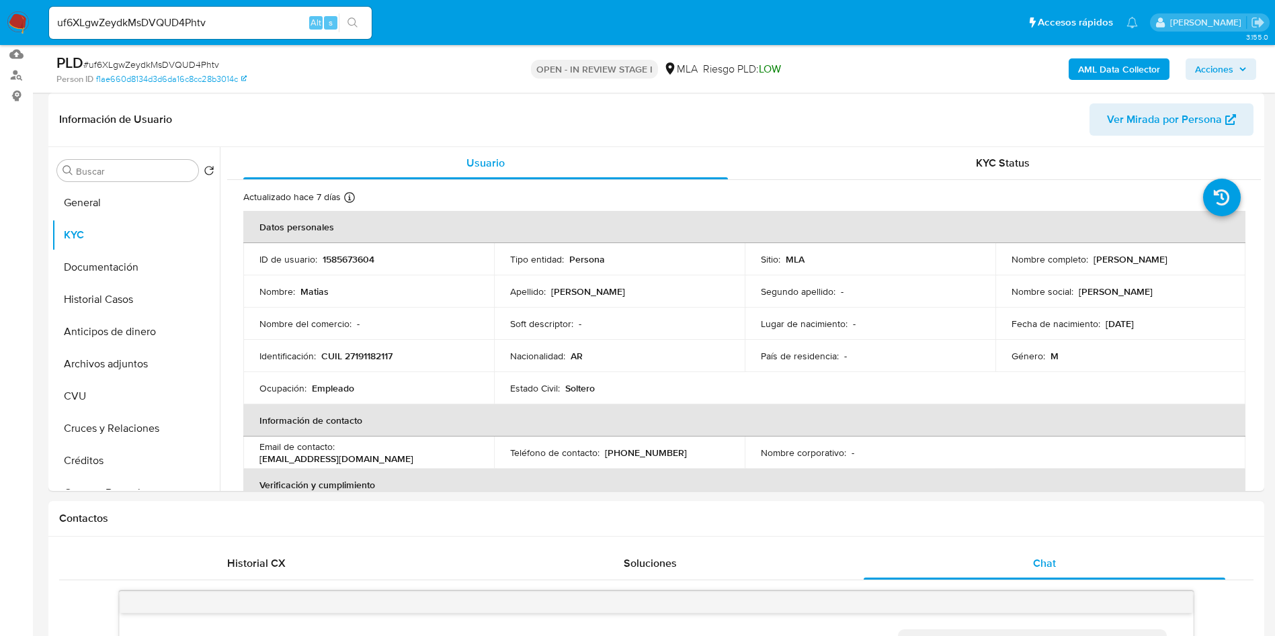
drag, startPoint x: 1193, startPoint y: 265, endPoint x: 1089, endPoint y: 257, distance: 104.5
click at [1089, 257] on div "Nombre completo : Matias Galarza Fonda" at bounding box center [1120, 259] width 218 height 12
copy p "Matias Galarza Fonda"
click at [110, 291] on button "Historial Casos" at bounding box center [130, 300] width 157 height 32
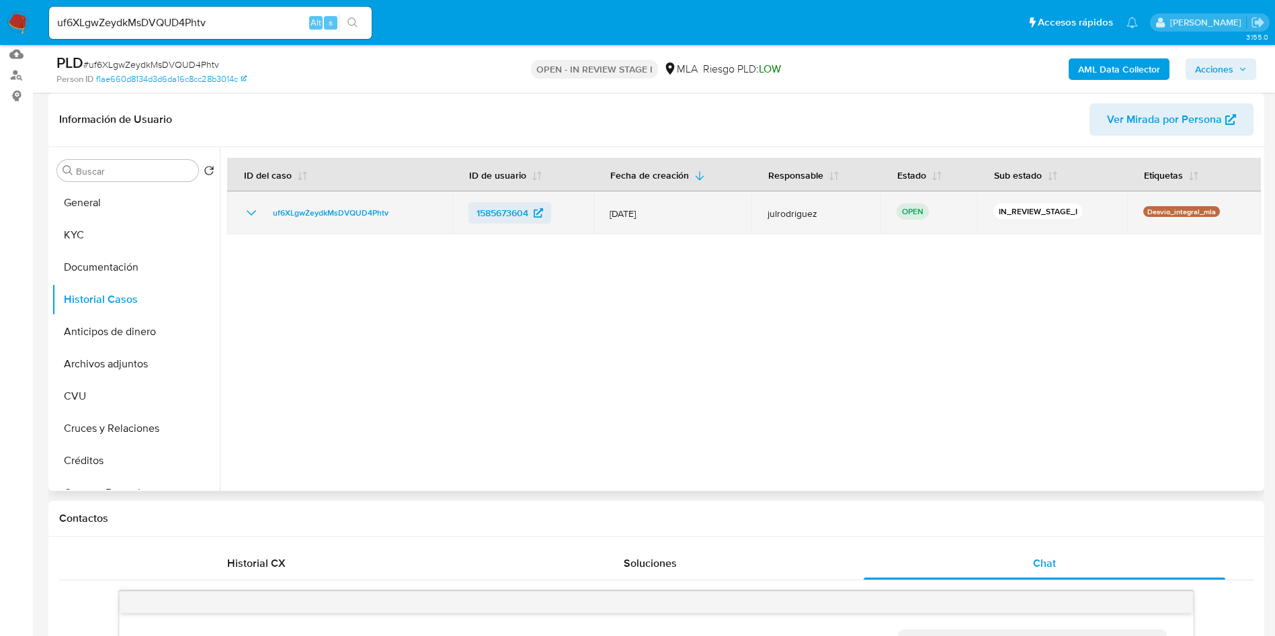
drag, startPoint x: 414, startPoint y: 210, endPoint x: 471, endPoint y: 217, distance: 57.5
click at [413, 210] on div "uf6XLgwZeydkMsDVQUD4Phtv" at bounding box center [339, 213] width 193 height 16
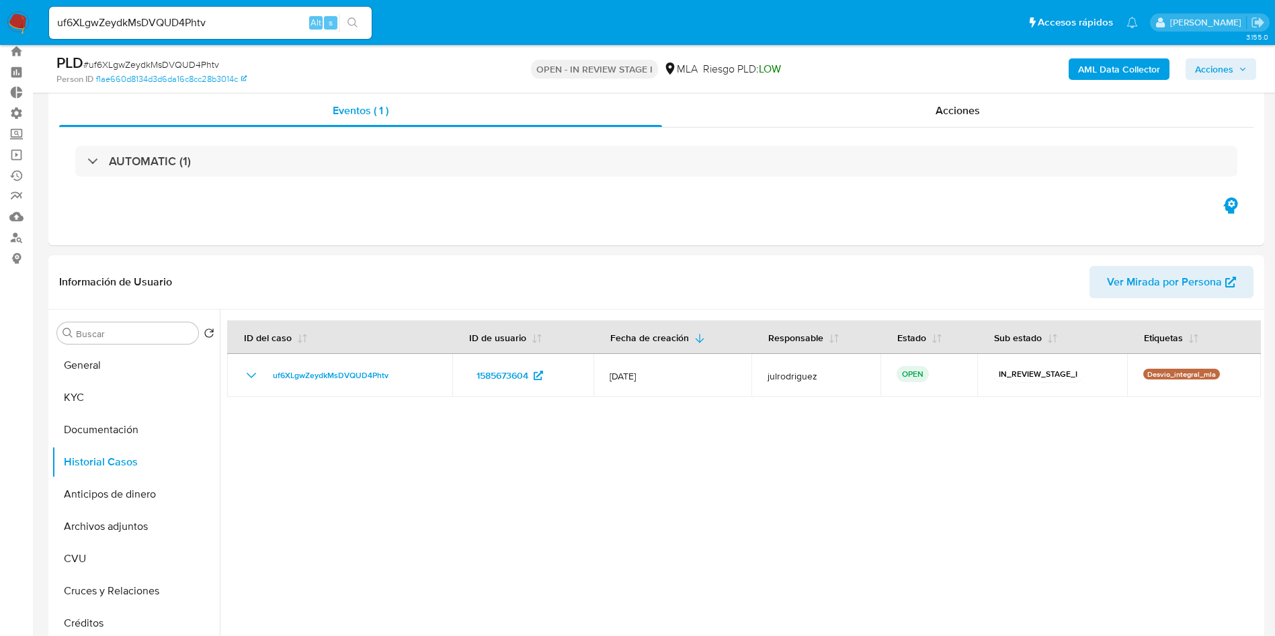
scroll to position [19, 0]
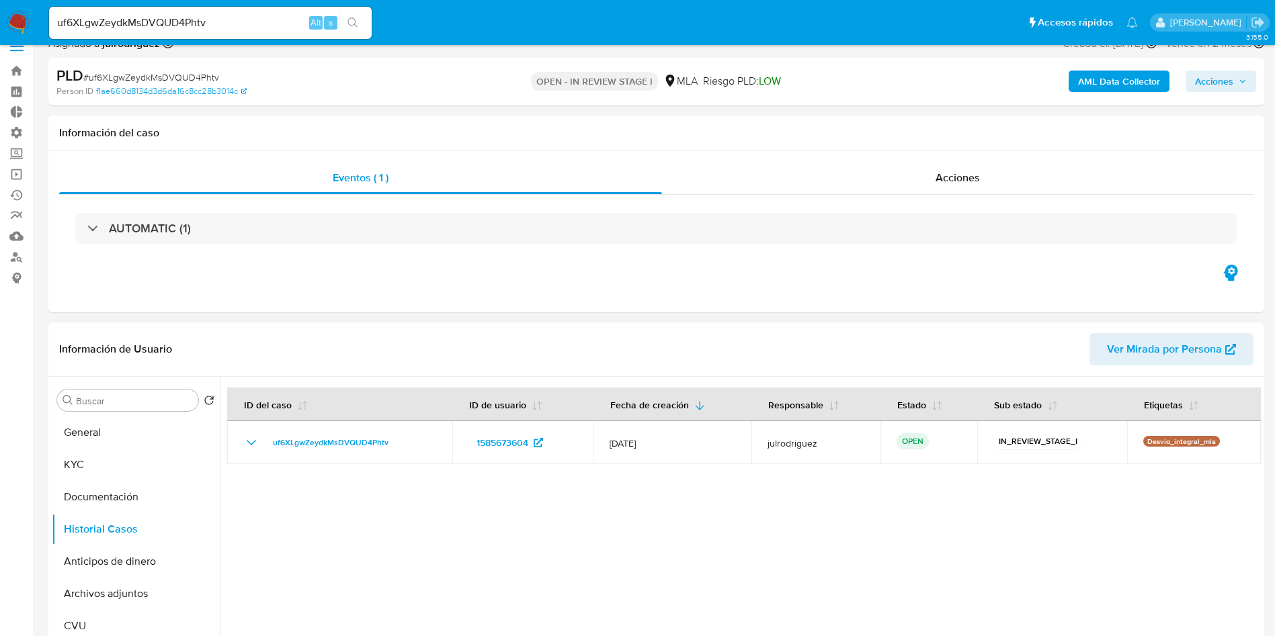
click at [418, 550] on div at bounding box center [740, 549] width 1041 height 344
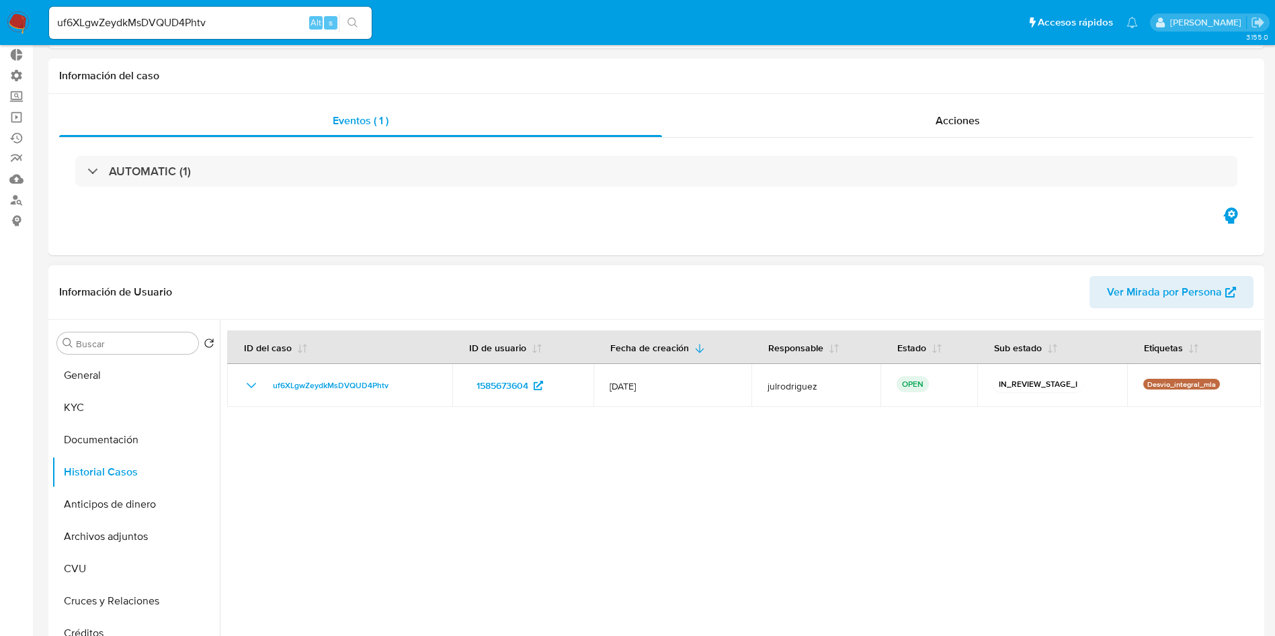
scroll to position [120, 0]
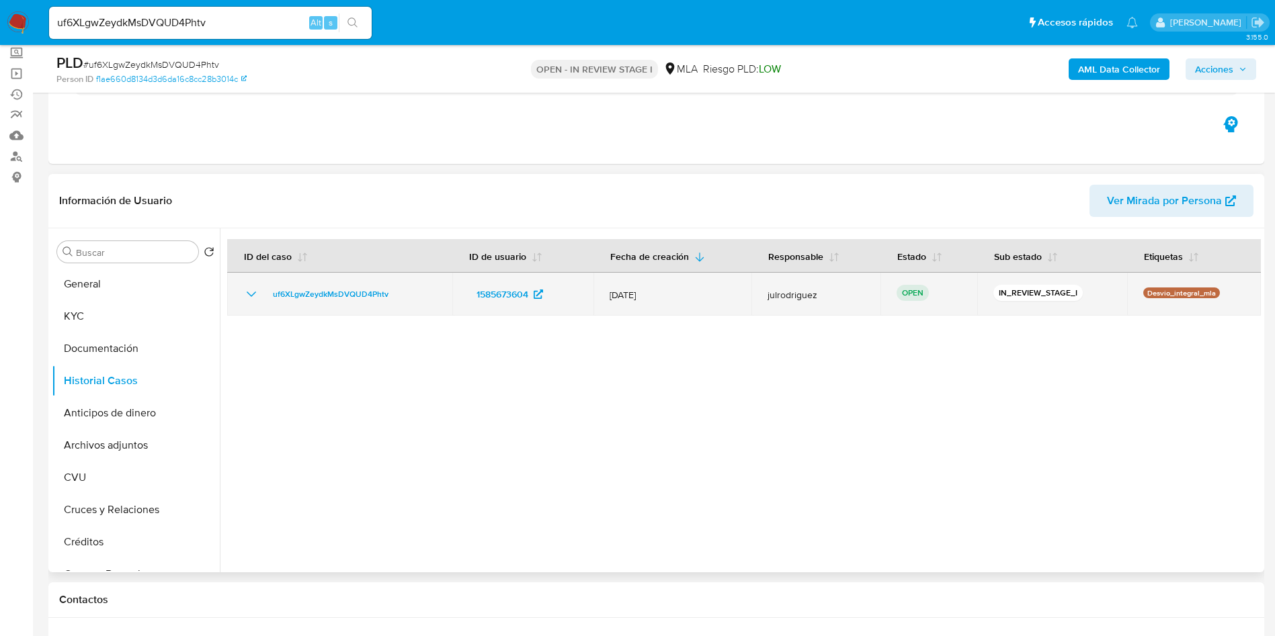
drag, startPoint x: 423, startPoint y: 296, endPoint x: 233, endPoint y: 290, distance: 190.3
click at [233, 290] on td "uf6XLgwZeydkMsDVQUD4Phtv" at bounding box center [339, 294] width 225 height 43
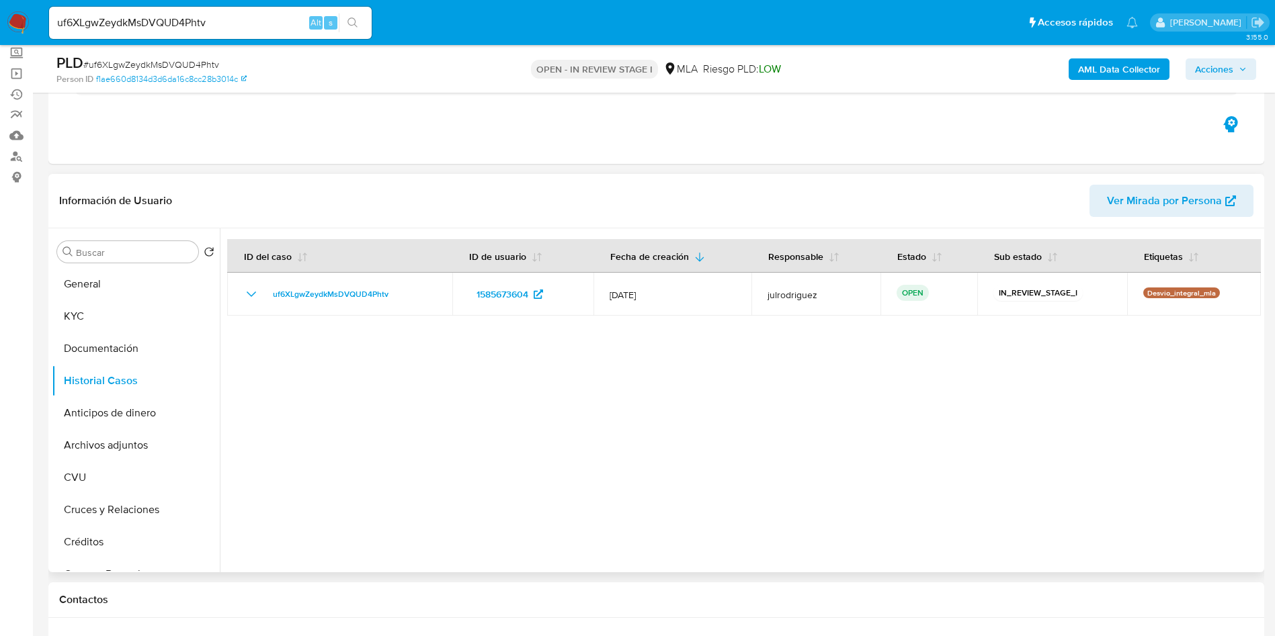
drag, startPoint x: 405, startPoint y: 439, endPoint x: 390, endPoint y: 316, distance: 123.9
click at [402, 434] on div at bounding box center [740, 400] width 1041 height 344
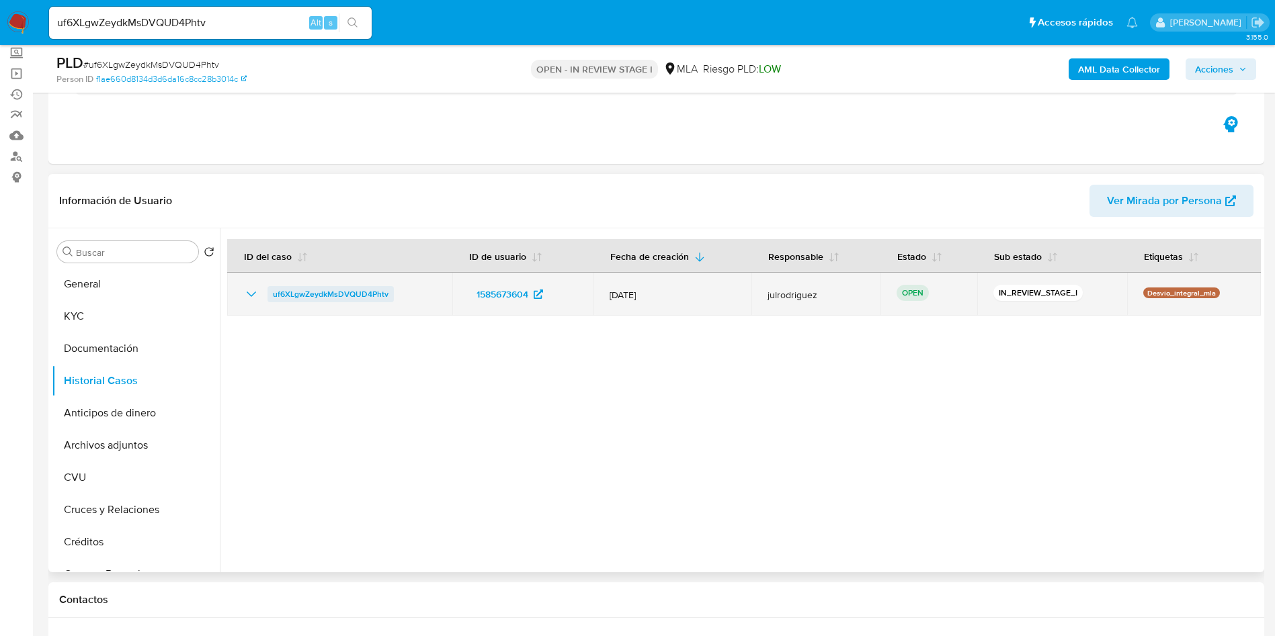
drag, startPoint x: 404, startPoint y: 303, endPoint x: 271, endPoint y: 294, distance: 132.7
click at [271, 294] on td "uf6XLgwZeydkMsDVQUD4Phtv" at bounding box center [339, 294] width 225 height 43
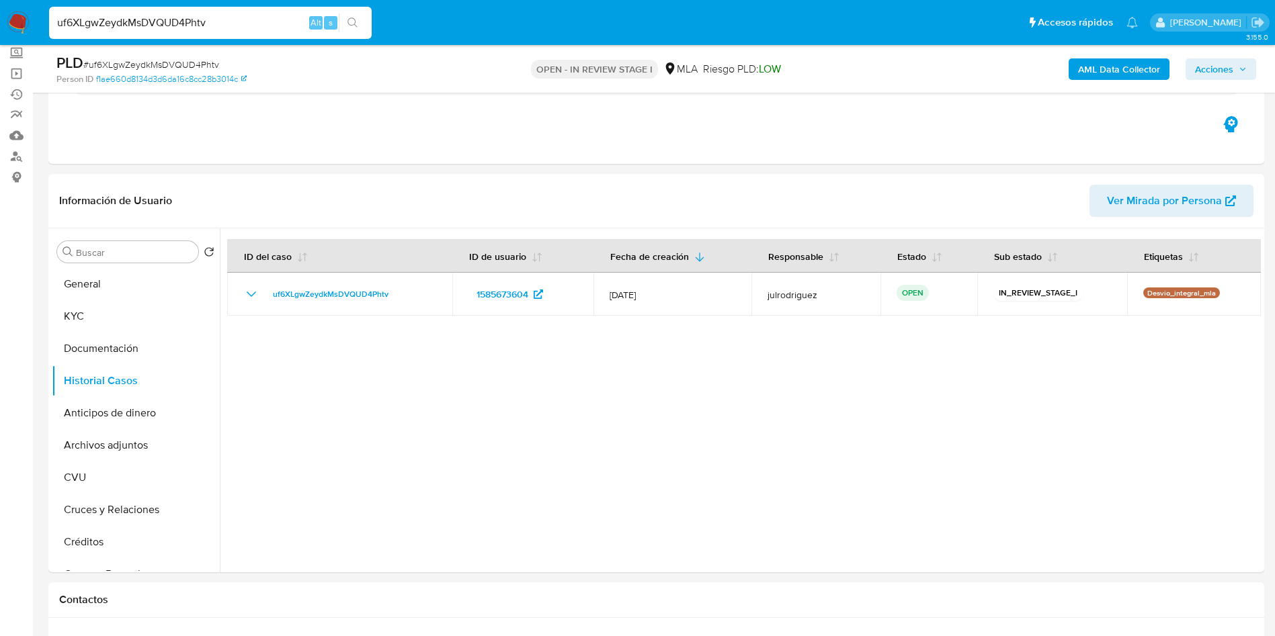
click at [138, 14] on input "uf6XLgwZeydkMsDVQUD4Phtv" at bounding box center [210, 22] width 323 height 17
paste input "2267453943"
type input "2267453943"
click at [353, 21] on icon "search-icon" at bounding box center [352, 22] width 11 height 11
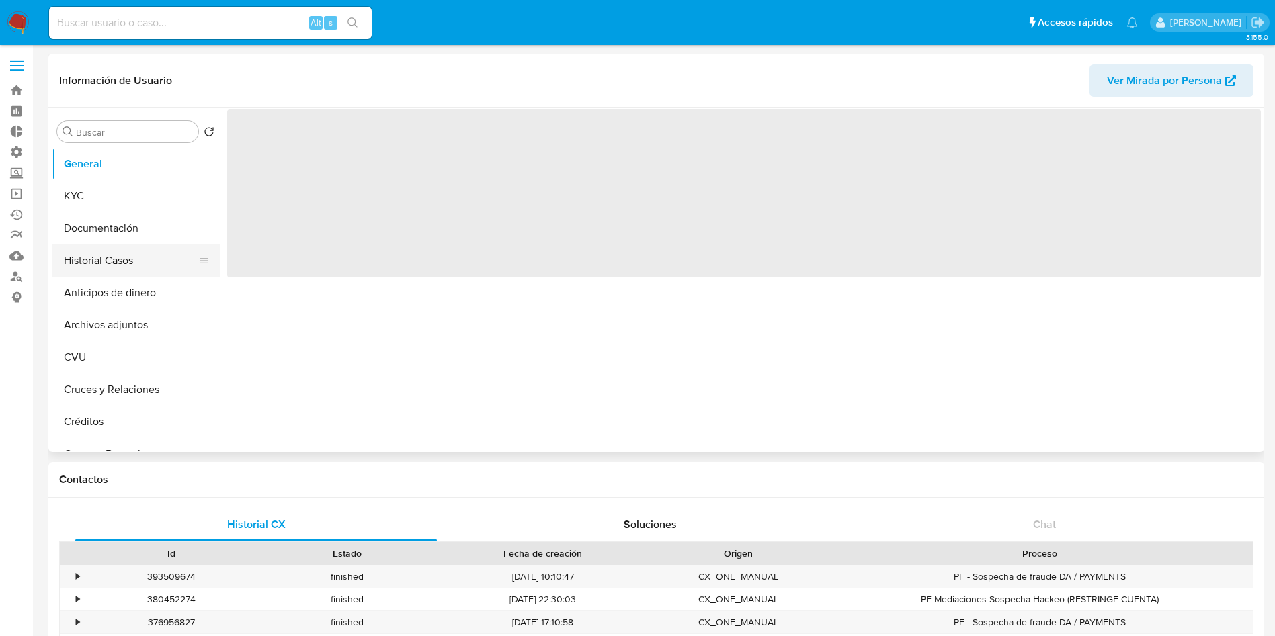
click at [119, 253] on button "Historial Casos" at bounding box center [130, 261] width 157 height 32
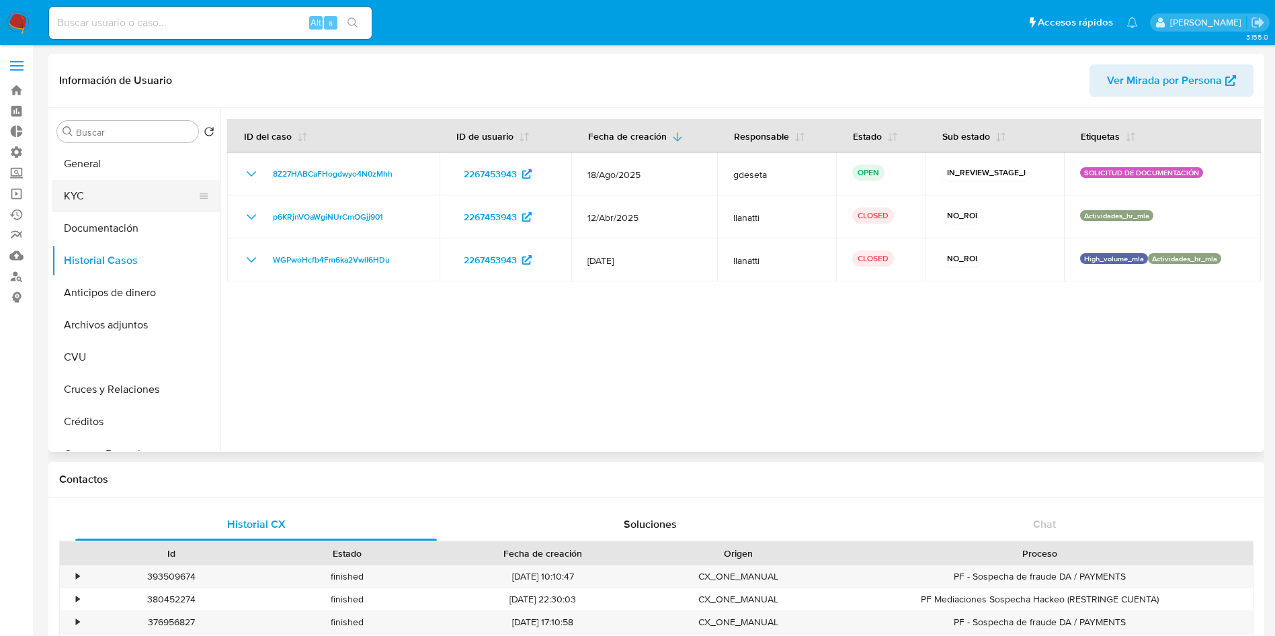
select select "10"
click at [121, 198] on button "KYC" at bounding box center [130, 196] width 157 height 32
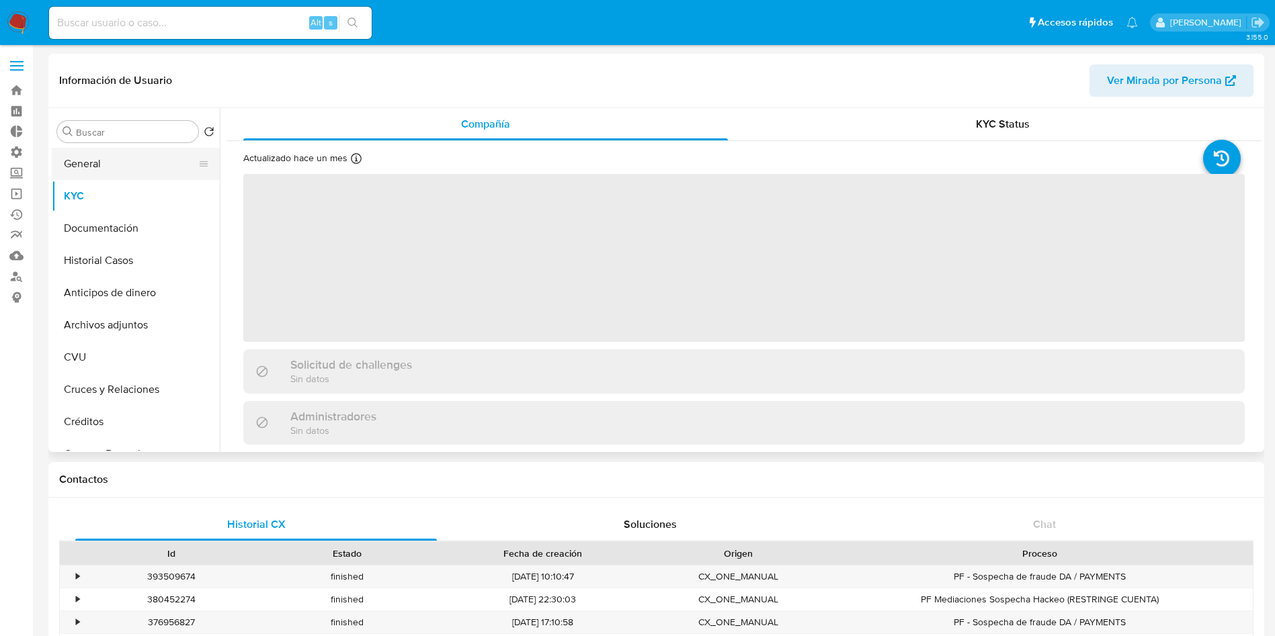
click at [118, 165] on button "General" at bounding box center [130, 164] width 157 height 32
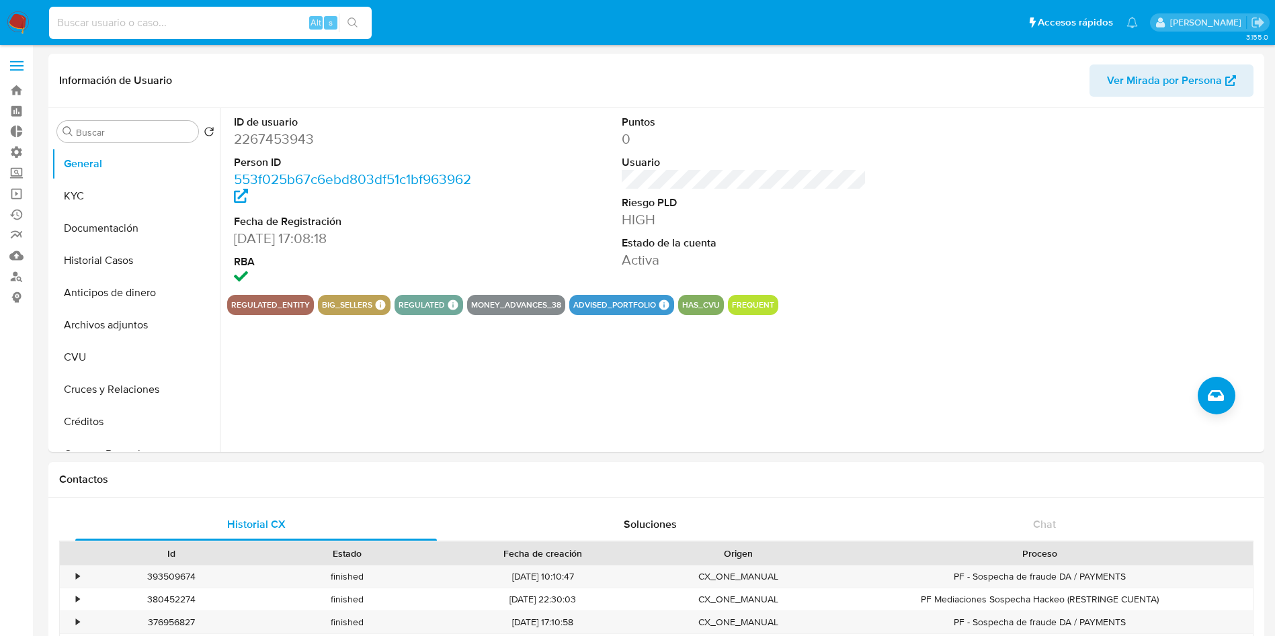
click at [239, 22] on input at bounding box center [210, 22] width 323 height 17
paste input "dLOiKLcTOPfueFRUQBxPu6ne"
type input "dLOiKLcTOPfueFRUQBxPu6ne"
click at [351, 22] on icon "search-icon" at bounding box center [352, 22] width 11 height 11
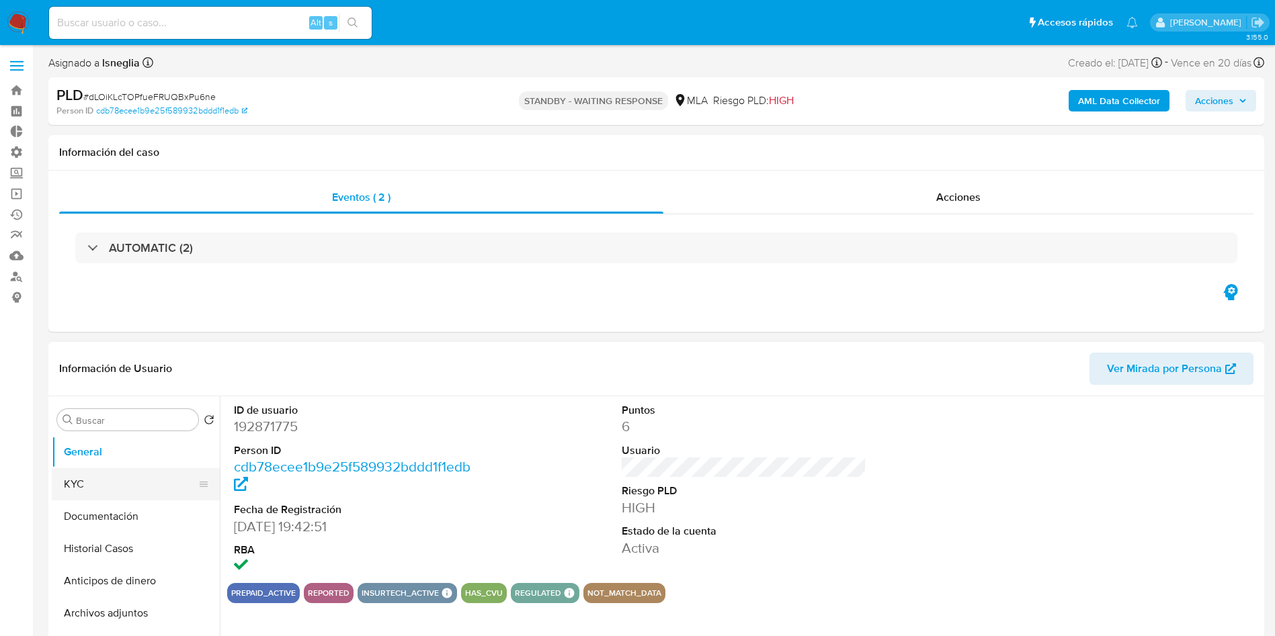
click at [102, 481] on button "KYC" at bounding box center [130, 484] width 157 height 32
select select "10"
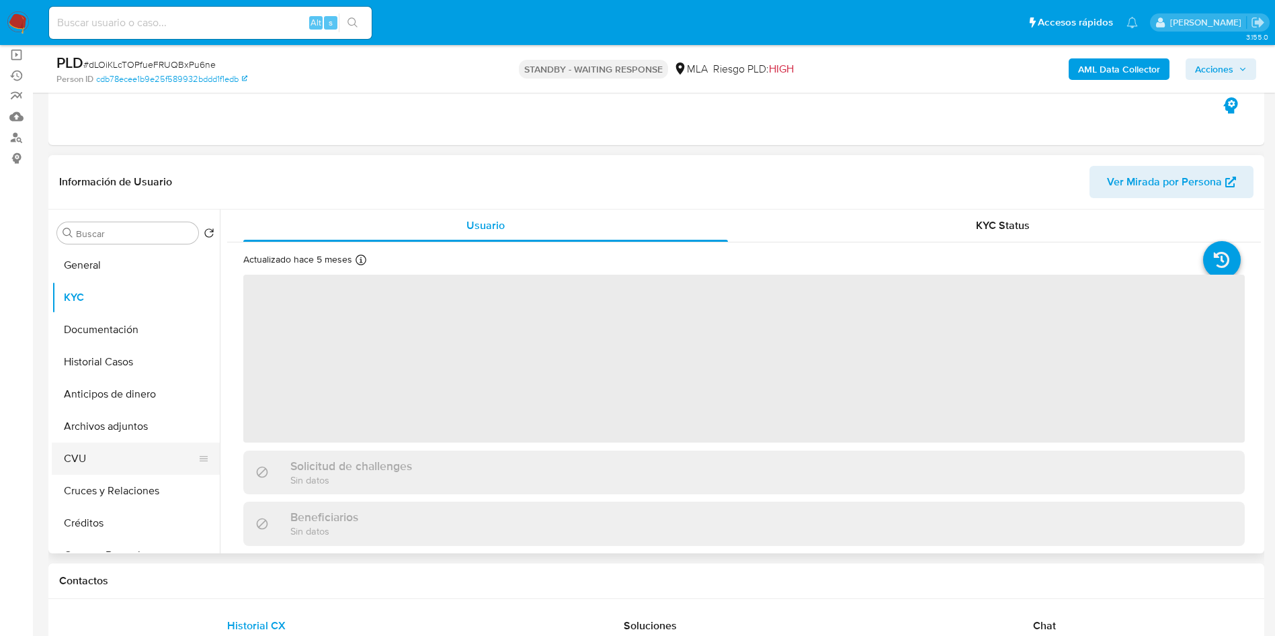
scroll to position [202, 0]
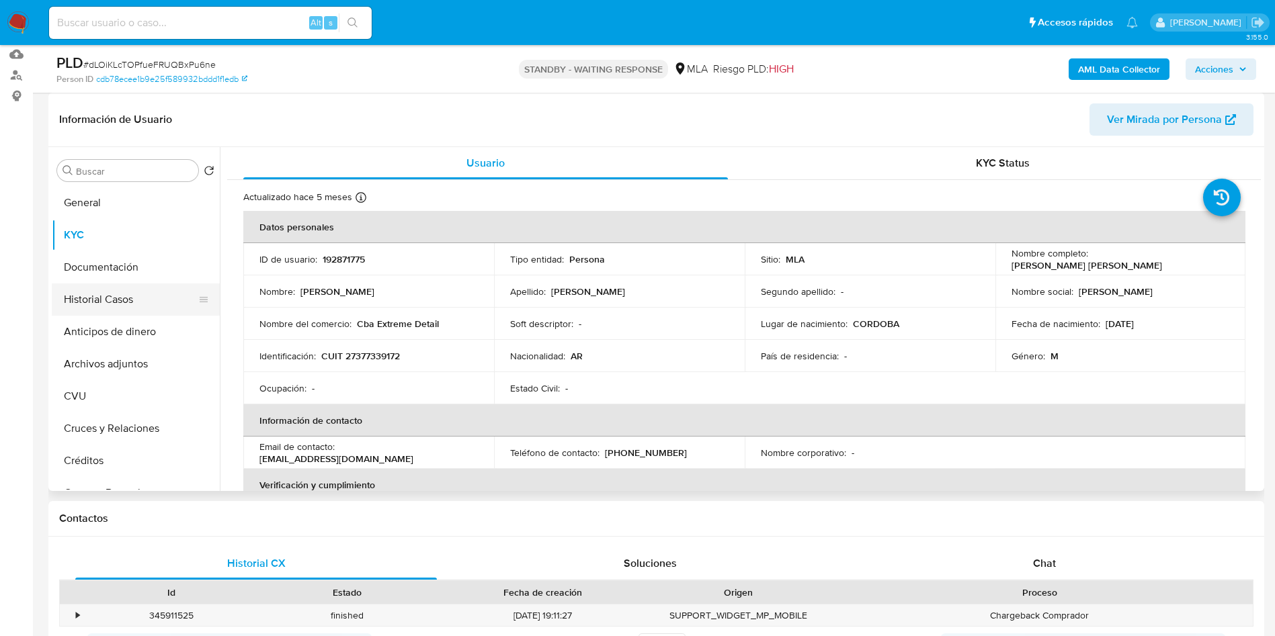
click at [121, 300] on button "Historial Casos" at bounding box center [130, 300] width 157 height 32
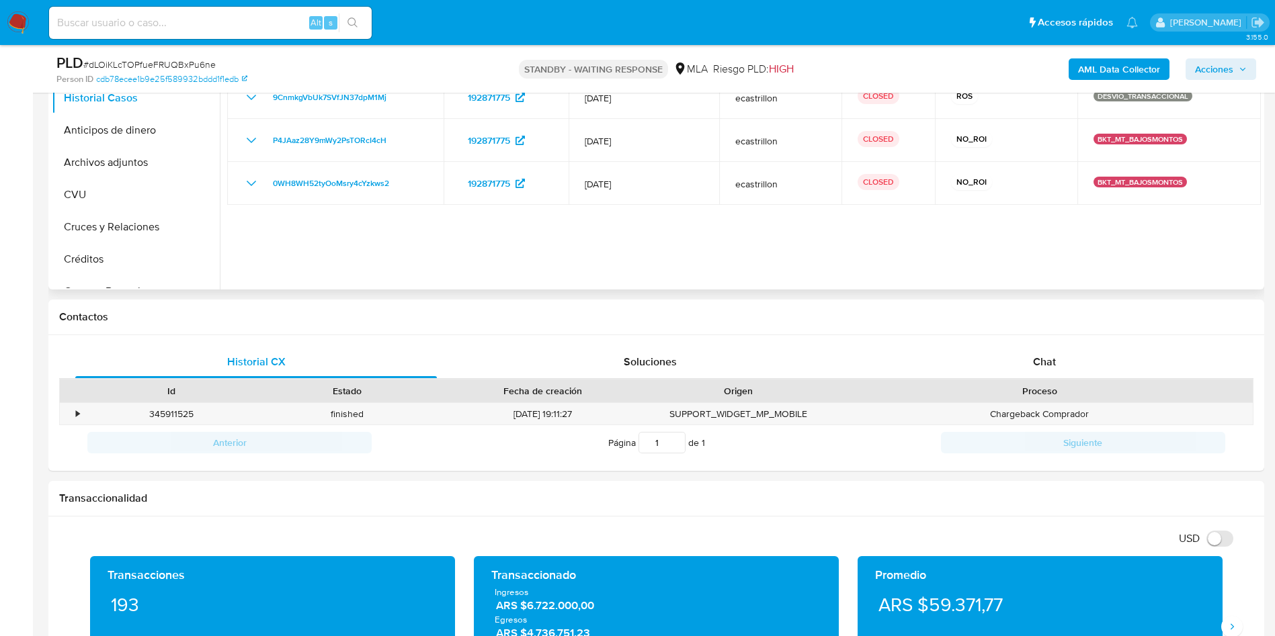
scroll to position [632, 0]
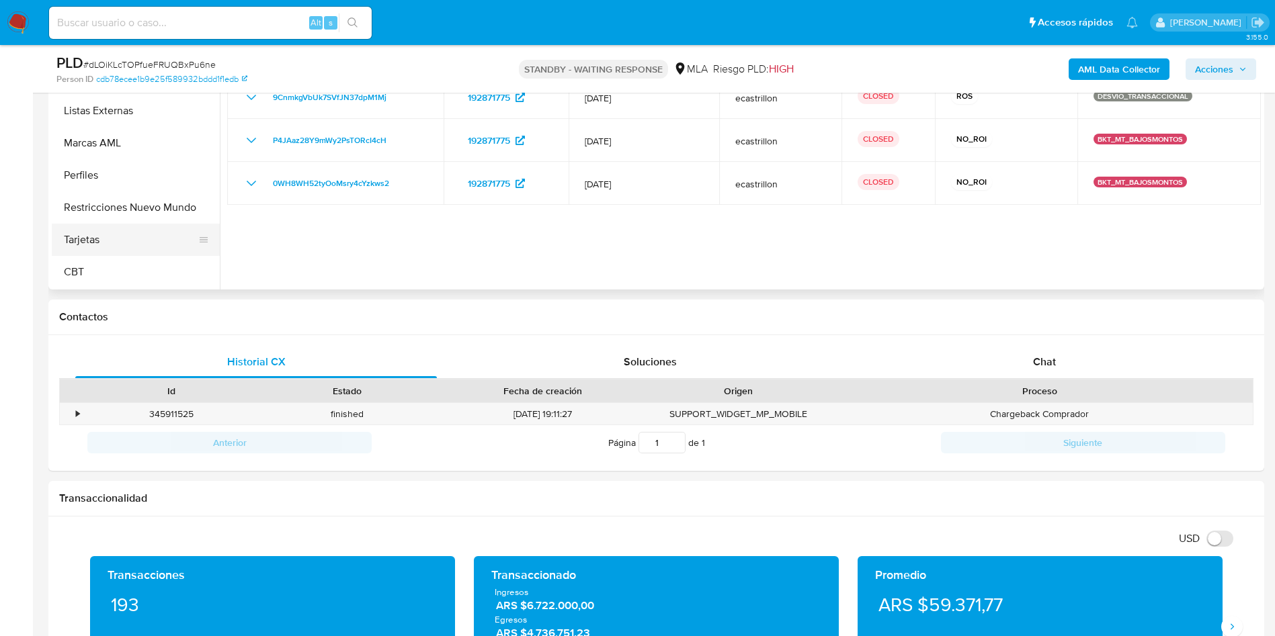
drag, startPoint x: 102, startPoint y: 211, endPoint x: 53, endPoint y: 224, distance: 50.9
click at [102, 210] on button "Restricciones Nuevo Mundo" at bounding box center [136, 207] width 168 height 32
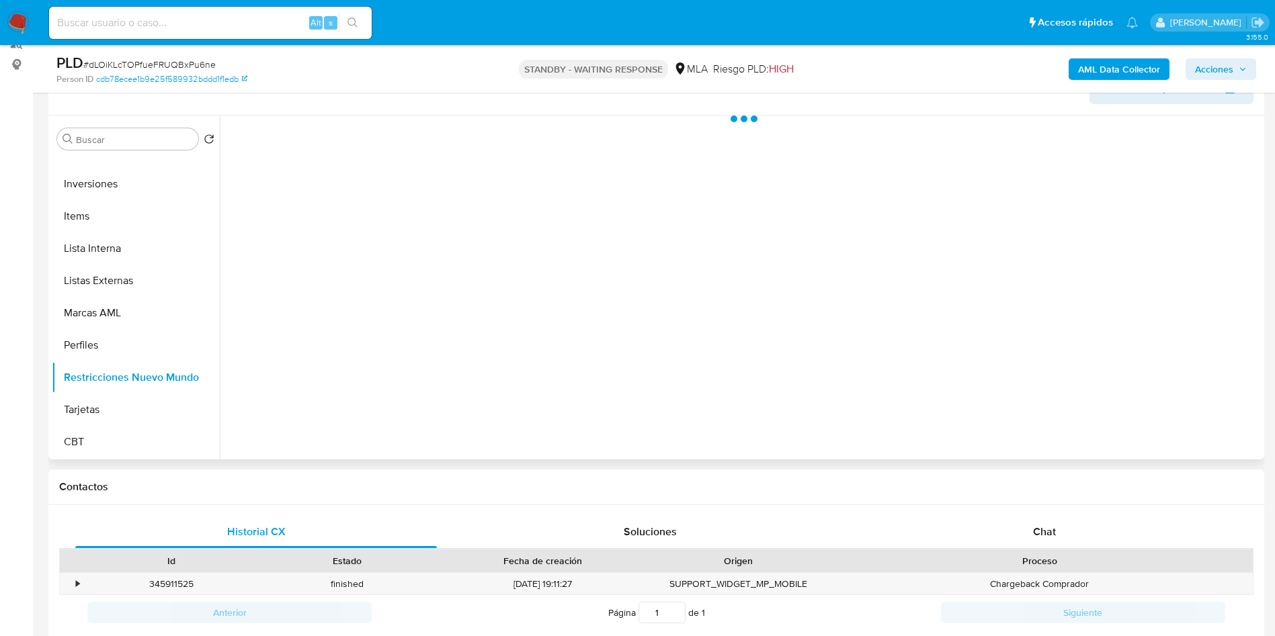
scroll to position [202, 0]
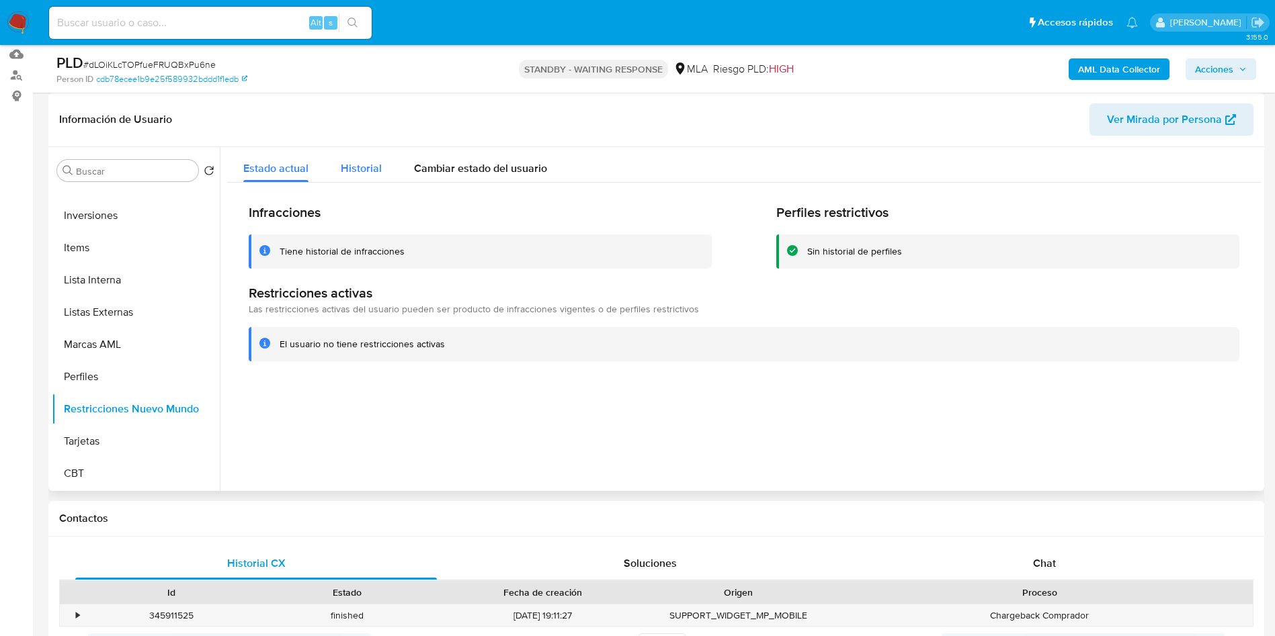
click at [382, 178] on button "Historial" at bounding box center [361, 165] width 73 height 36
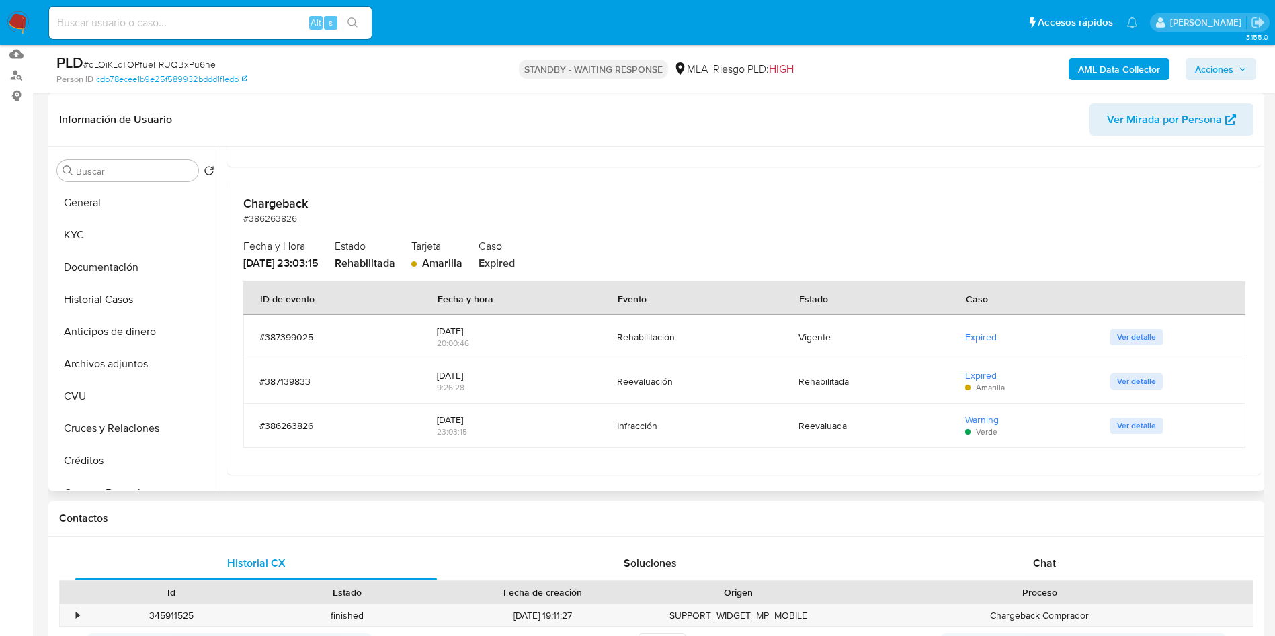
scroll to position [403, 0]
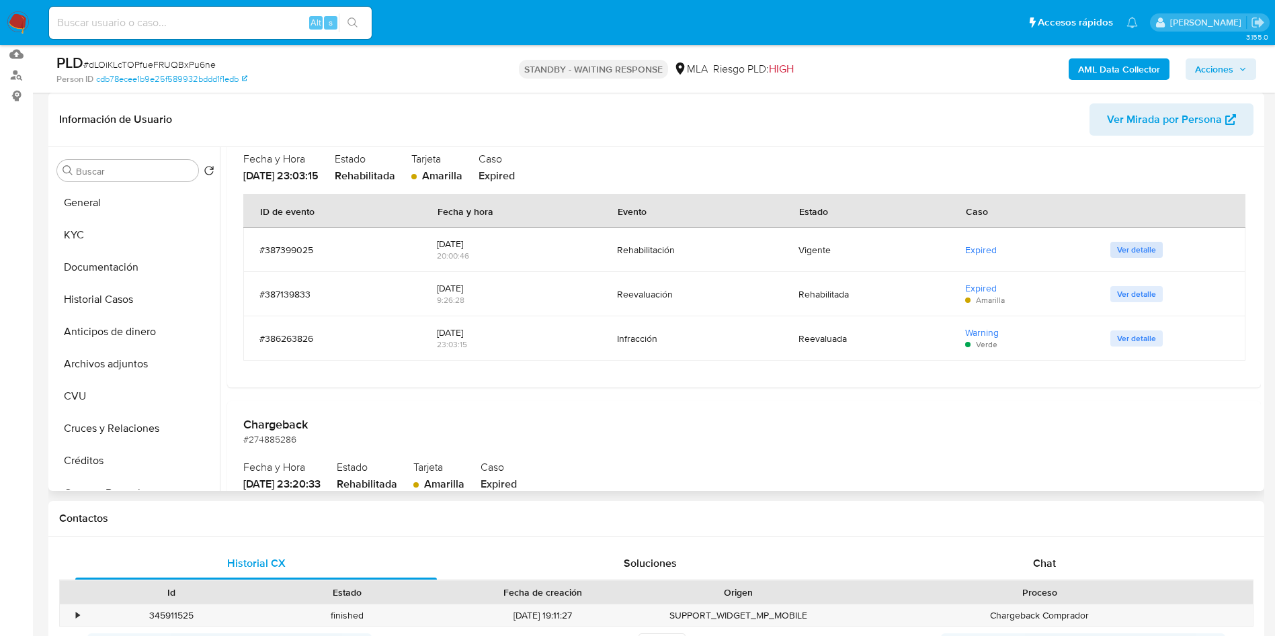
click at [1119, 245] on span "Ver detalle" at bounding box center [1136, 249] width 39 height 13
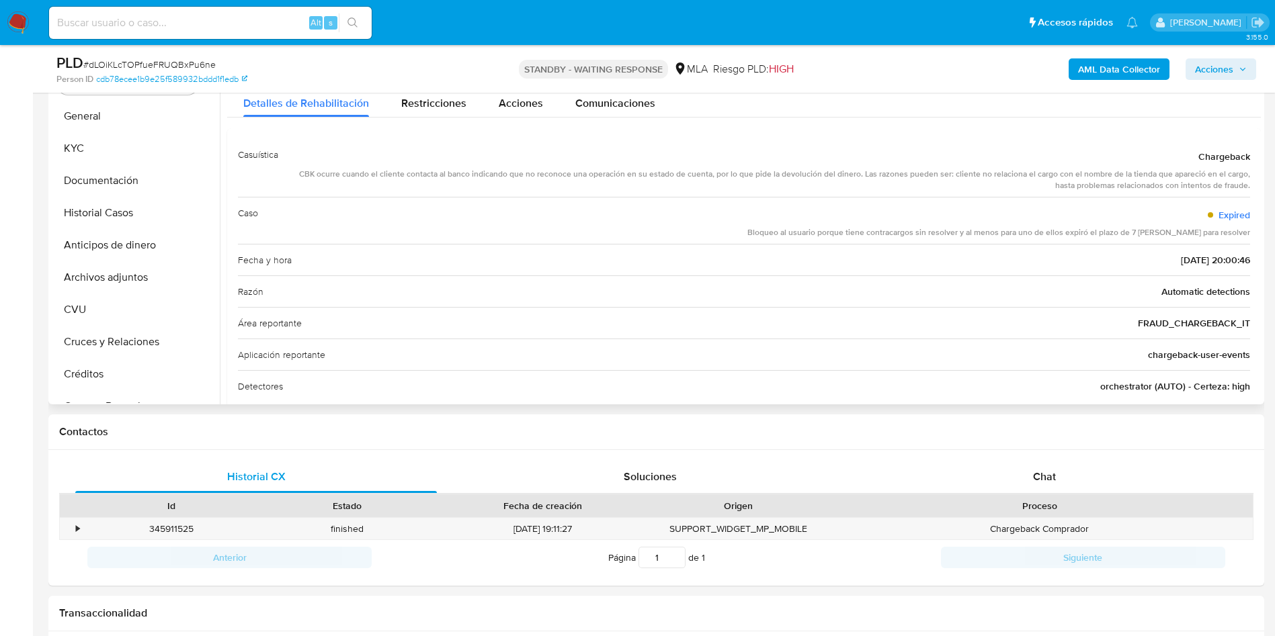
scroll to position [202, 0]
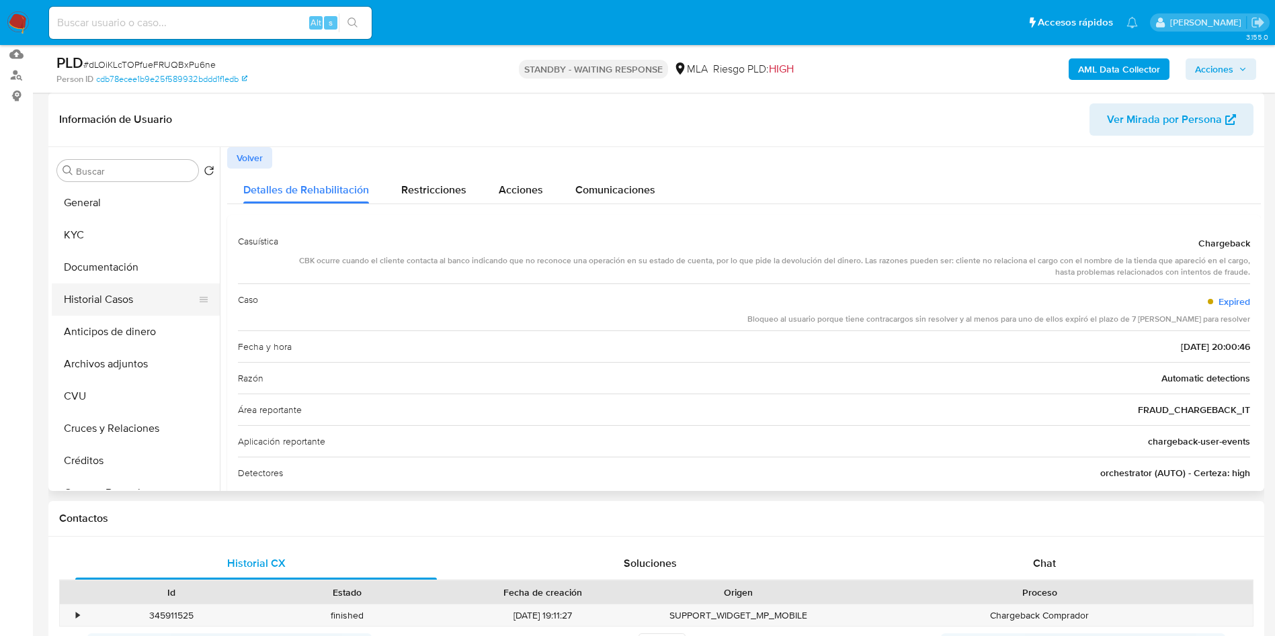
click at [89, 300] on button "Historial Casos" at bounding box center [130, 300] width 157 height 32
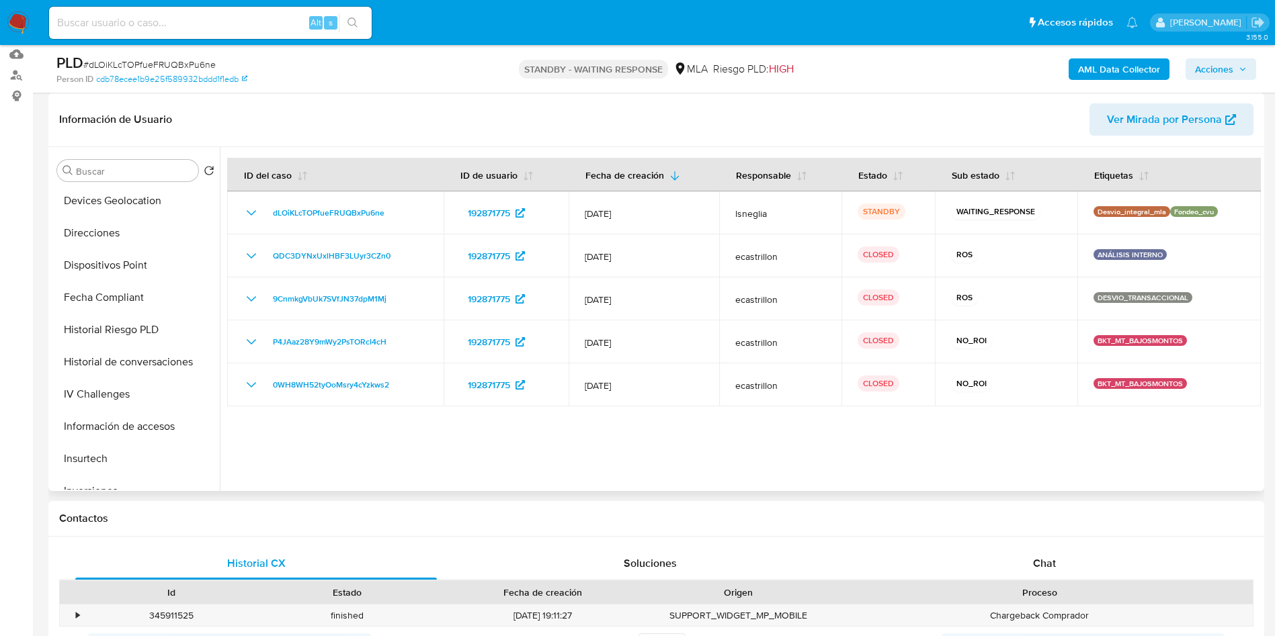
scroll to position [605, 0]
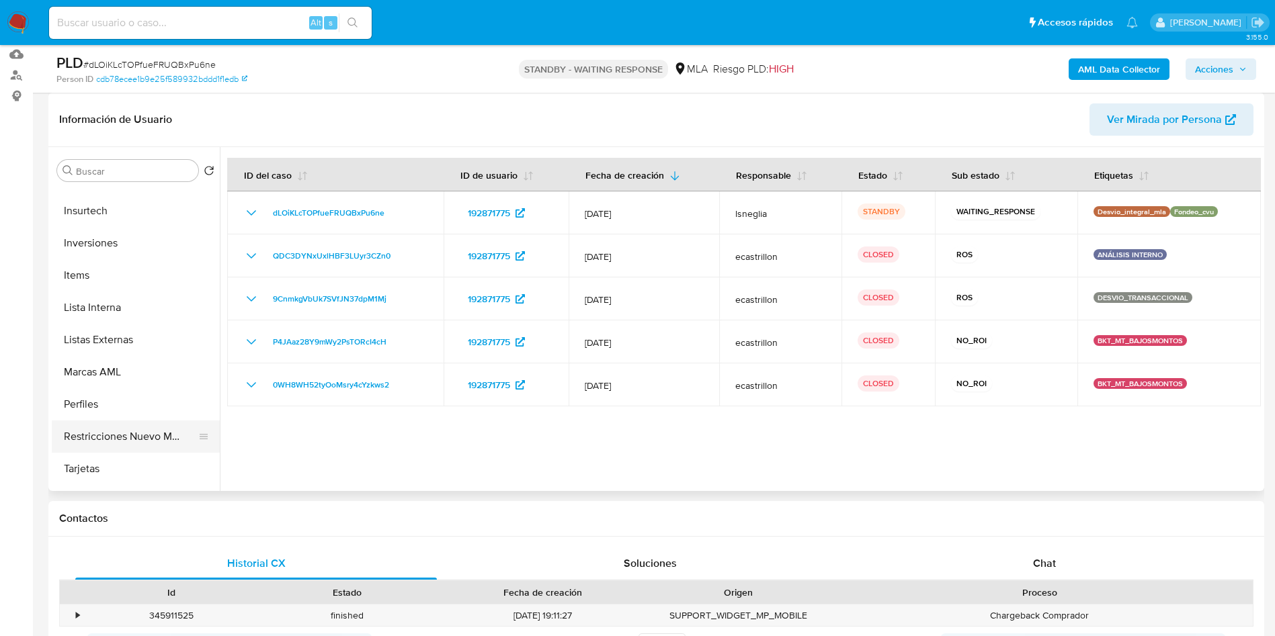
click at [146, 436] on button "Restricciones Nuevo Mundo" at bounding box center [130, 437] width 157 height 32
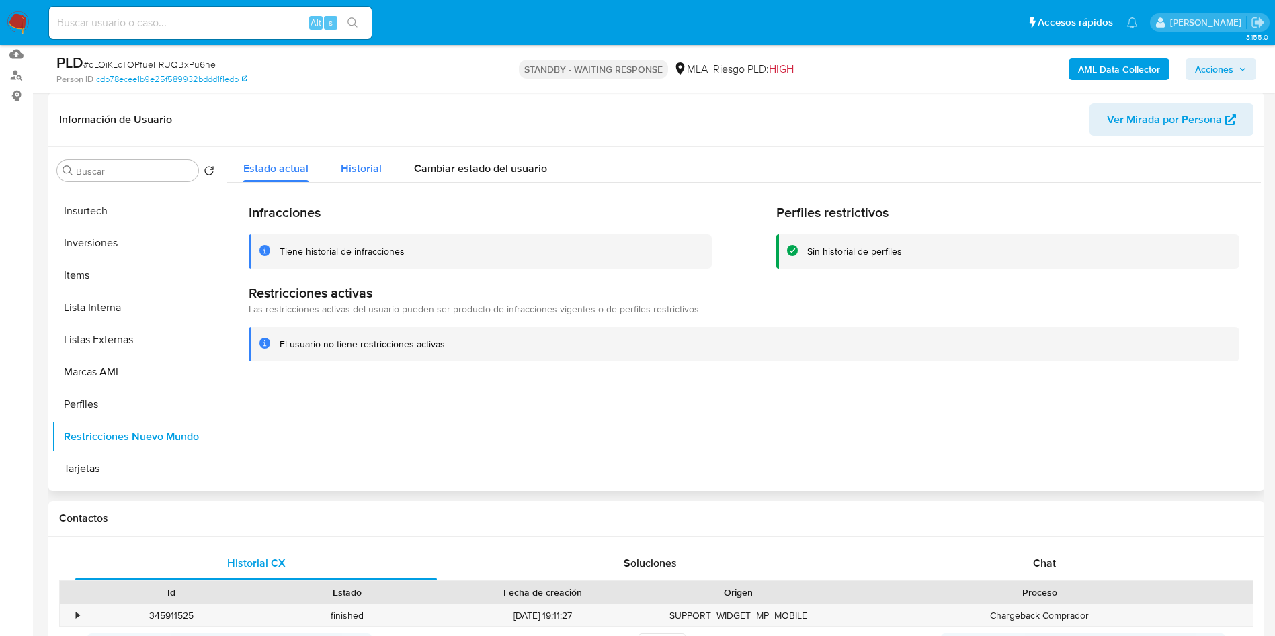
click at [337, 164] on button "Historial" at bounding box center [361, 165] width 73 height 36
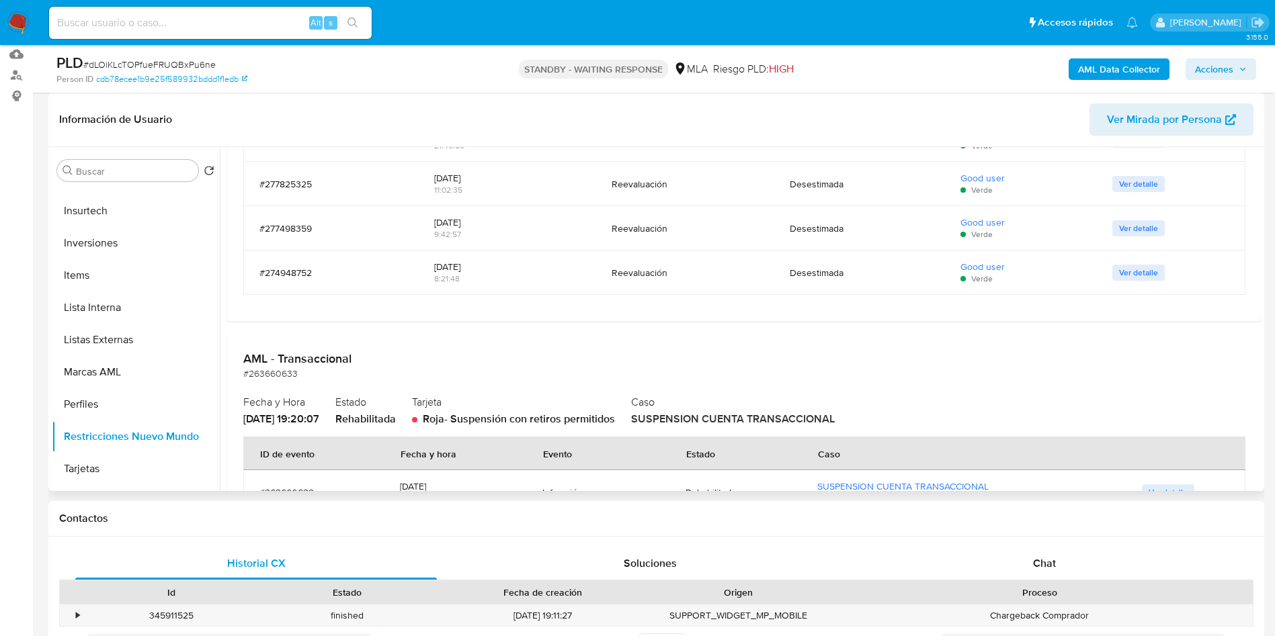
scroll to position [1209, 0]
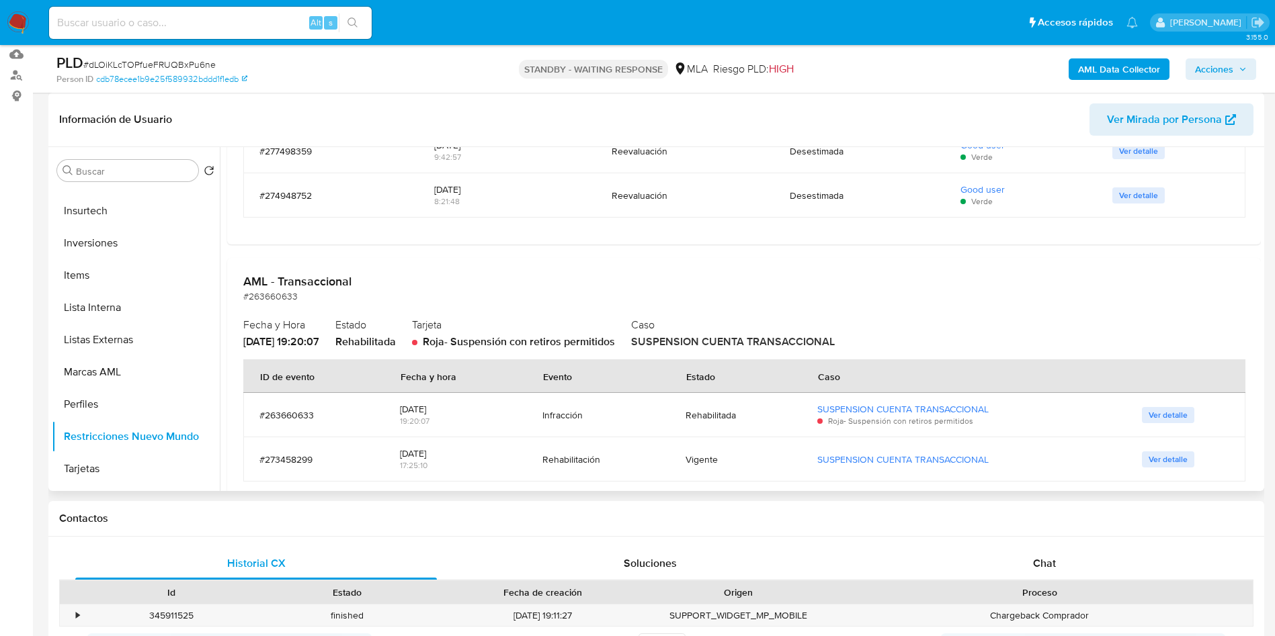
drag, startPoint x: 693, startPoint y: 292, endPoint x: 528, endPoint y: 283, distance: 164.9
click at [528, 283] on h2 "AML - Transaccional" at bounding box center [743, 281] width 1001 height 15
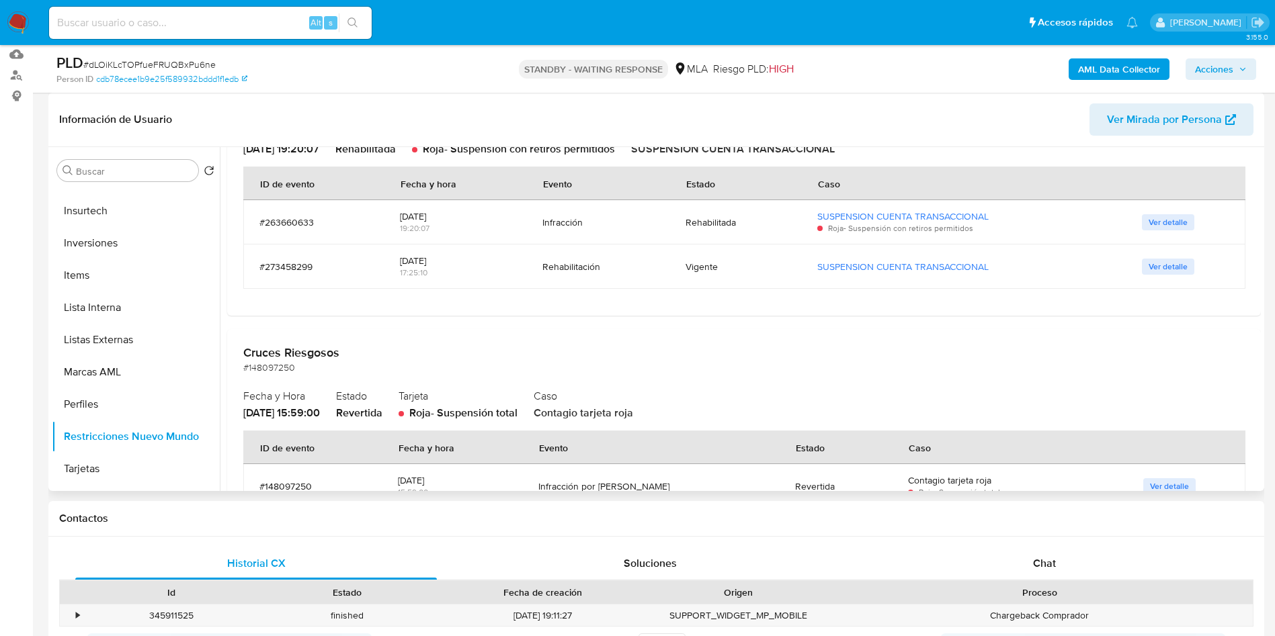
scroll to position [1411, 0]
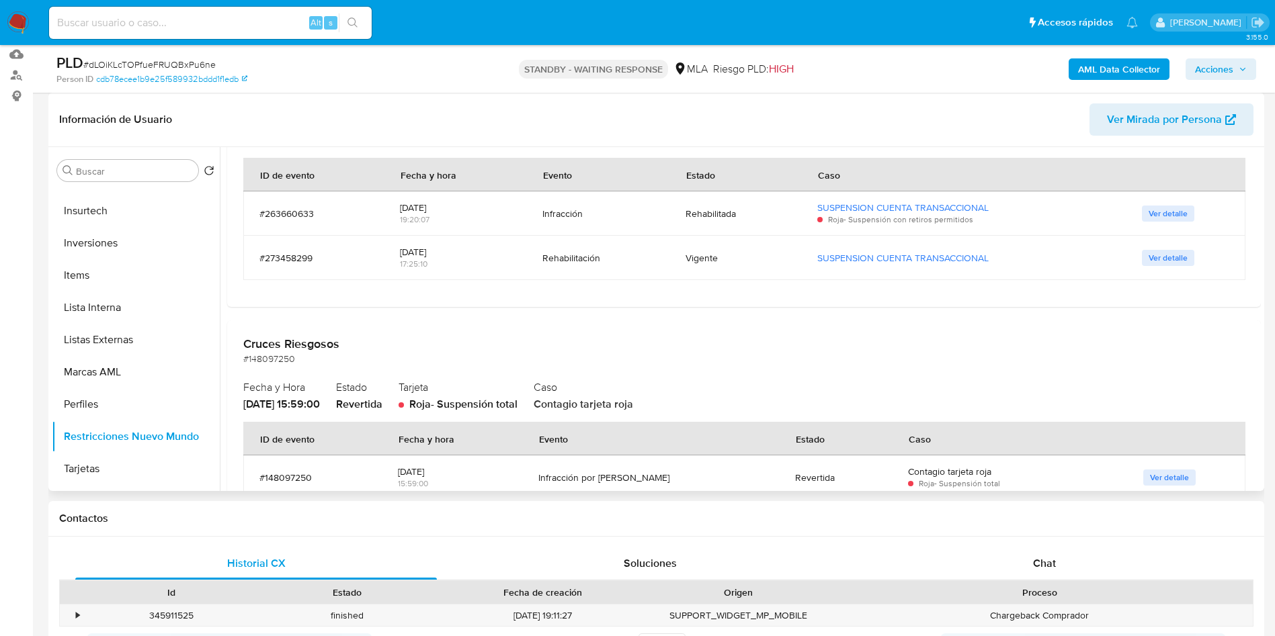
click at [1181, 216] on span "Ver detalle" at bounding box center [1167, 213] width 39 height 13
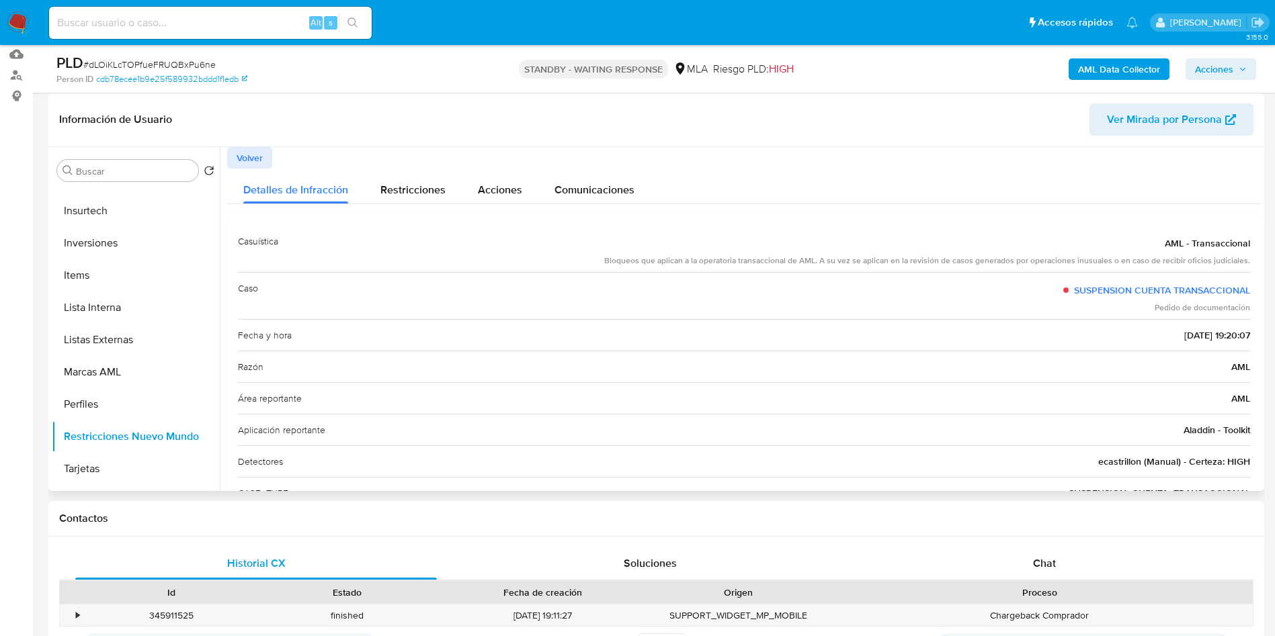
scroll to position [0, 0]
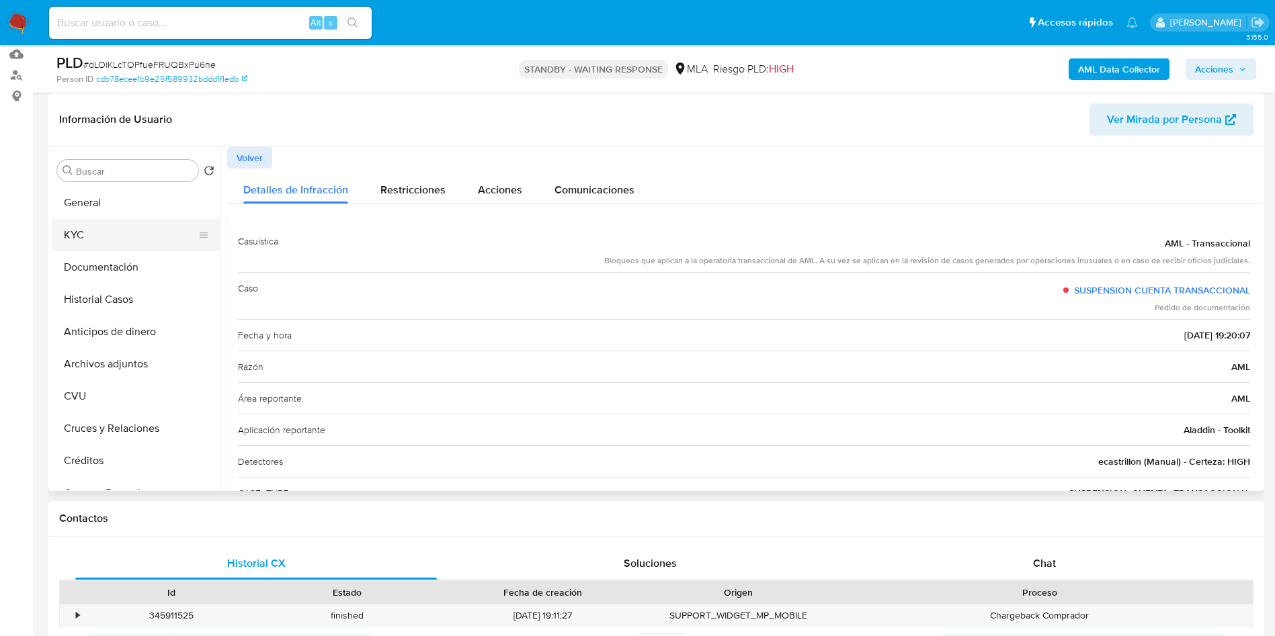
click at [80, 230] on button "KYC" at bounding box center [130, 235] width 157 height 32
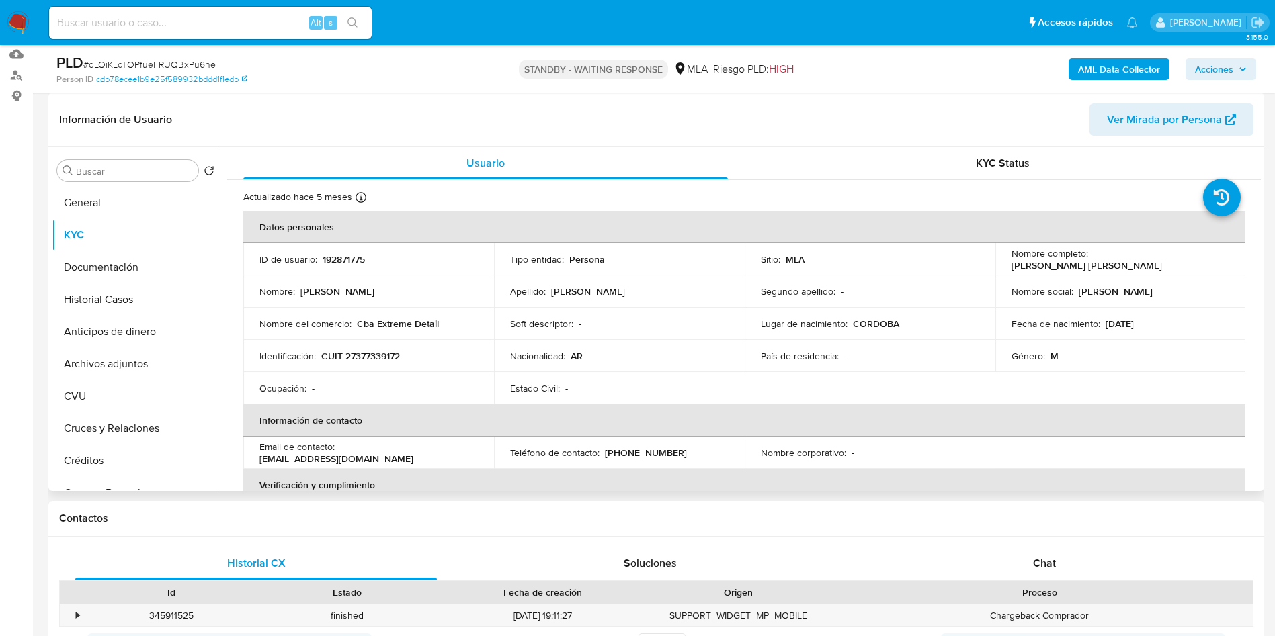
click at [375, 356] on p "CUIT 27377339172" at bounding box center [360, 356] width 79 height 12
copy p "27377339172"
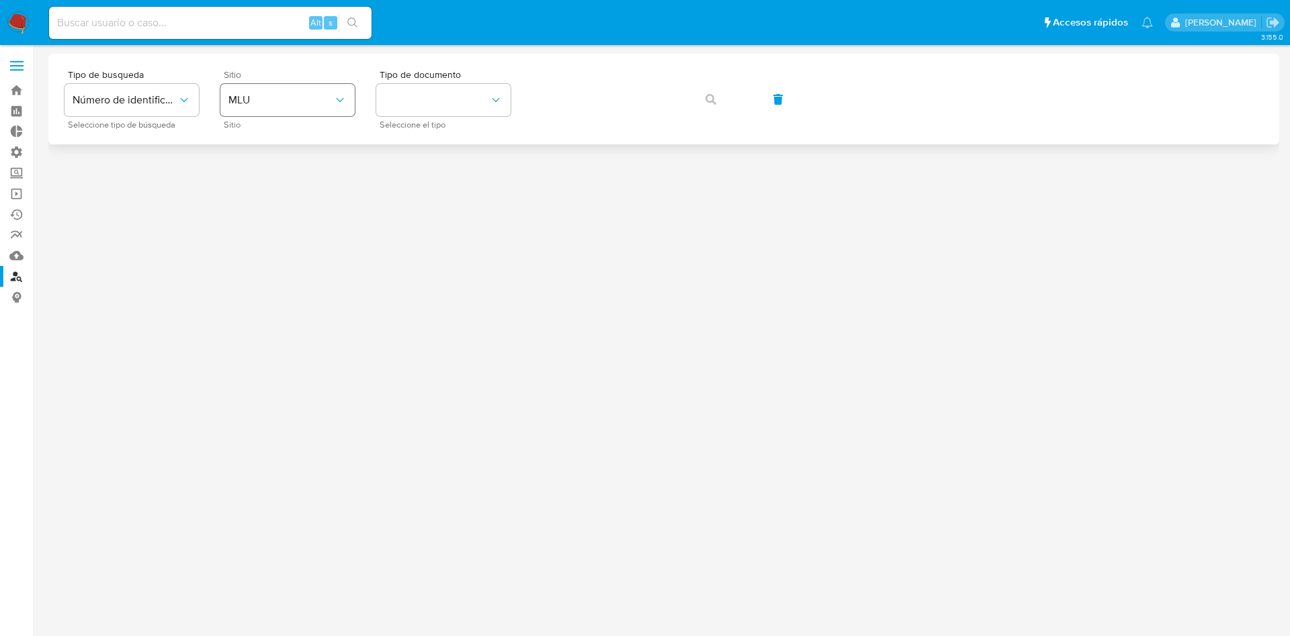
click at [314, 83] on div "Sitio MLU Sitio" at bounding box center [287, 99] width 134 height 58
click at [309, 99] on span "MLU" at bounding box center [280, 99] width 105 height 13
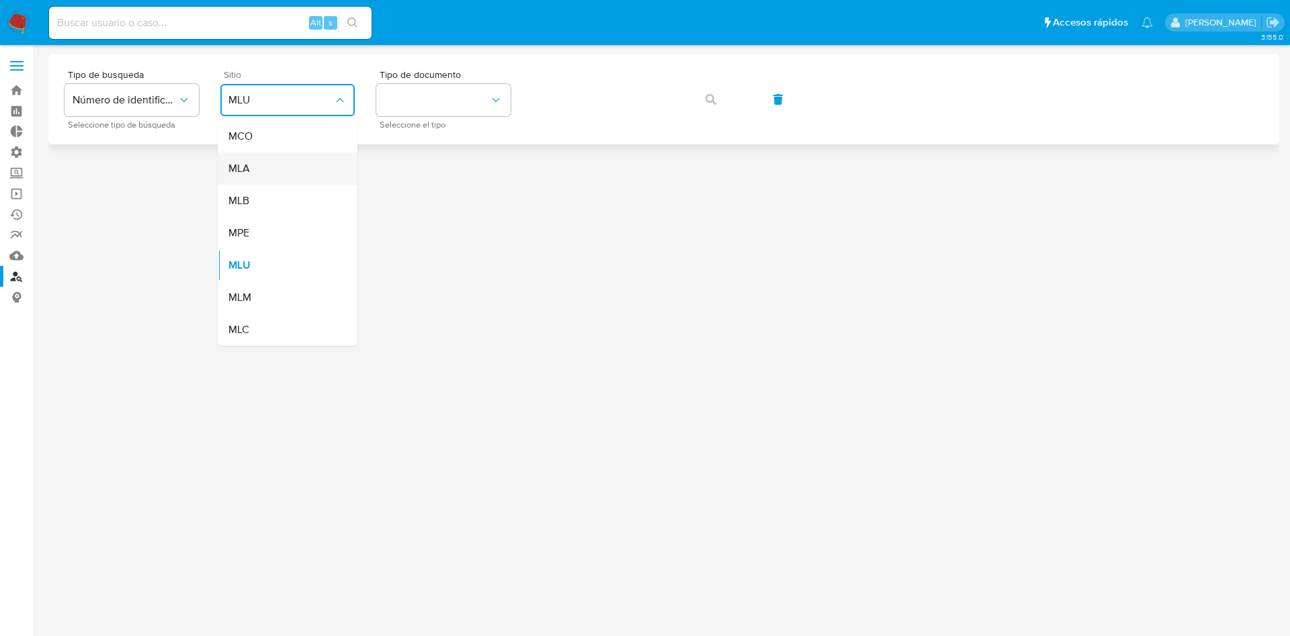
click at [294, 163] on div "MLA" at bounding box center [283, 169] width 110 height 32
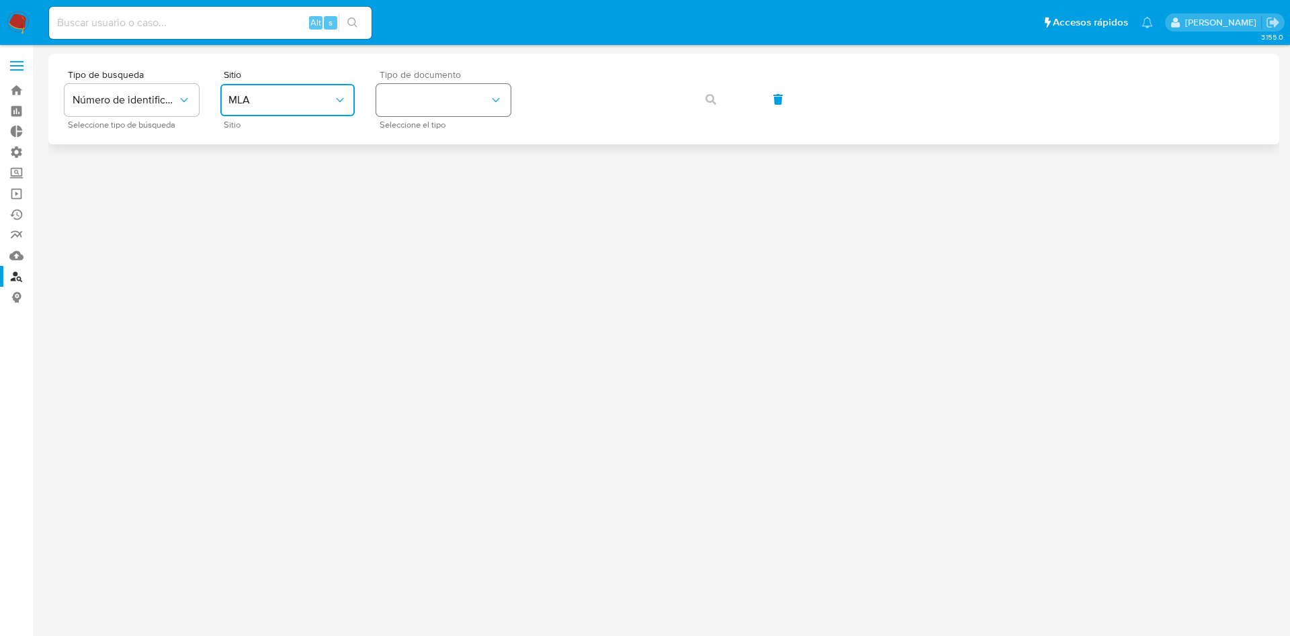
click at [425, 92] on button "identificationType" at bounding box center [443, 100] width 134 height 32
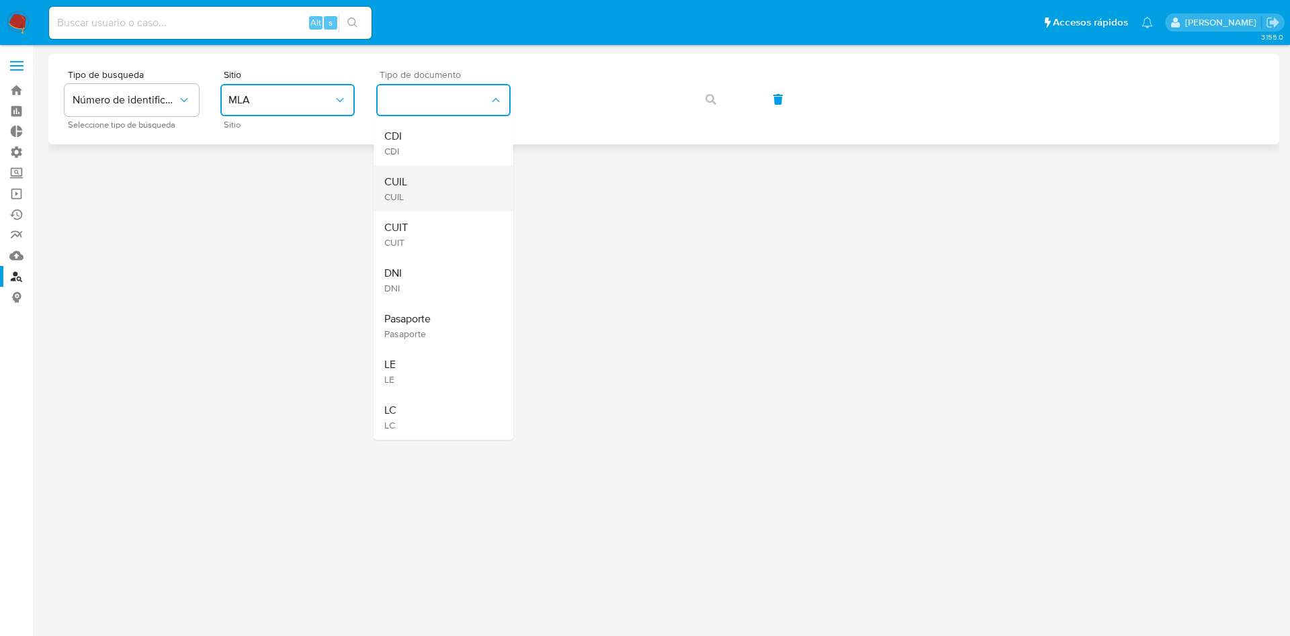
click at [441, 185] on div "CUIL CUIL" at bounding box center [439, 189] width 110 height 46
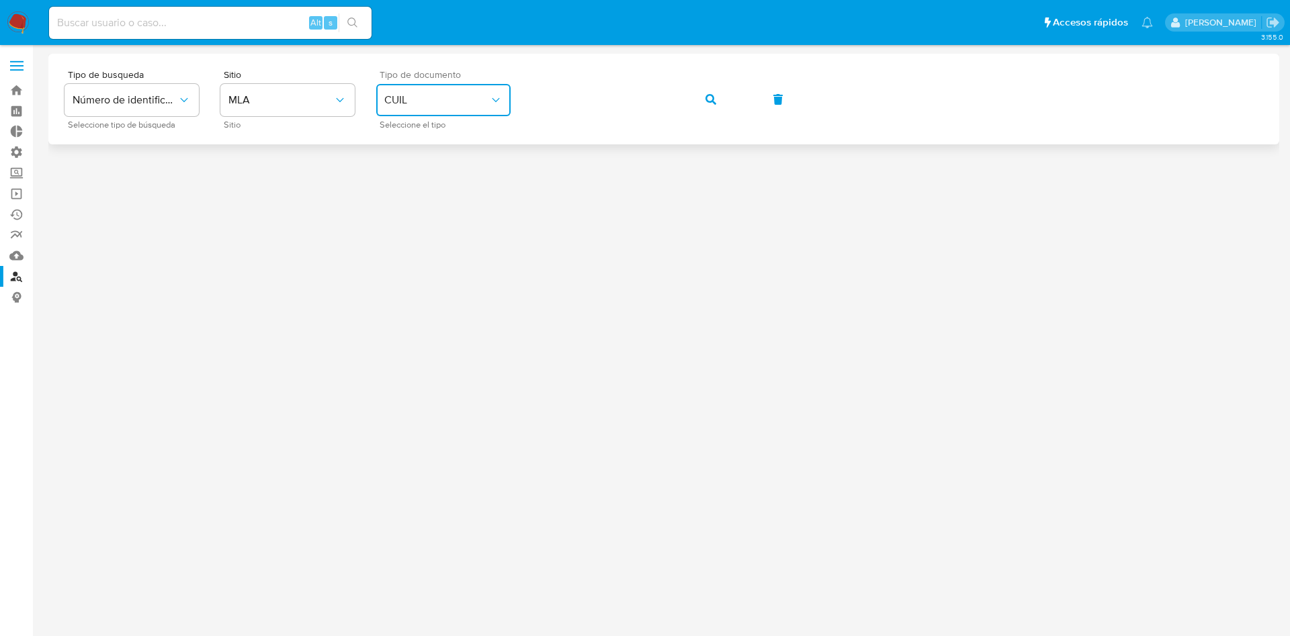
click at [710, 117] on div "Tipo de busqueda Número de identificación Seleccione tipo de búsqueda Sitio MLA…" at bounding box center [664, 99] width 1199 height 58
click at [700, 92] on button "button" at bounding box center [711, 99] width 46 height 32
click at [323, 93] on button "MLU" at bounding box center [287, 100] width 134 height 32
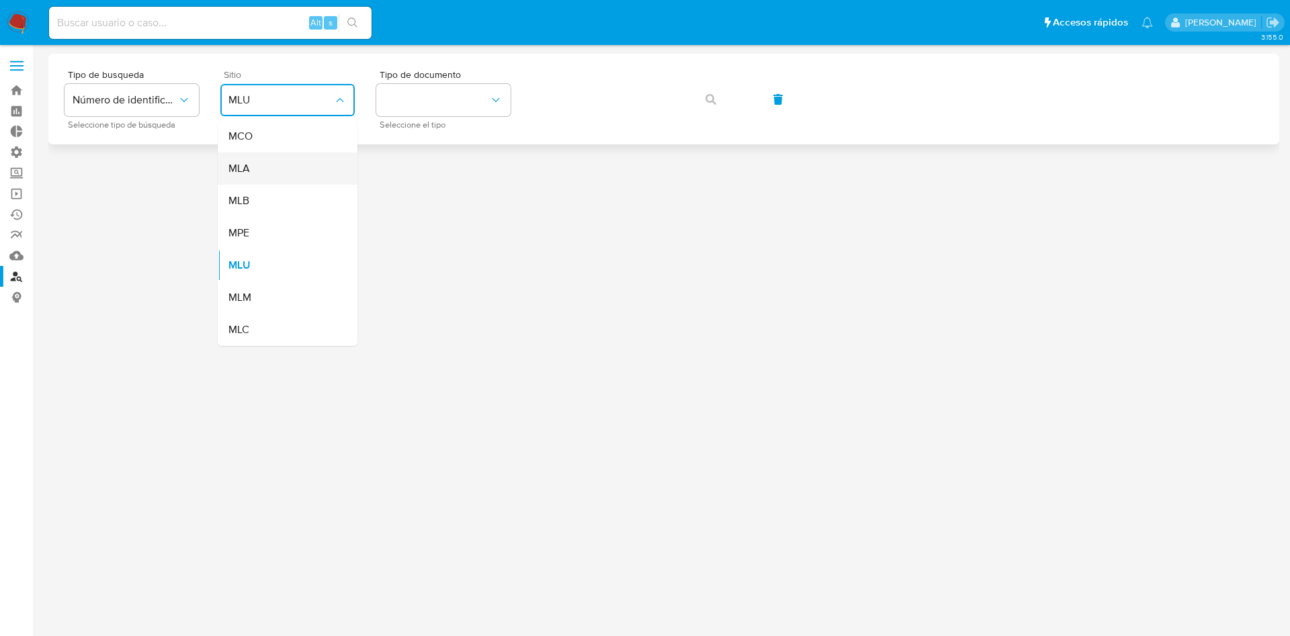
click at [277, 168] on div "MLA" at bounding box center [283, 169] width 110 height 32
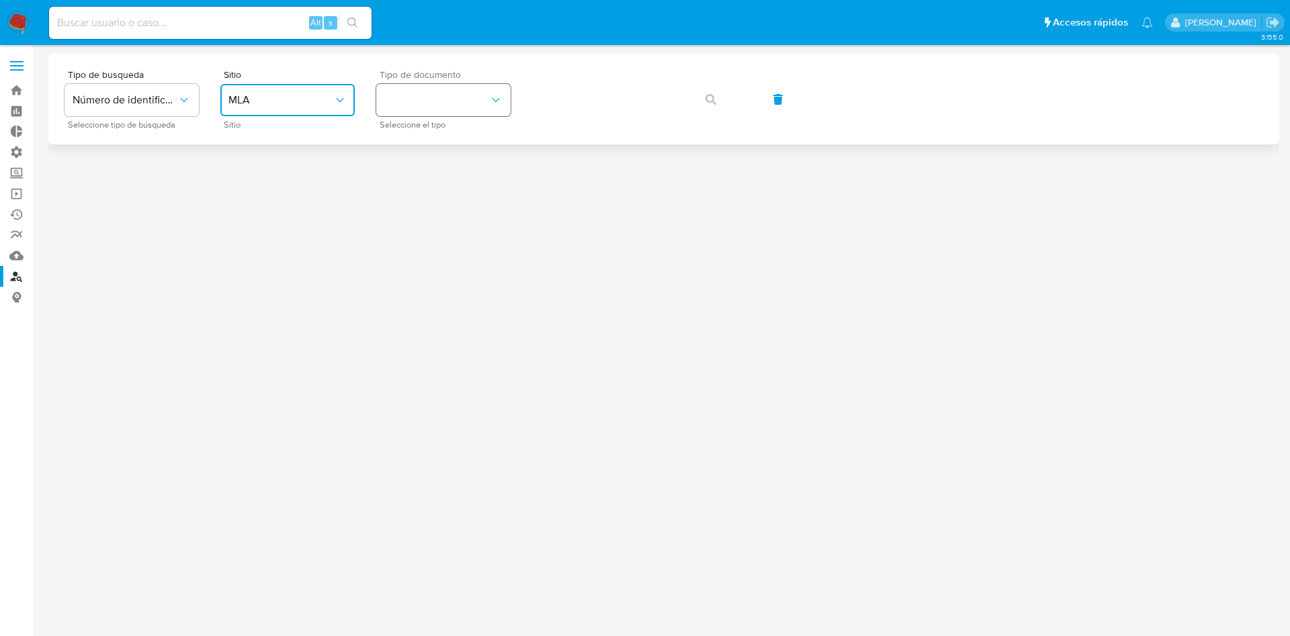
click at [431, 101] on button "identificationType" at bounding box center [443, 100] width 134 height 32
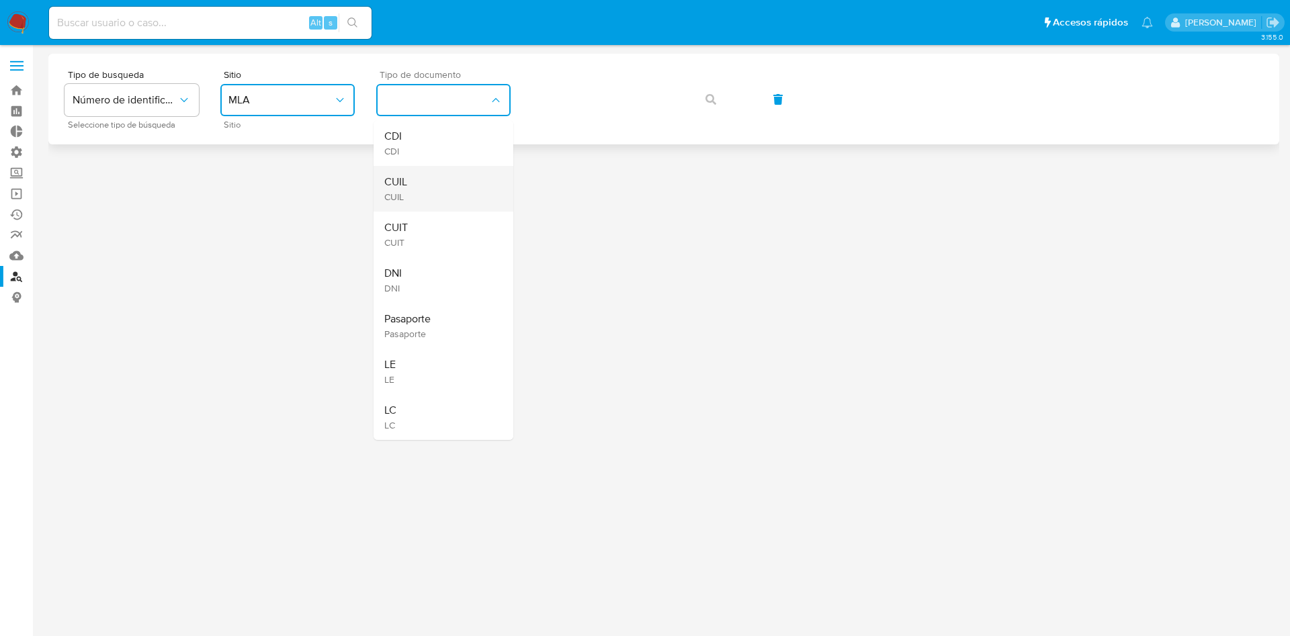
click at [427, 178] on div "CUIL CUIL" at bounding box center [439, 189] width 110 height 46
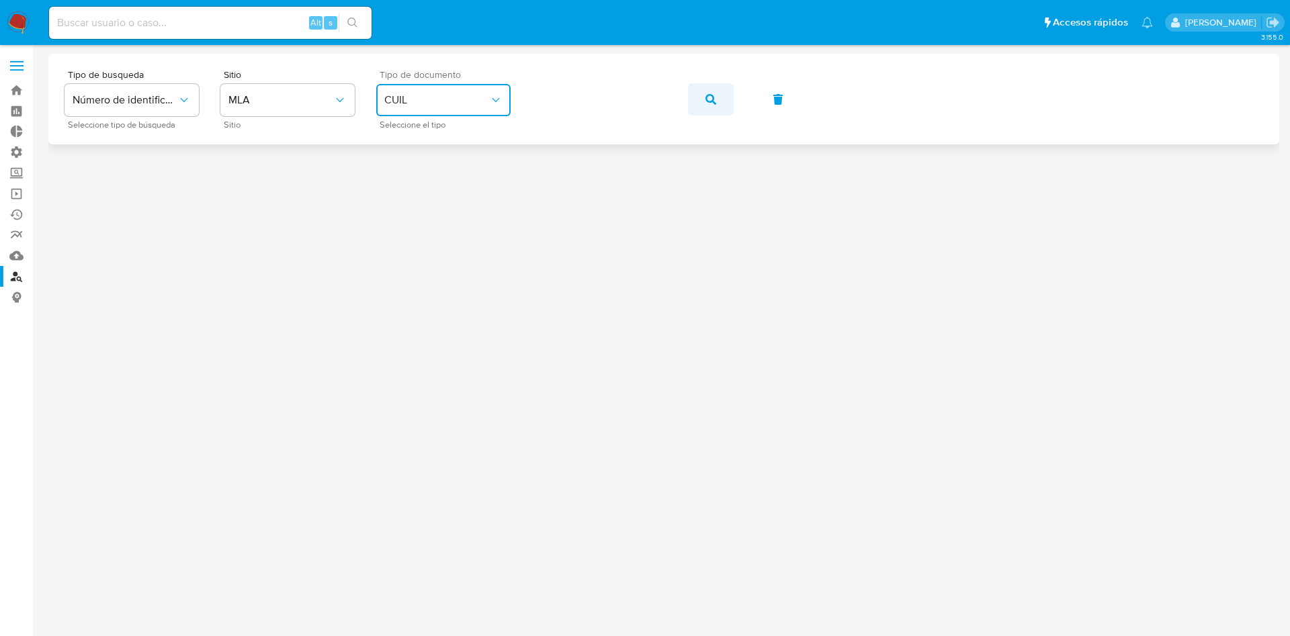
click at [698, 93] on button "button" at bounding box center [711, 99] width 46 height 32
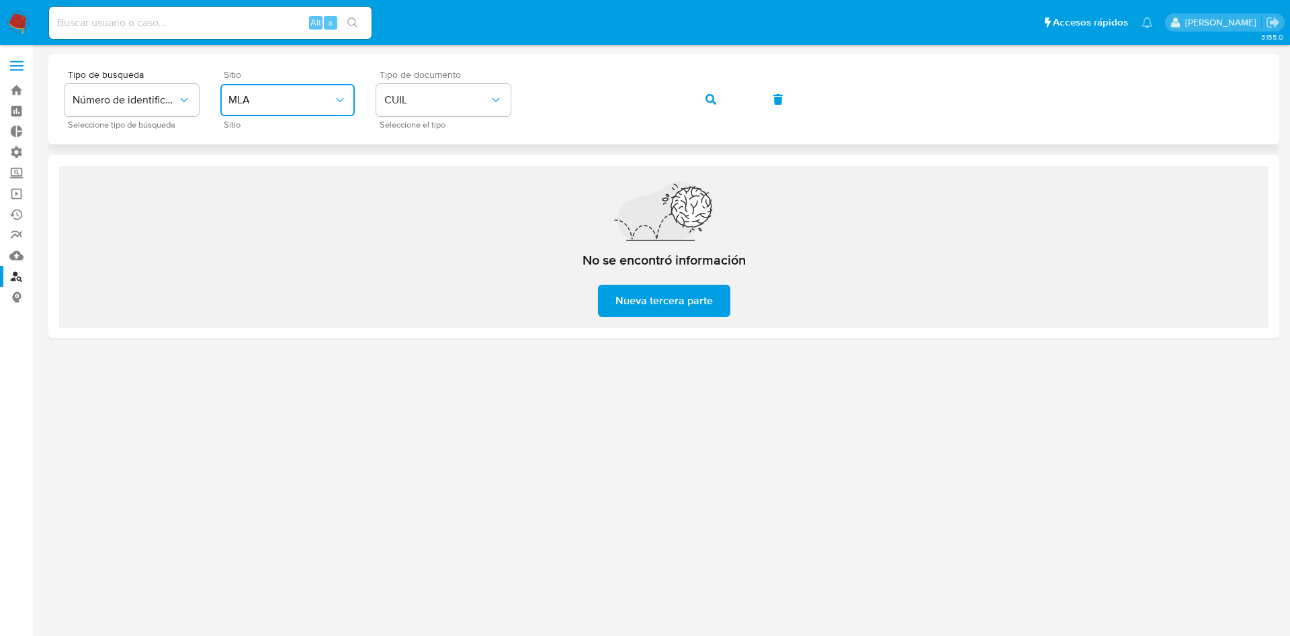
click at [299, 101] on span "MLA" at bounding box center [280, 99] width 105 height 13
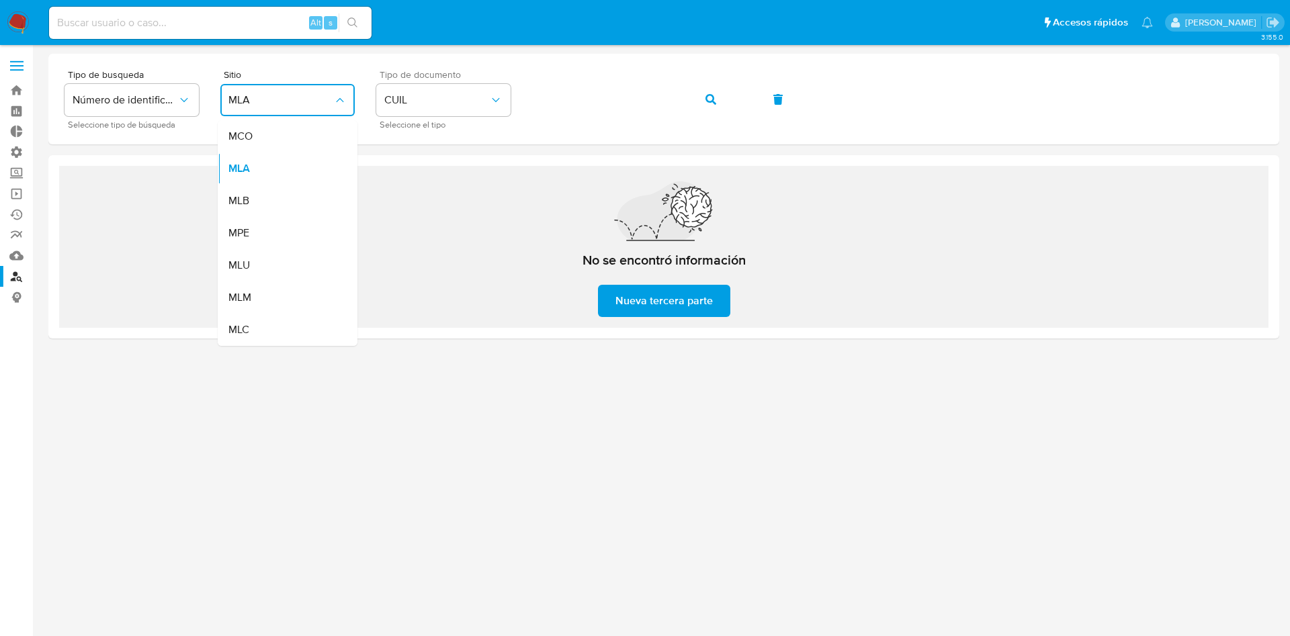
click at [521, 243] on div "No se encontró información Nueva tercera parte" at bounding box center [663, 247] width 1209 height 162
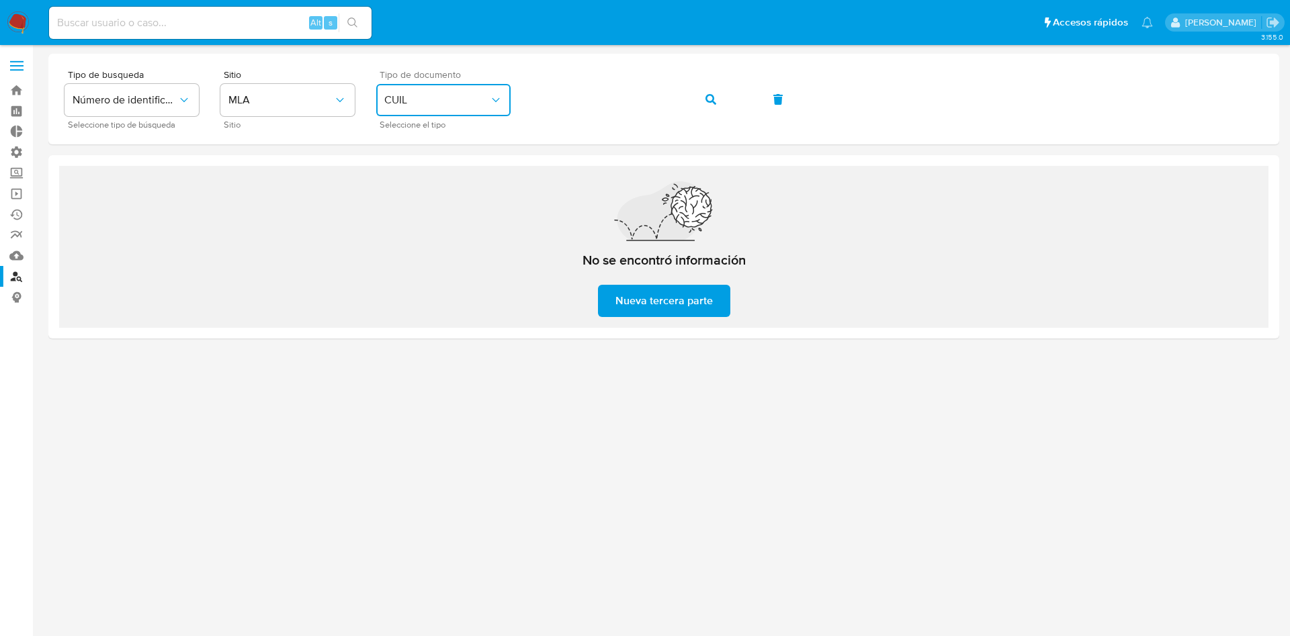
click at [431, 101] on span "CUIL" at bounding box center [436, 99] width 105 height 13
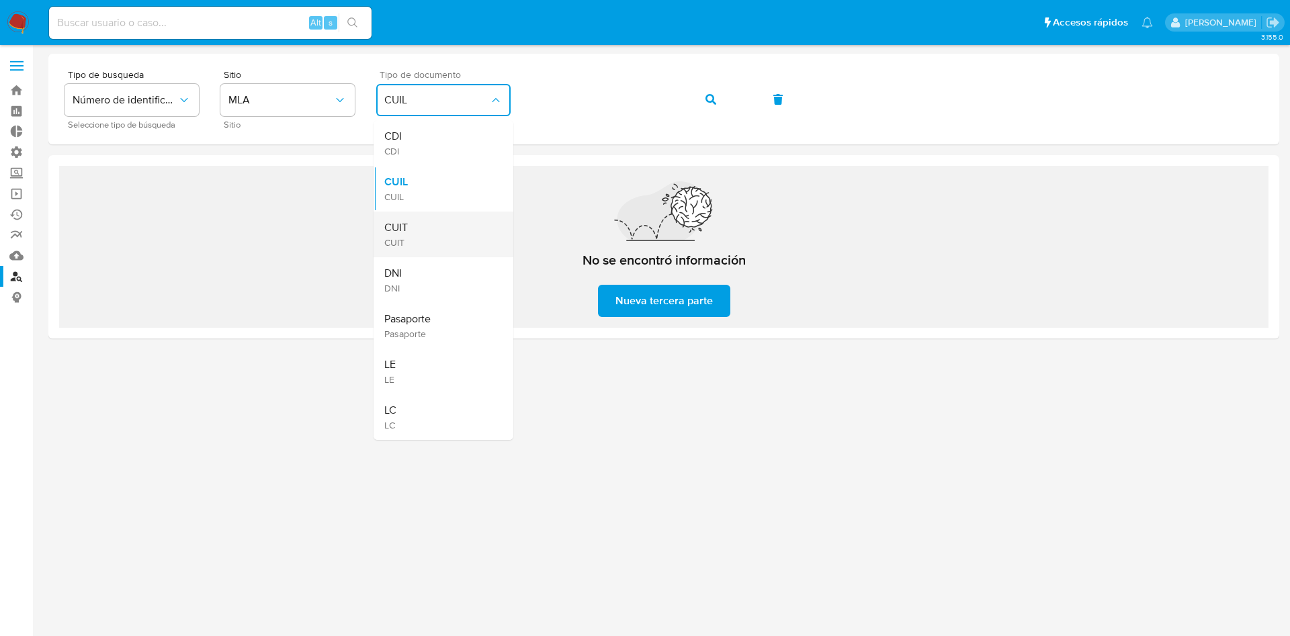
click at [421, 230] on div "CUIT CUIT" at bounding box center [439, 235] width 110 height 46
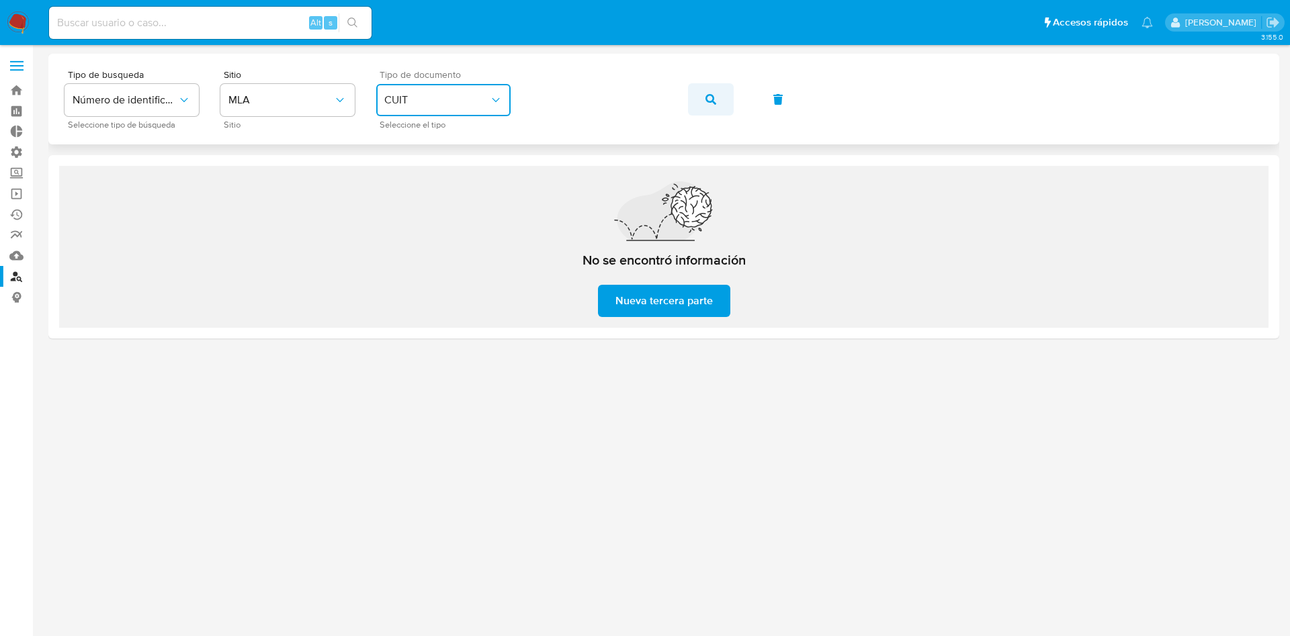
click at [707, 97] on icon "button" at bounding box center [711, 99] width 11 height 11
